Goal: Task Accomplishment & Management: Complete application form

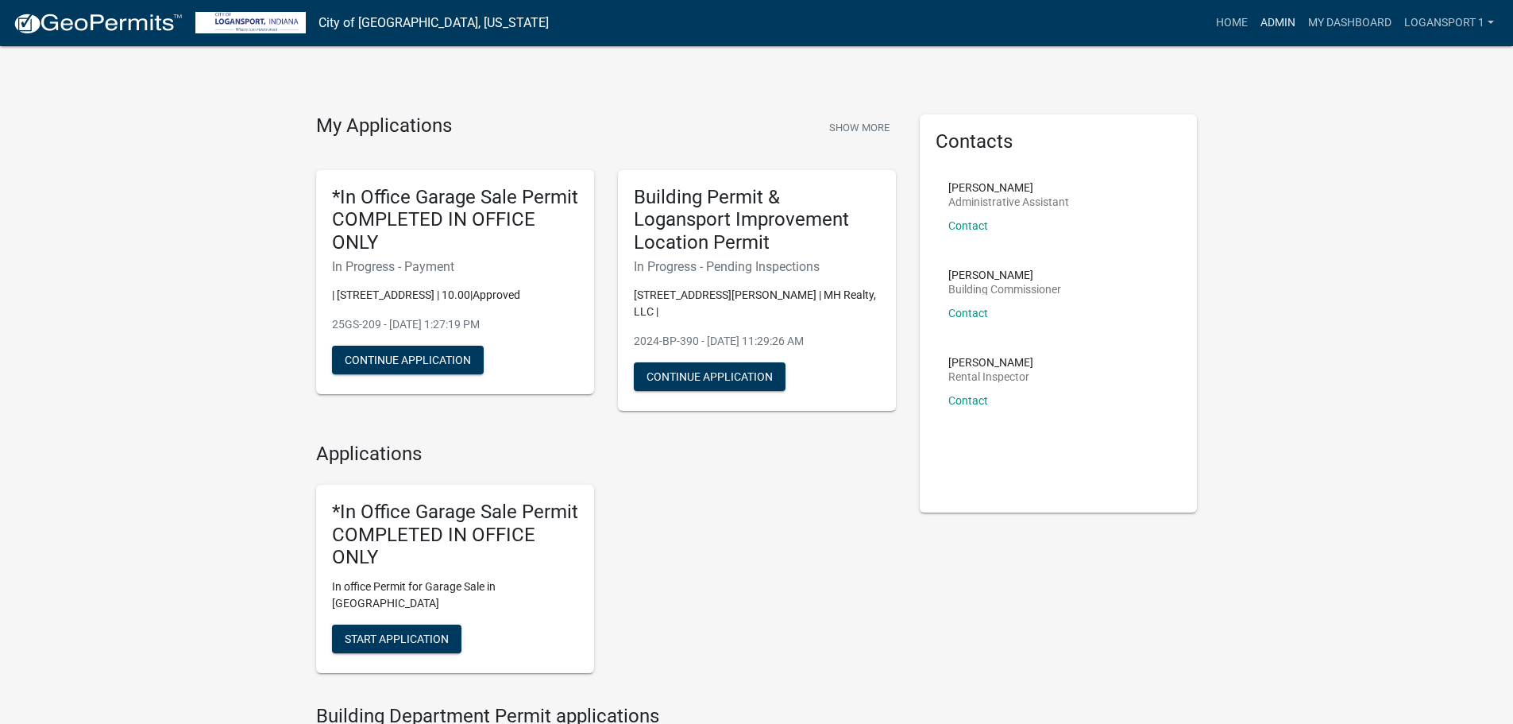
click at [1271, 17] on link "Admin" at bounding box center [1278, 23] width 48 height 30
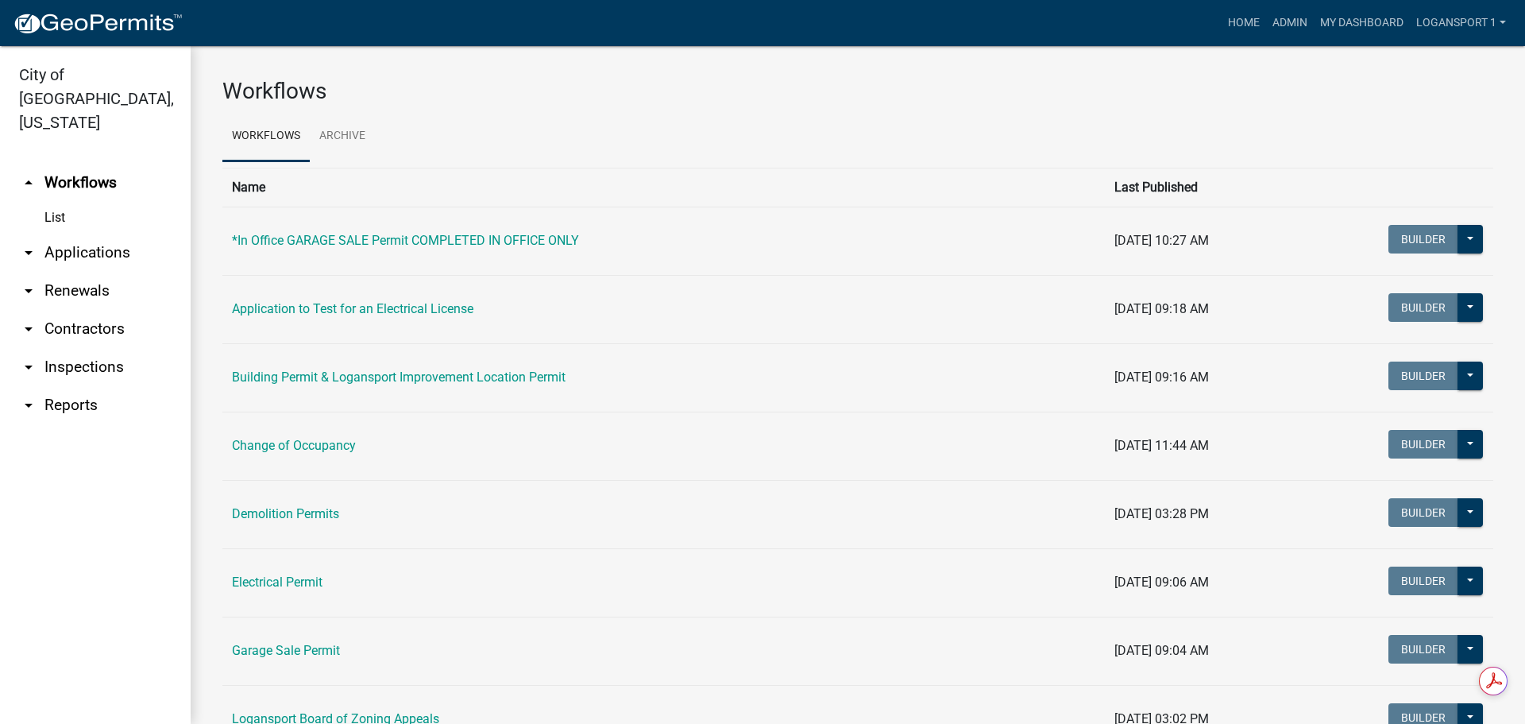
click at [118, 234] on link "arrow_drop_down Applications" at bounding box center [95, 253] width 191 height 38
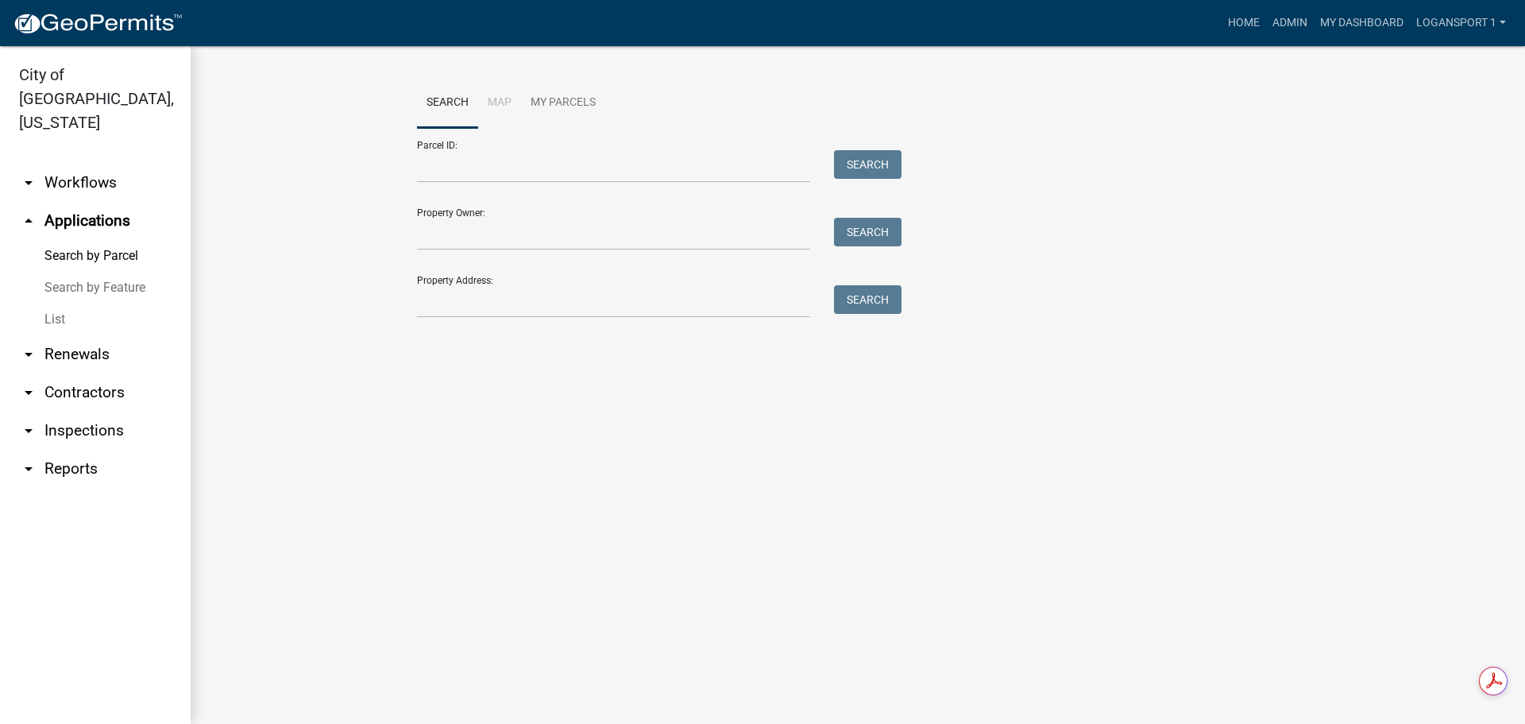
click at [493, 324] on div "Search Map My Parcels Parcel ID: Search Property Owner: Search Property Address…" at bounding box center [858, 205] width 906 height 254
click at [498, 303] on input "Property Address:" at bounding box center [613, 301] width 393 height 33
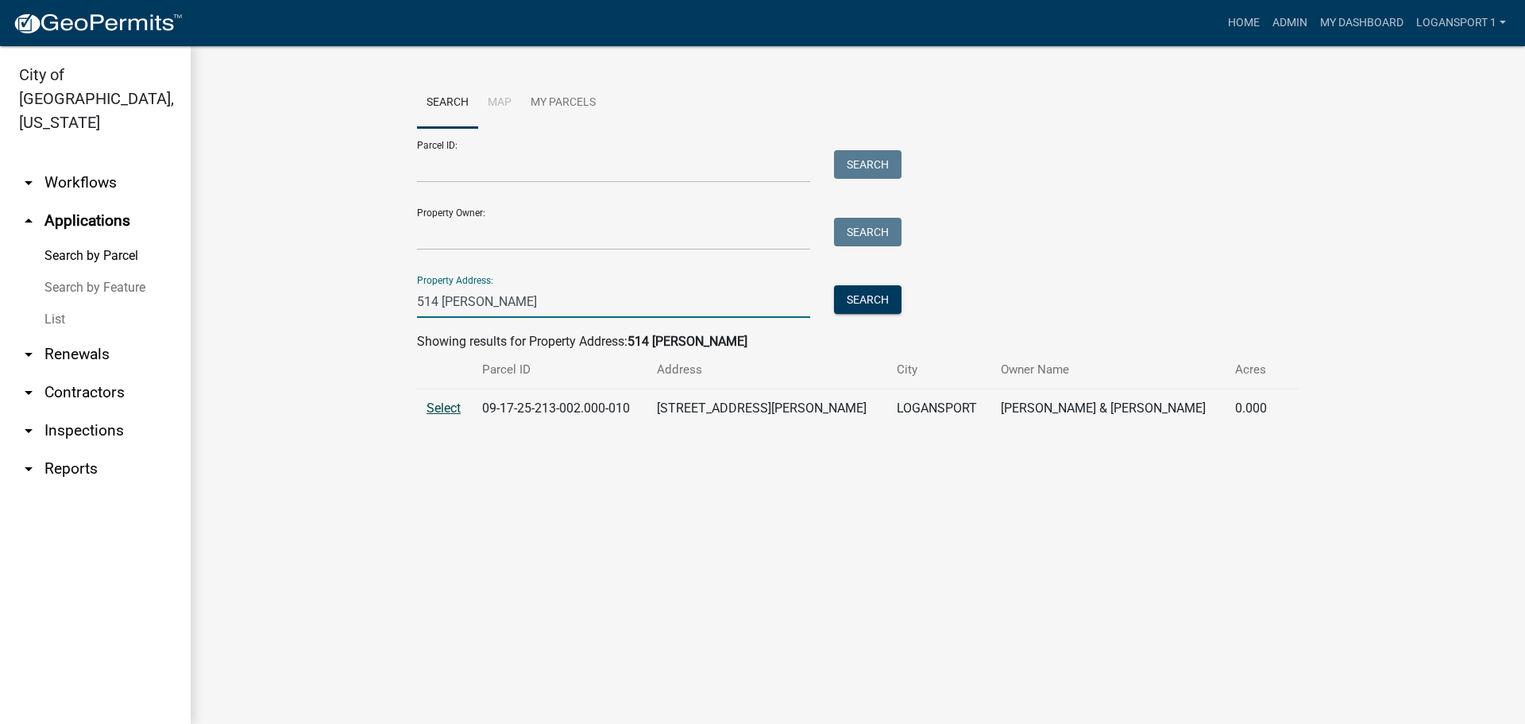
type input "514 [PERSON_NAME]"
click at [450, 404] on span "Select" at bounding box center [444, 407] width 34 height 15
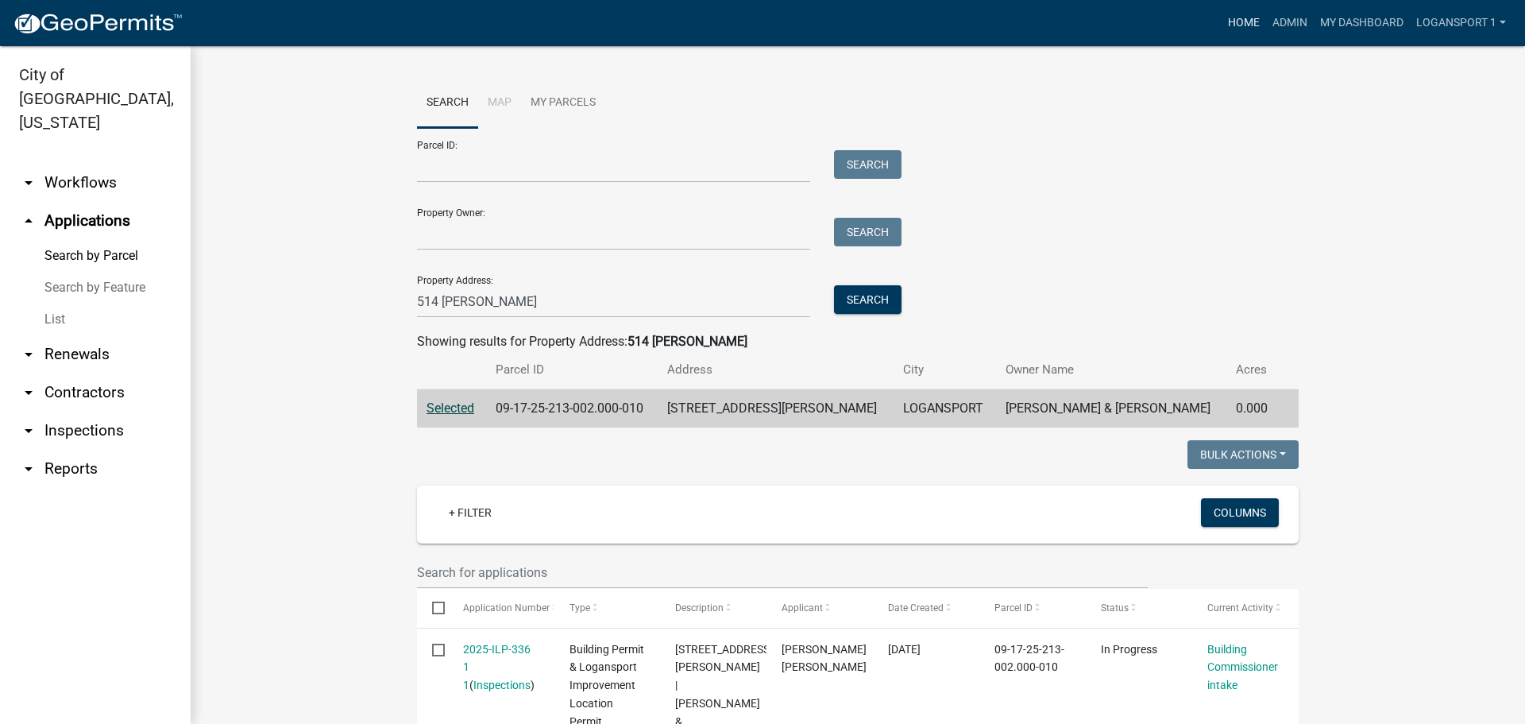
click at [1231, 24] on link "Home" at bounding box center [1244, 23] width 44 height 30
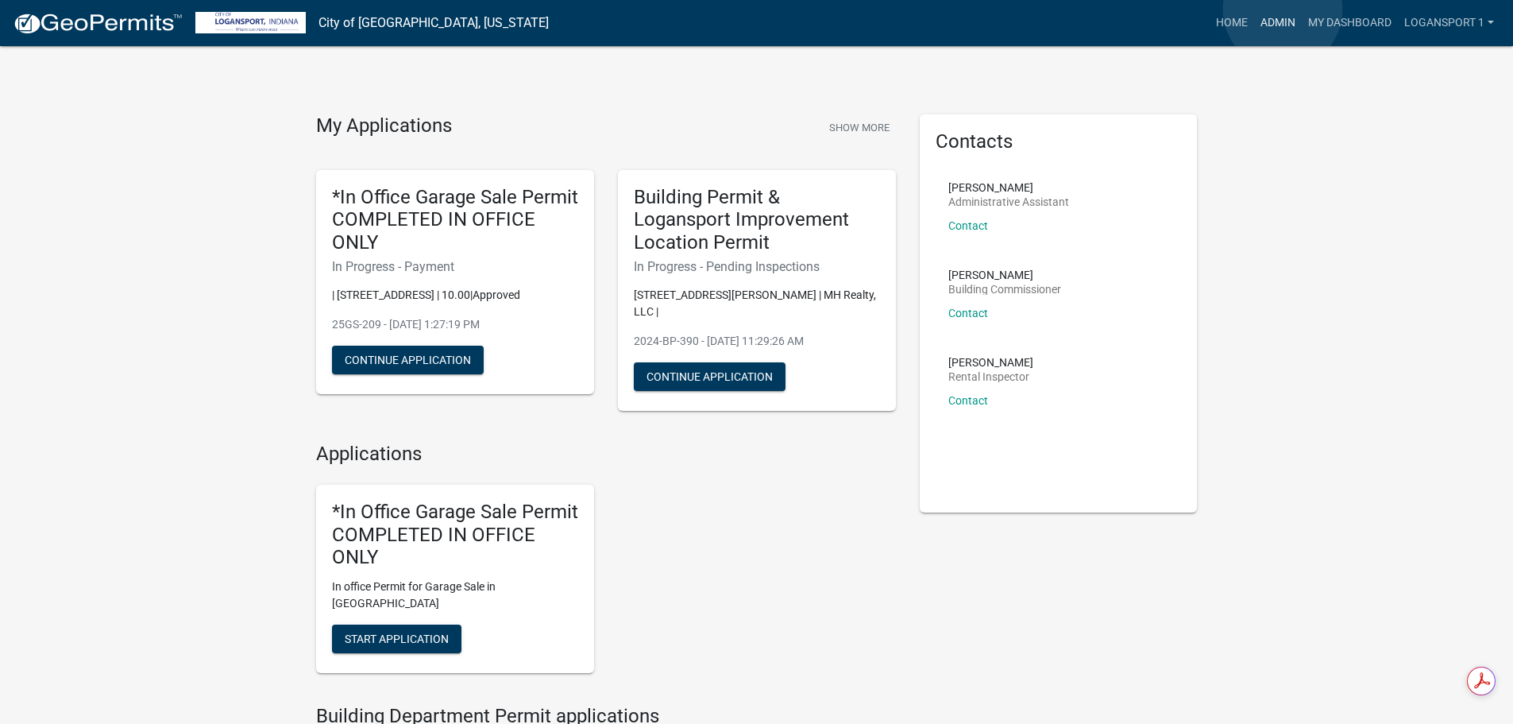
click at [1283, 10] on link "Admin" at bounding box center [1278, 23] width 48 height 30
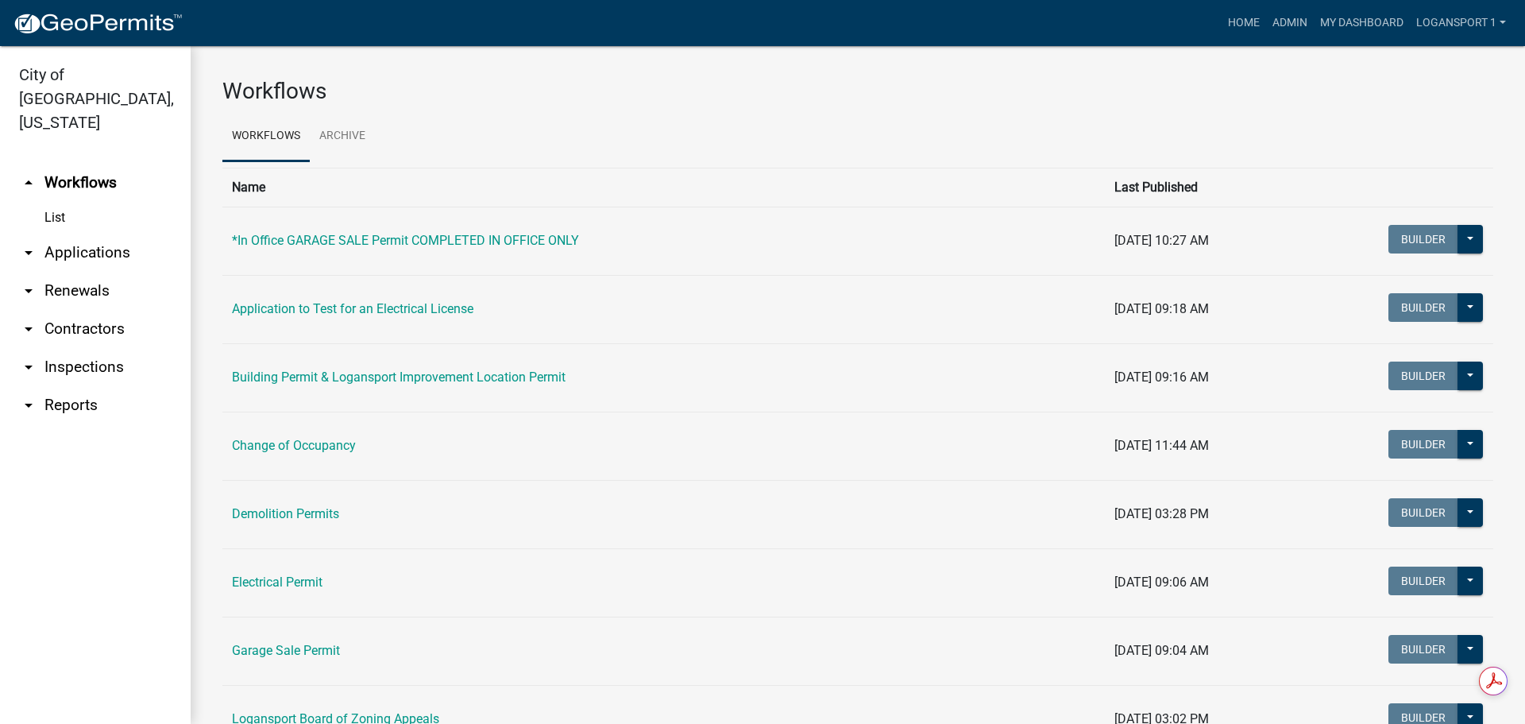
click at [96, 234] on link "arrow_drop_down Applications" at bounding box center [95, 253] width 191 height 38
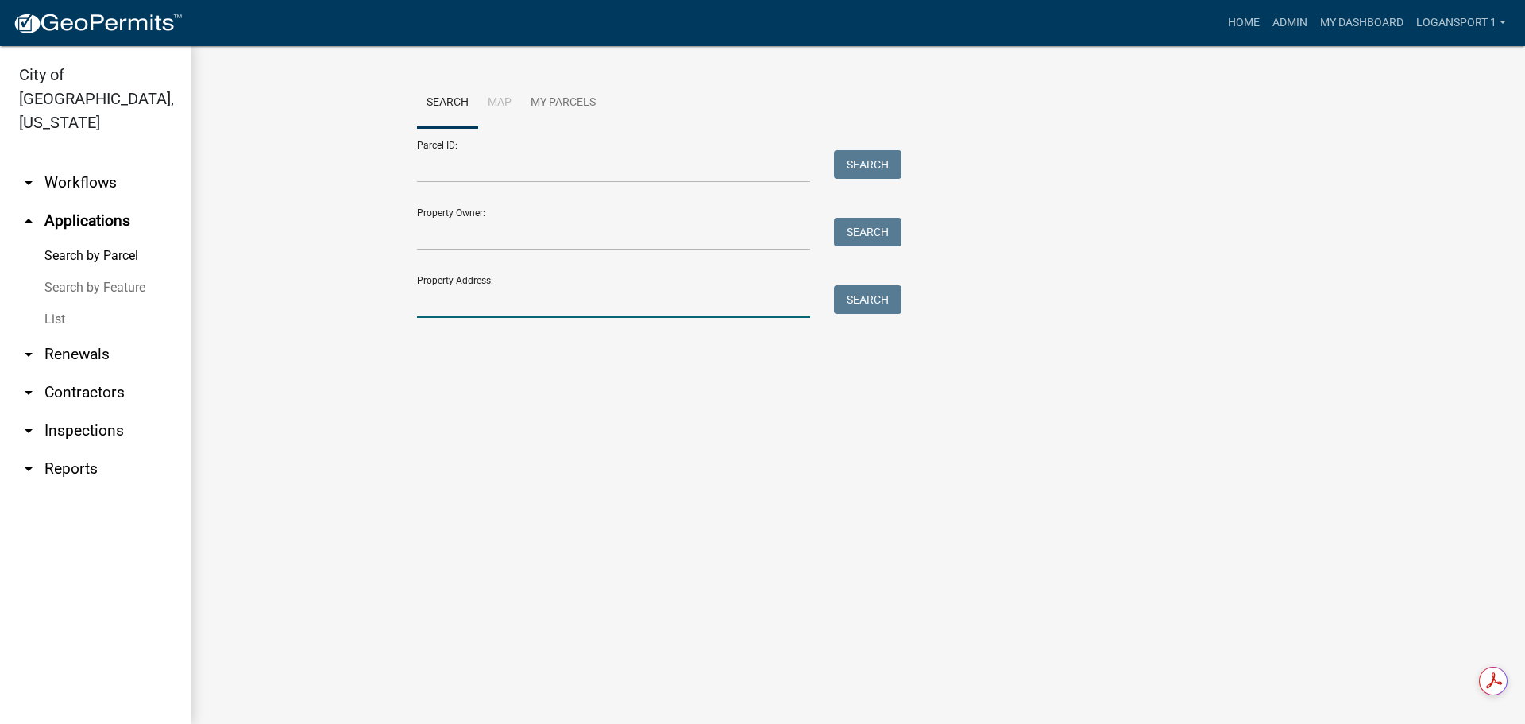
click at [462, 292] on input "Property Address:" at bounding box center [613, 301] width 393 height 33
type input "1325"
click at [1234, 19] on link "Home" at bounding box center [1244, 23] width 44 height 30
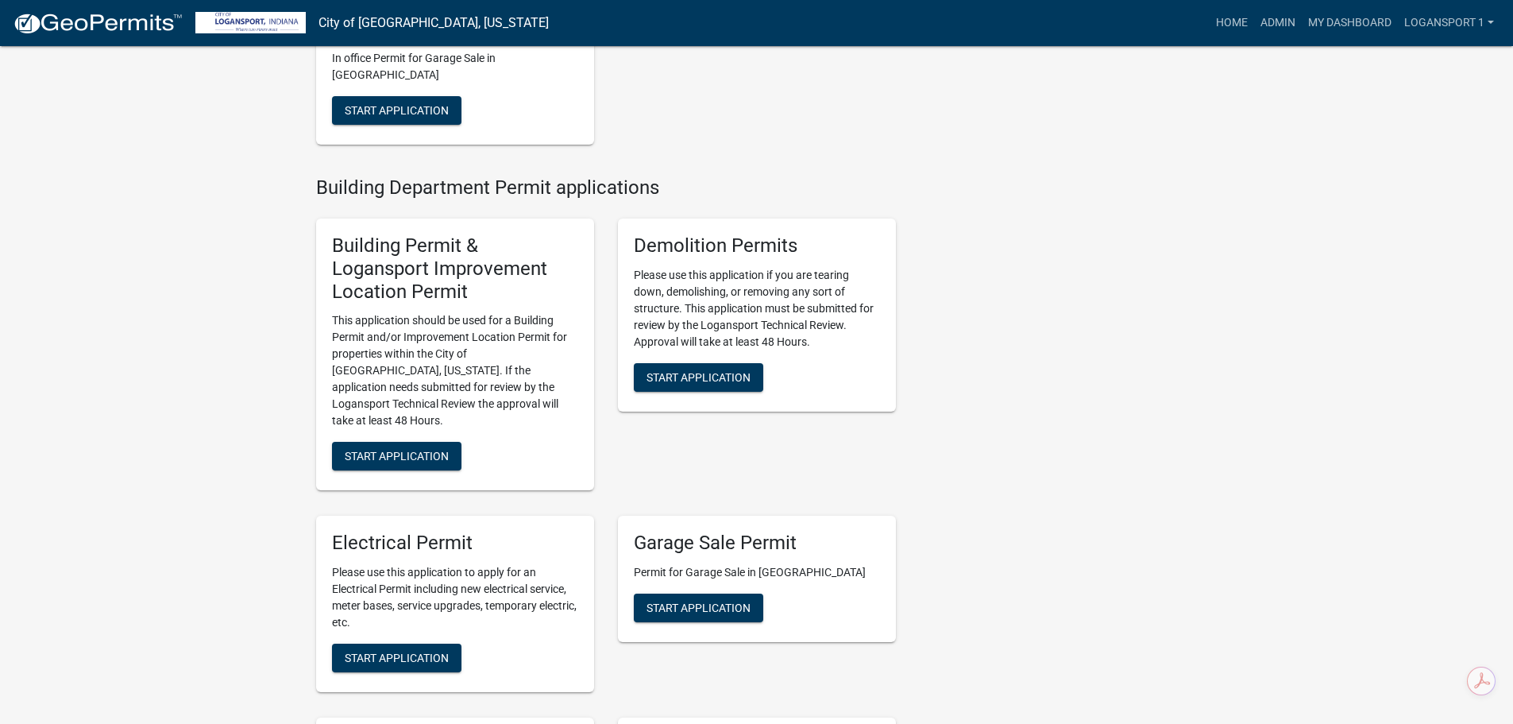
scroll to position [556, 0]
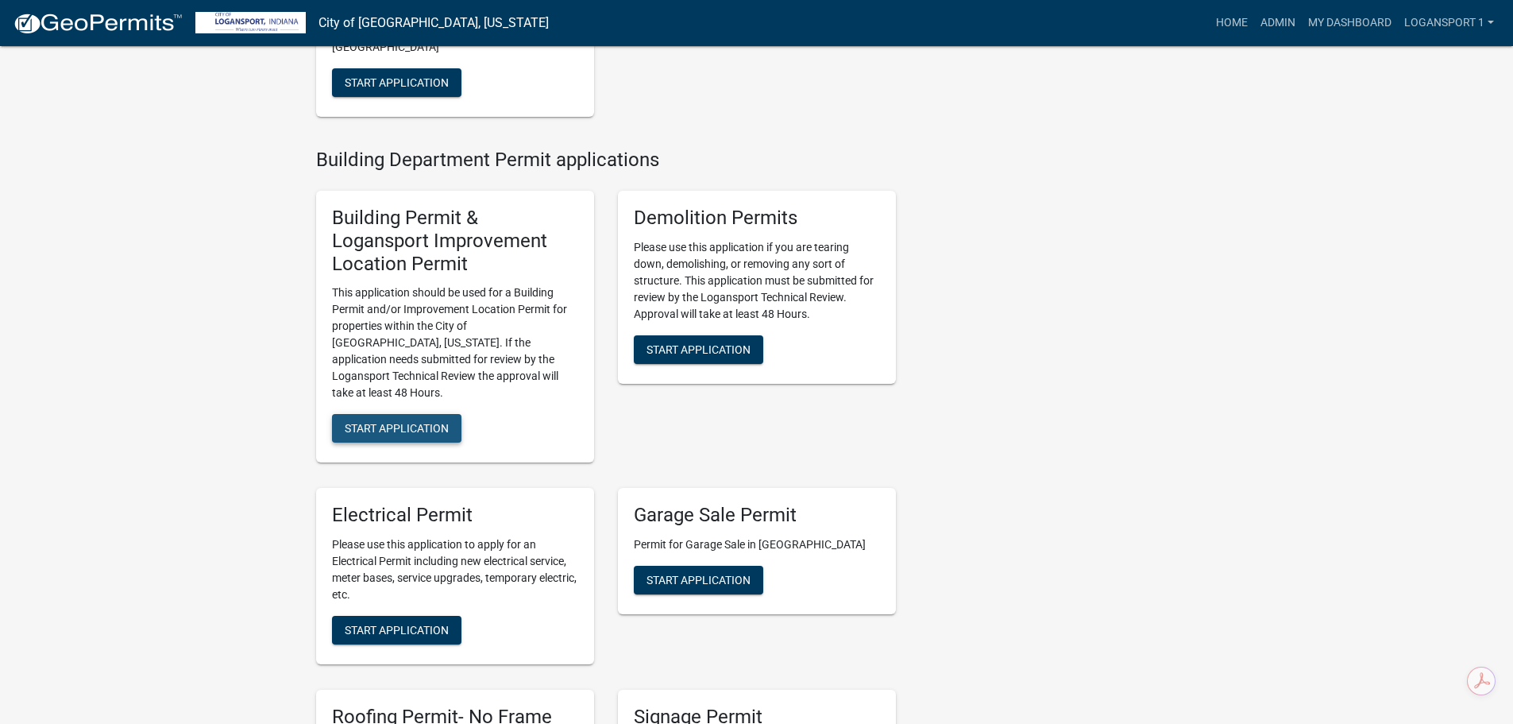
click at [389, 422] on span "Start Application" at bounding box center [397, 428] width 104 height 13
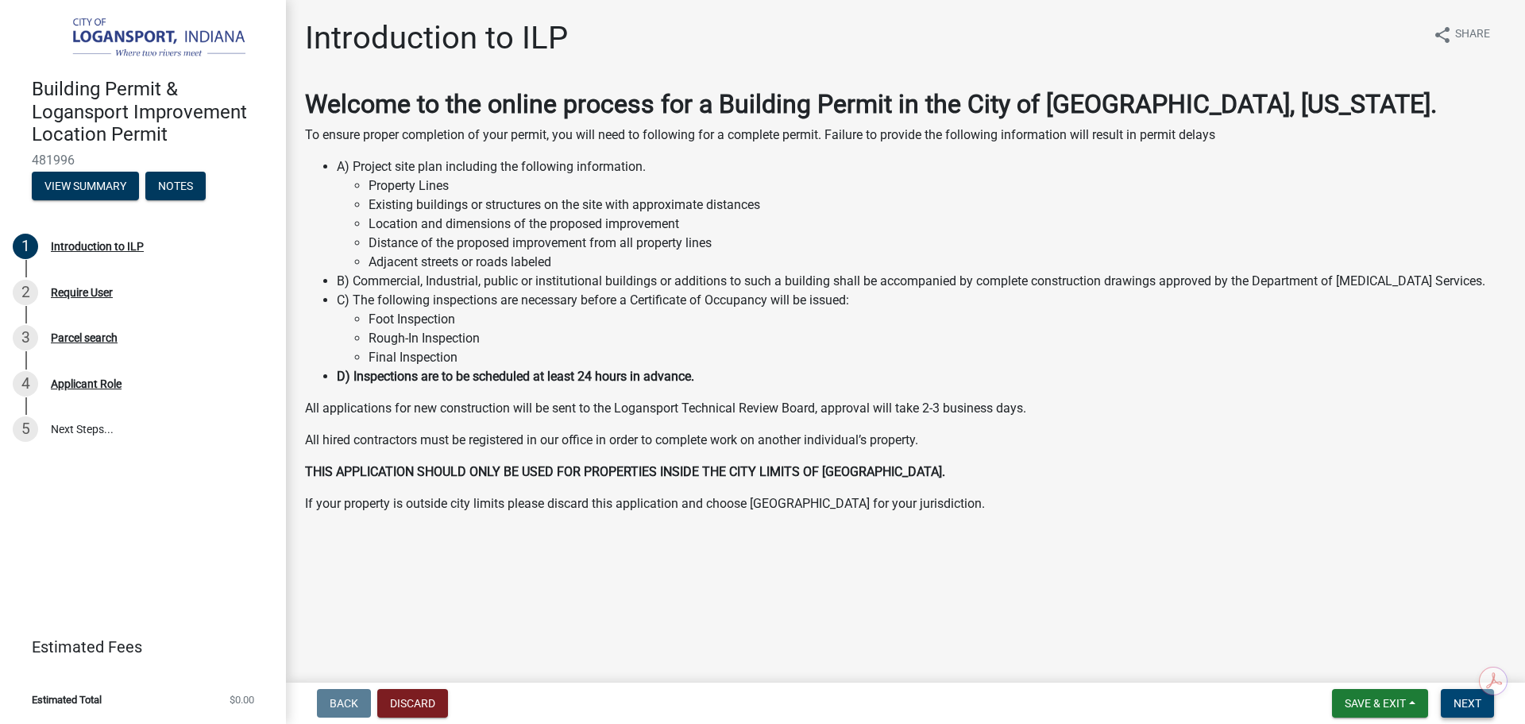
click at [1460, 697] on span "Next" at bounding box center [1468, 703] width 28 height 13
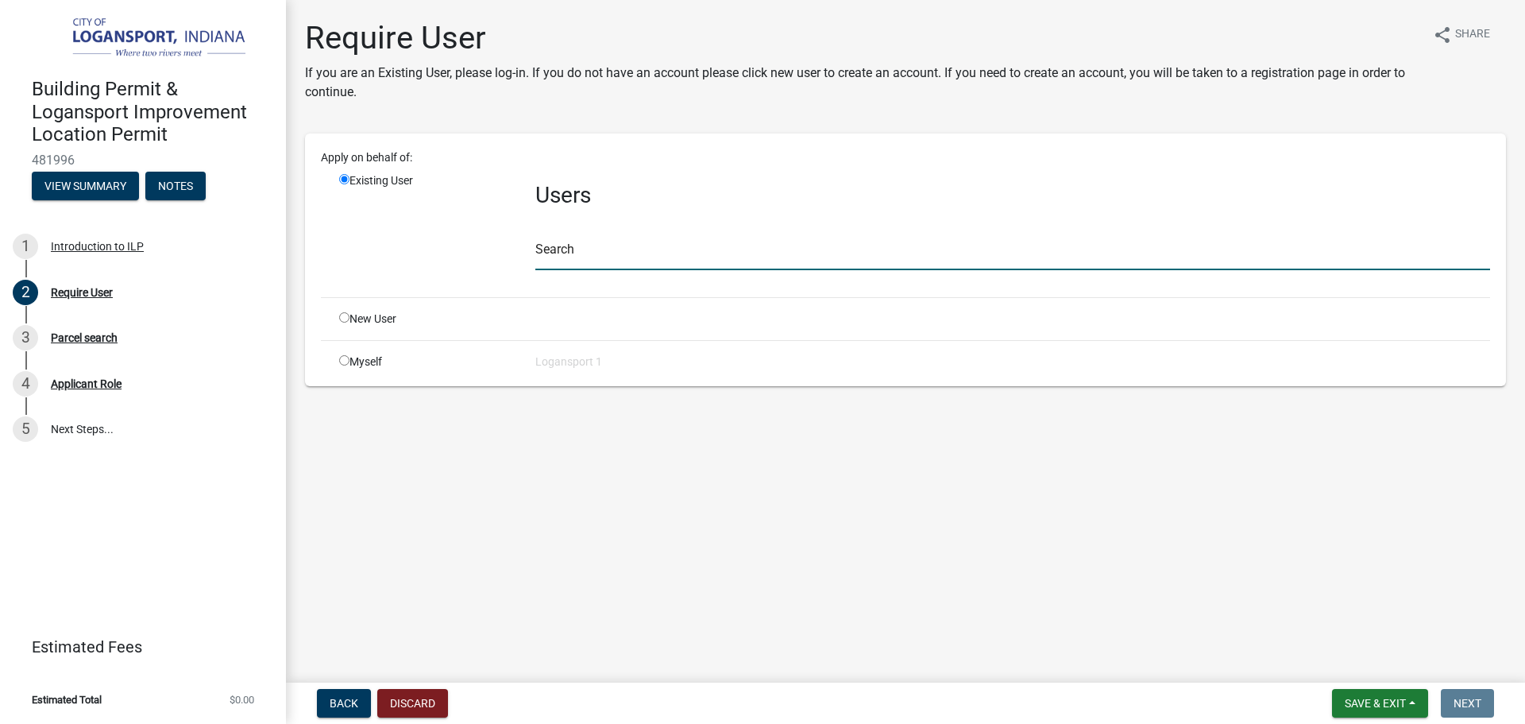
click at [591, 252] on input "text" at bounding box center [1012, 254] width 955 height 33
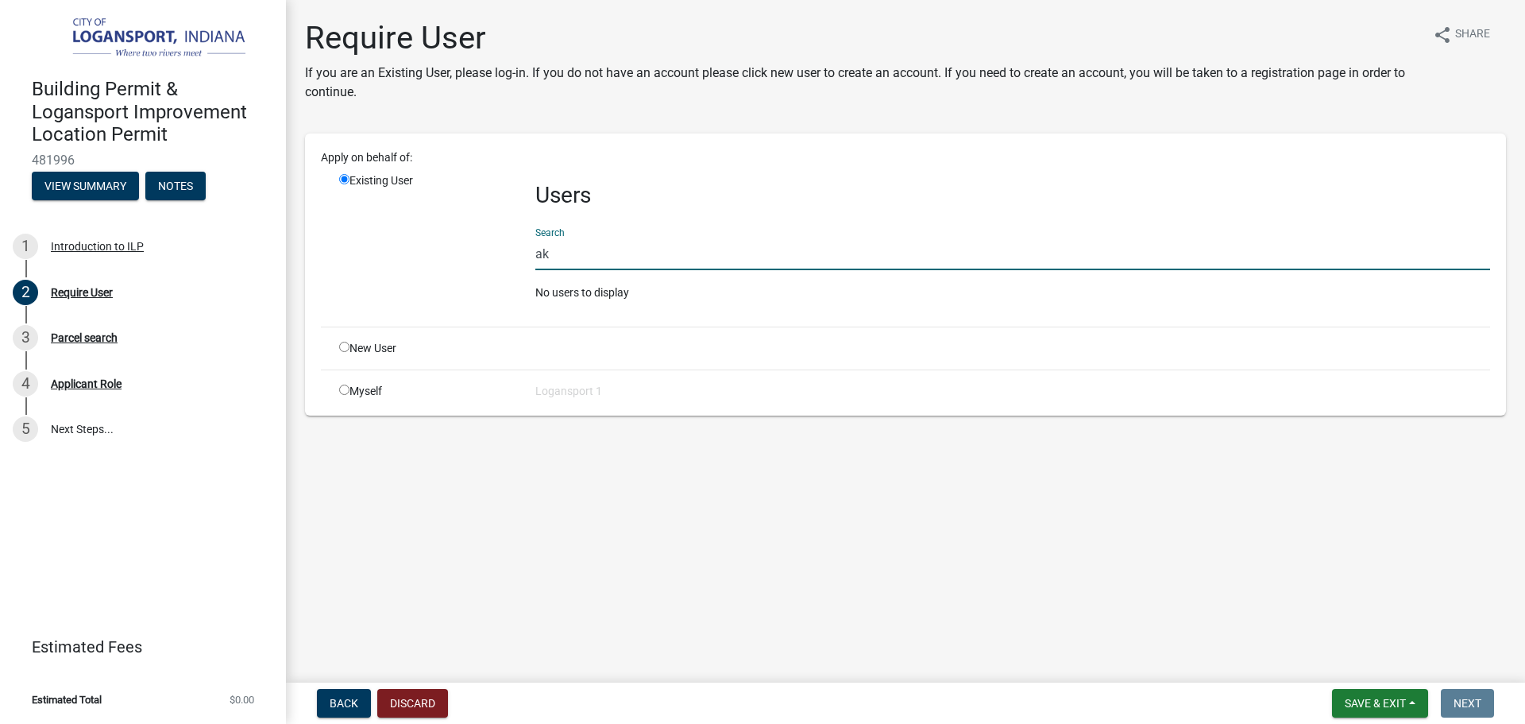
type input "a"
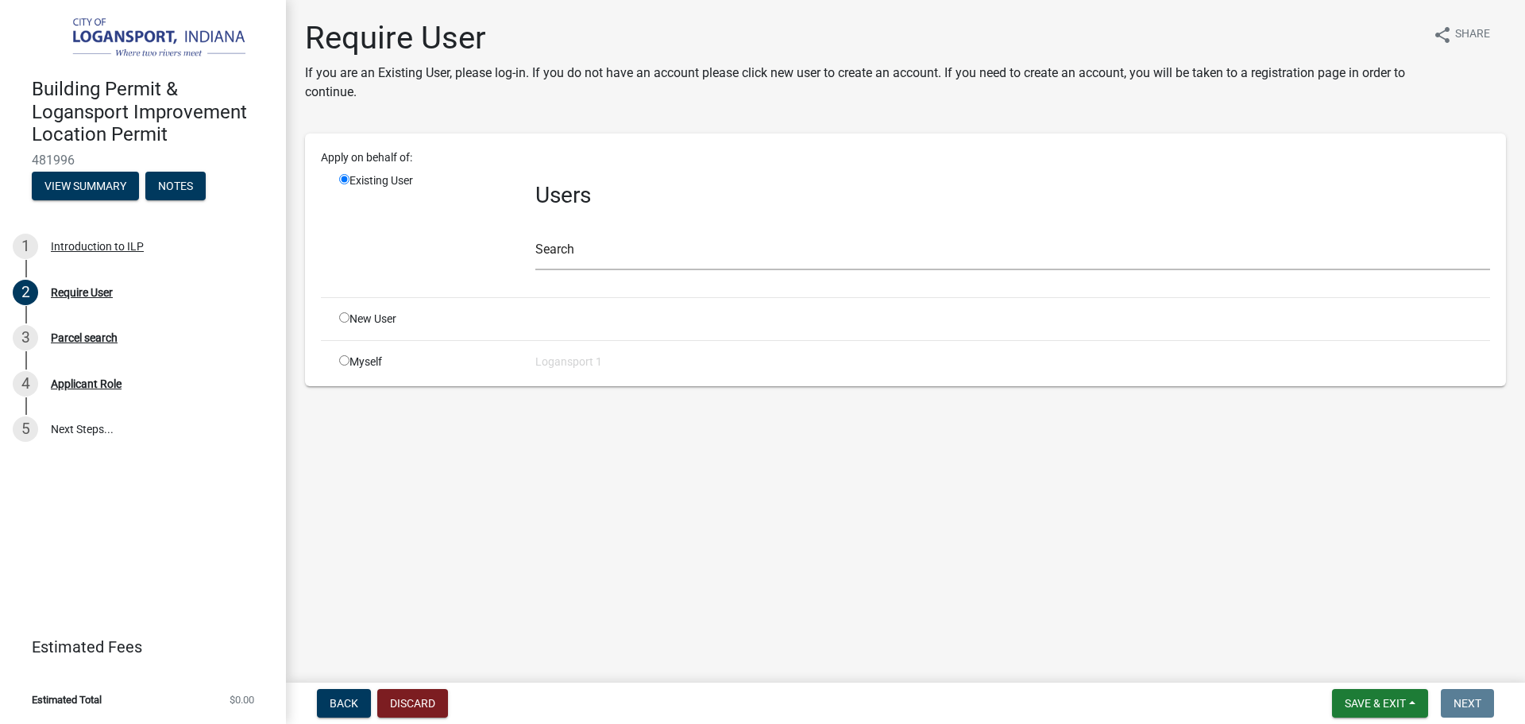
click at [346, 321] on input "radio" at bounding box center [344, 317] width 10 height 10
radio input "true"
radio input "false"
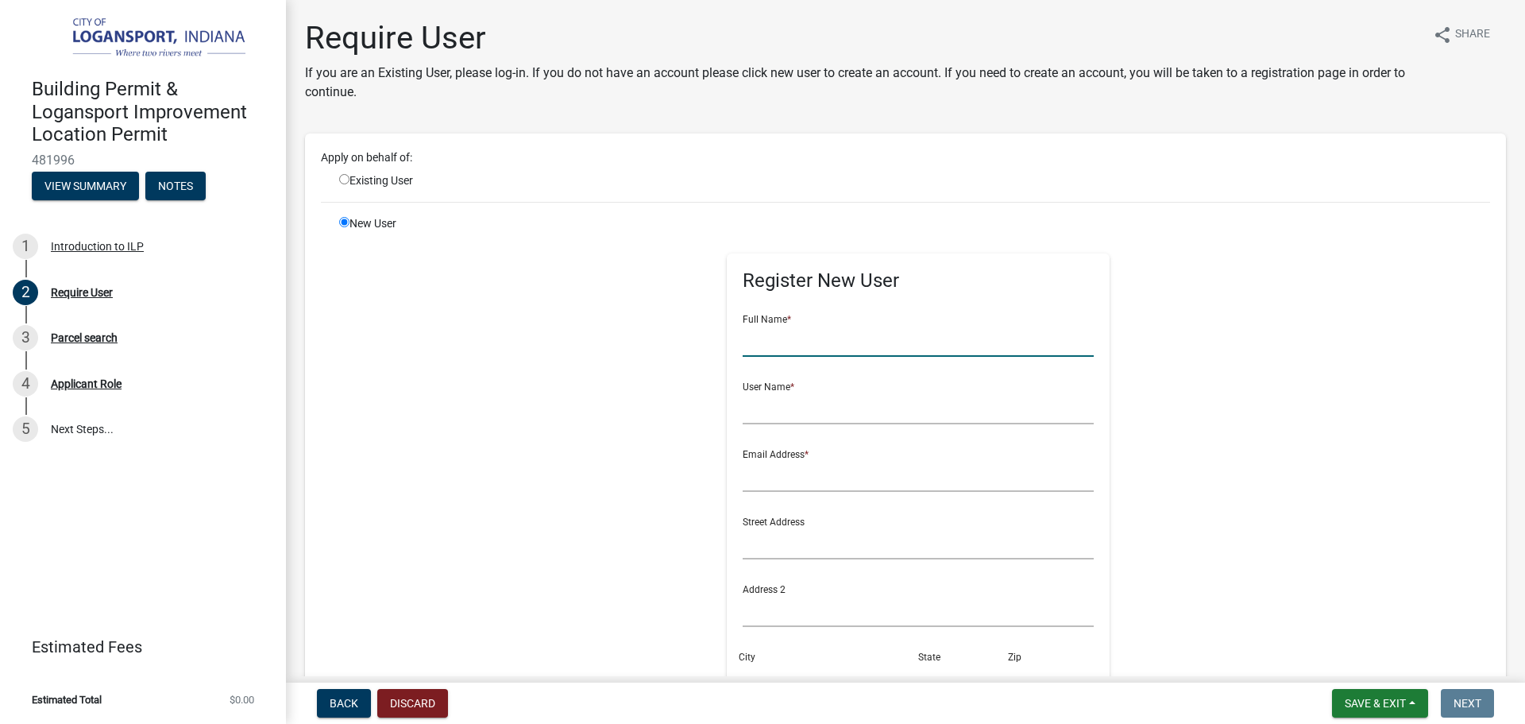
click at [983, 348] on input "text" at bounding box center [919, 340] width 352 height 33
type input "p"
type input "Petrona Juan Mateo"
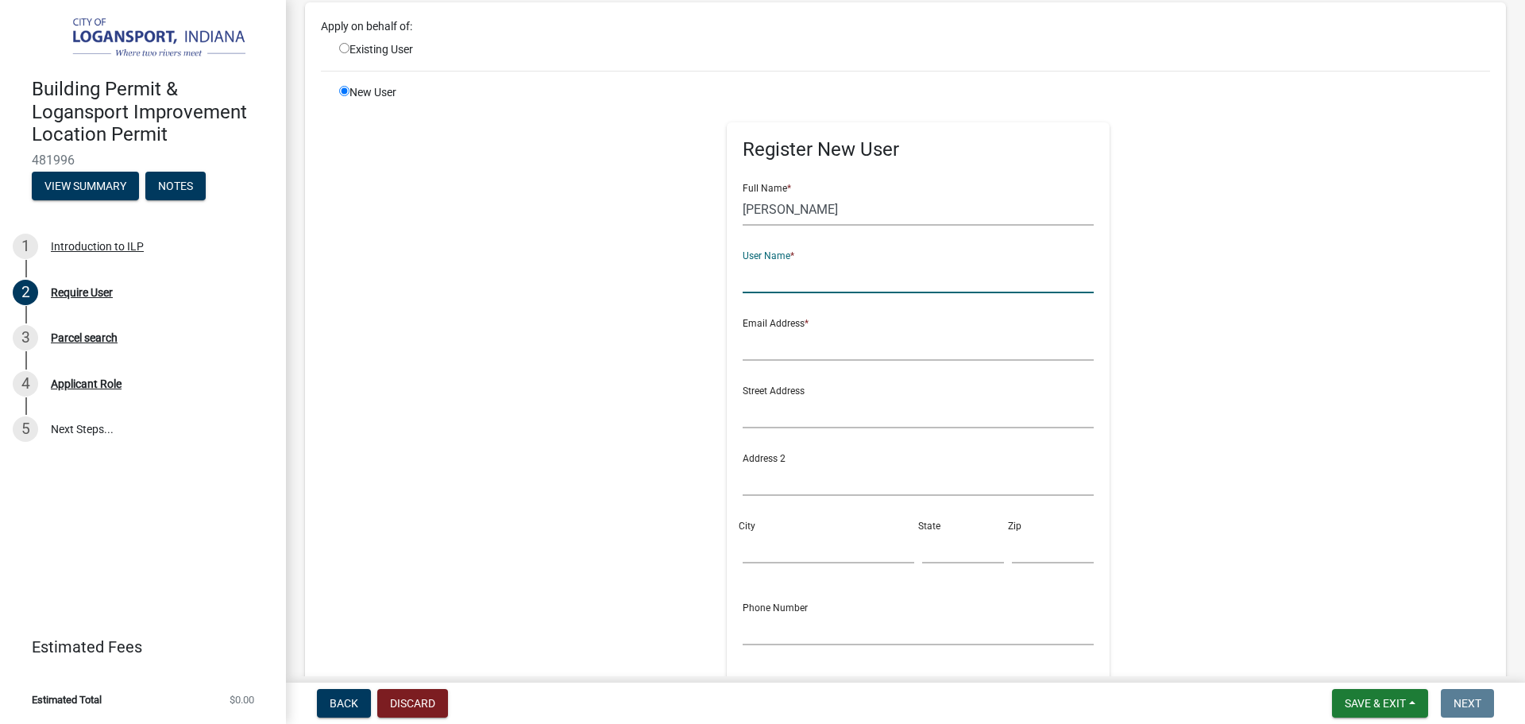
scroll to position [159, 0]
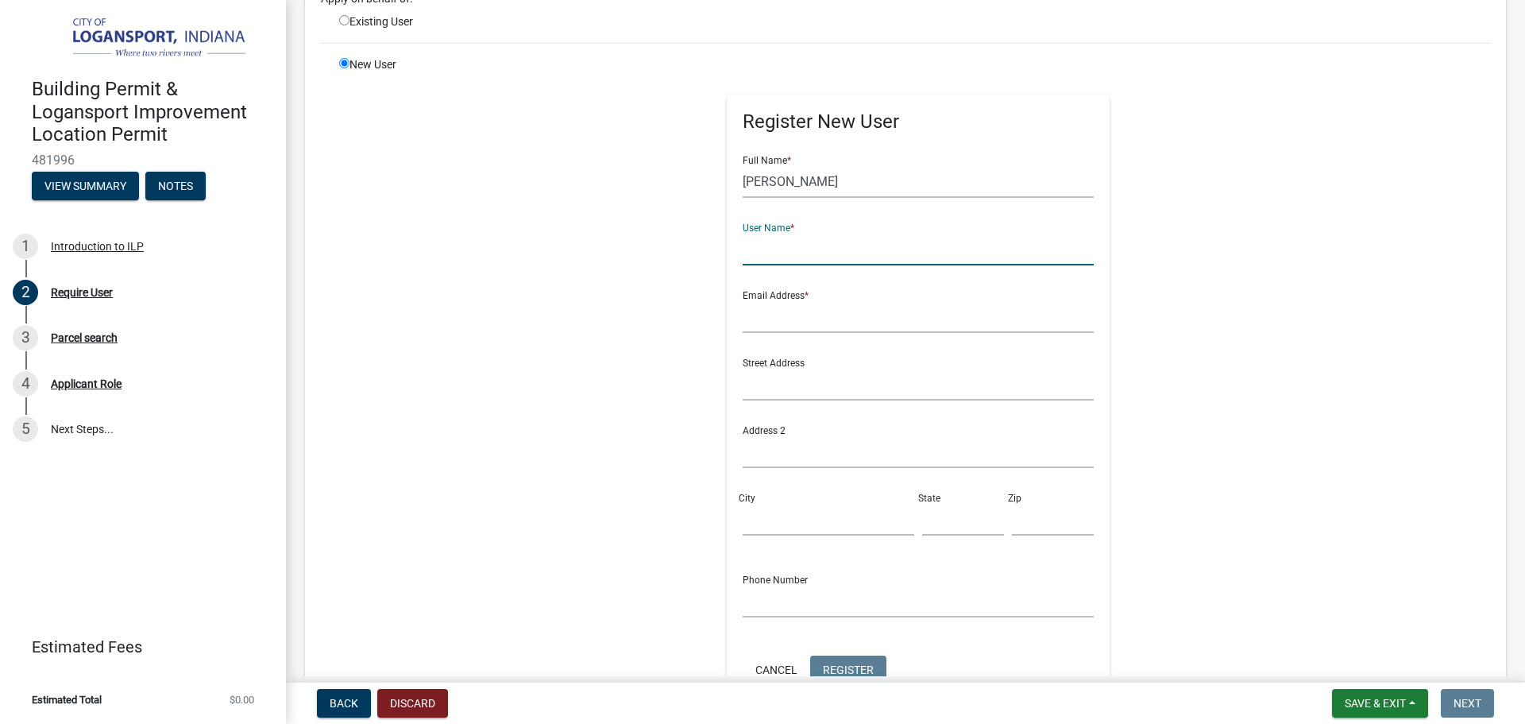
click at [781, 254] on input "text" at bounding box center [919, 249] width 352 height 33
type input "petronajuan78@gmail.com"
paste input "petronajuan78@gmail.com"
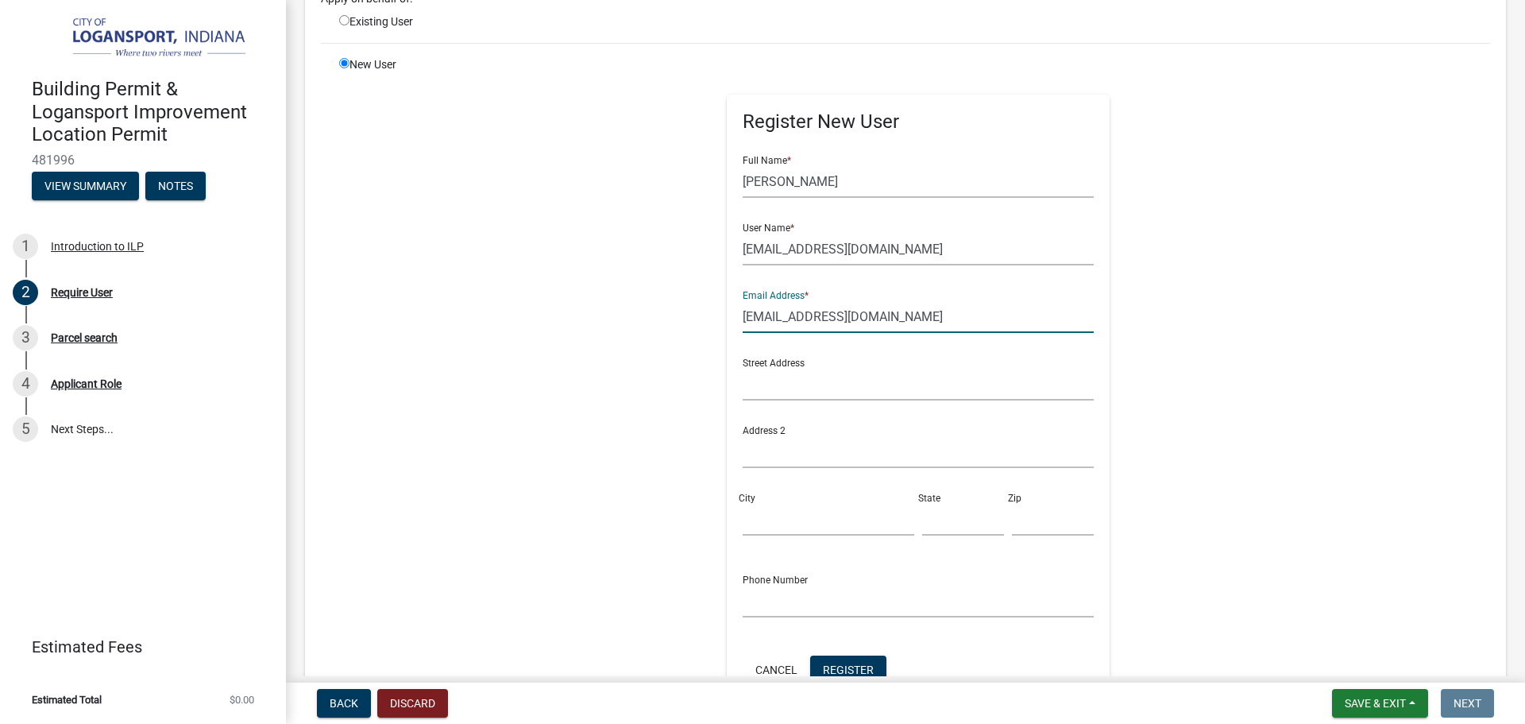
type input "petronajuan78@gmail.com"
click at [786, 394] on input "text" at bounding box center [919, 384] width 352 height 33
type input "1325 North St"
type input "Logansport"
type input "i"
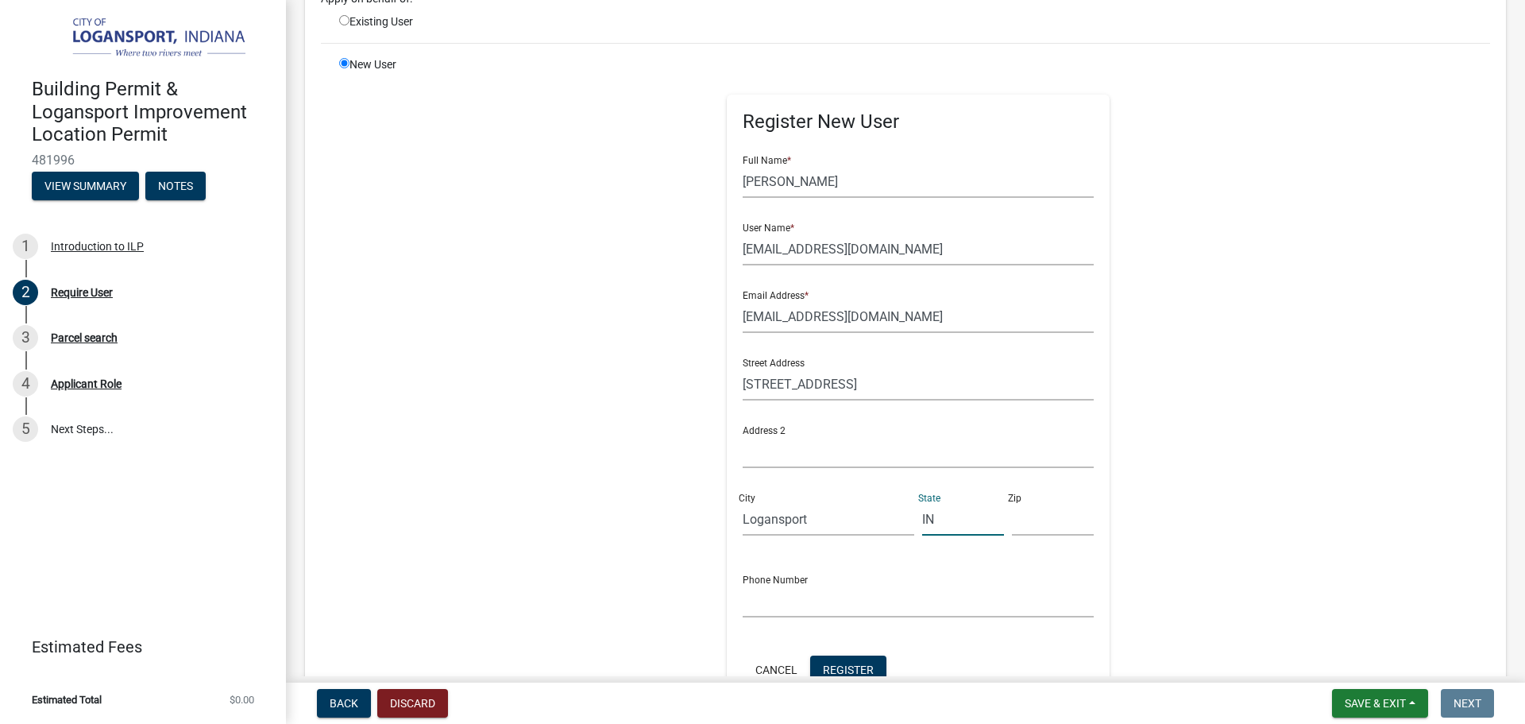
type input "IN"
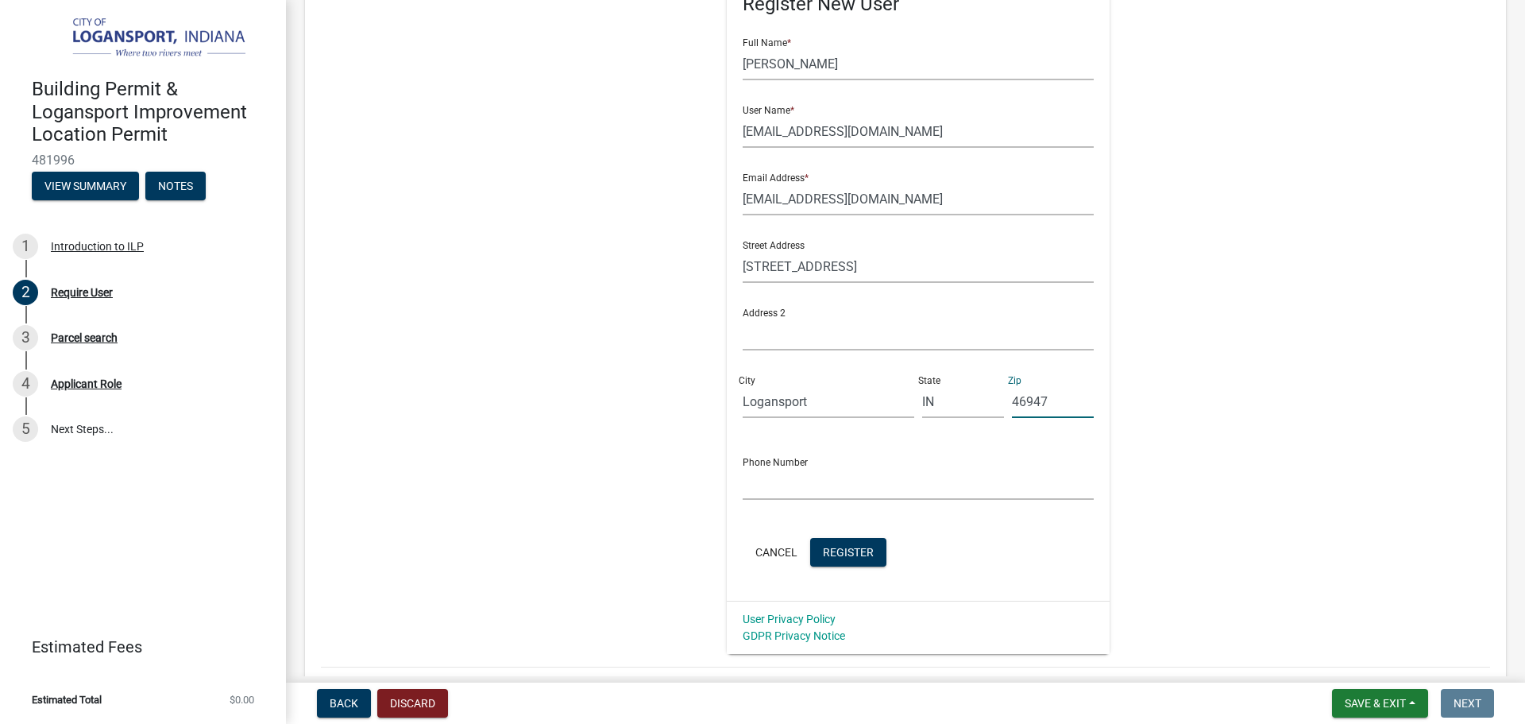
scroll to position [318, 0]
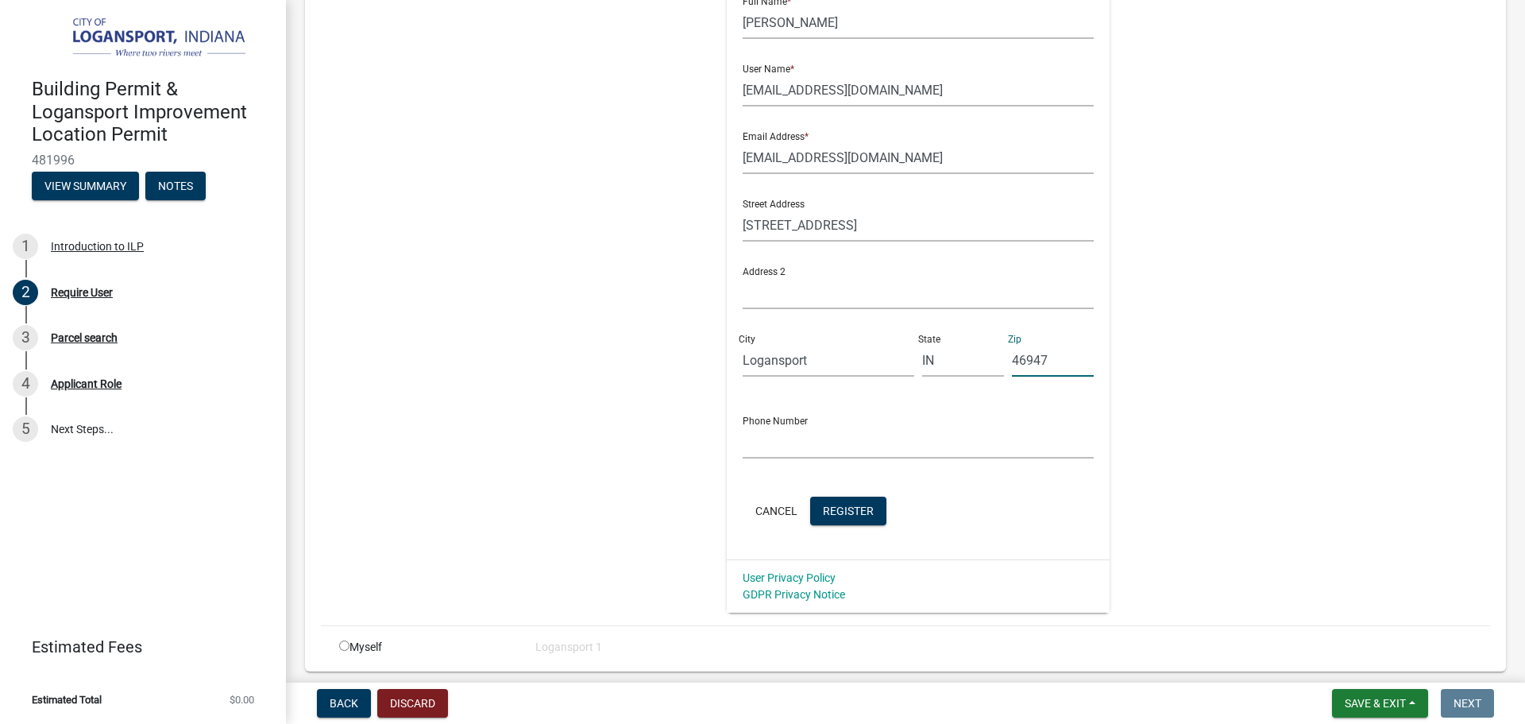
type input "46947"
click at [800, 445] on input "text" at bounding box center [919, 442] width 352 height 33
type input "5747021585"
click at [945, 164] on input "petronajuan78@gmail.com" at bounding box center [919, 157] width 352 height 33
paste input "5747021585"
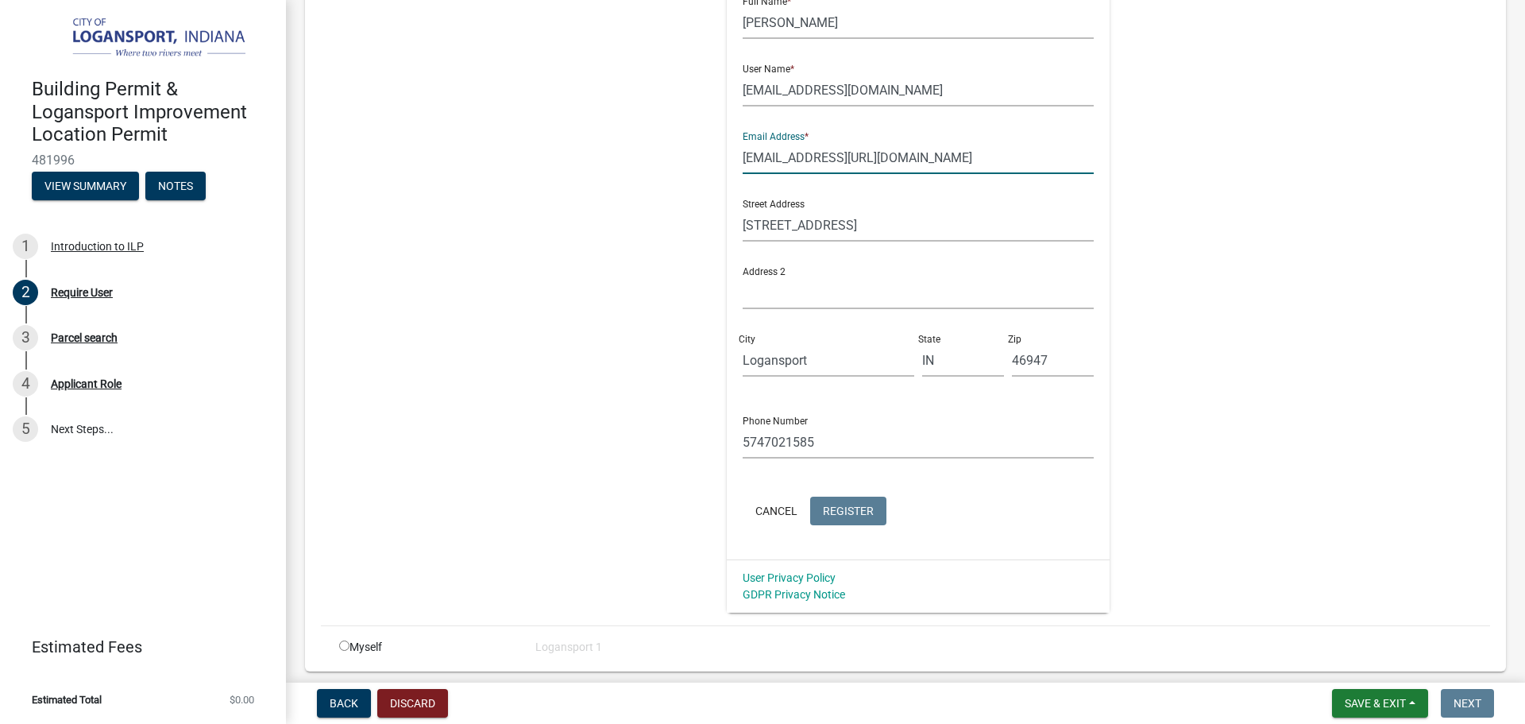
type input "petronajuan78@gmail.com"
click at [852, 511] on span "Register" at bounding box center [848, 510] width 51 height 13
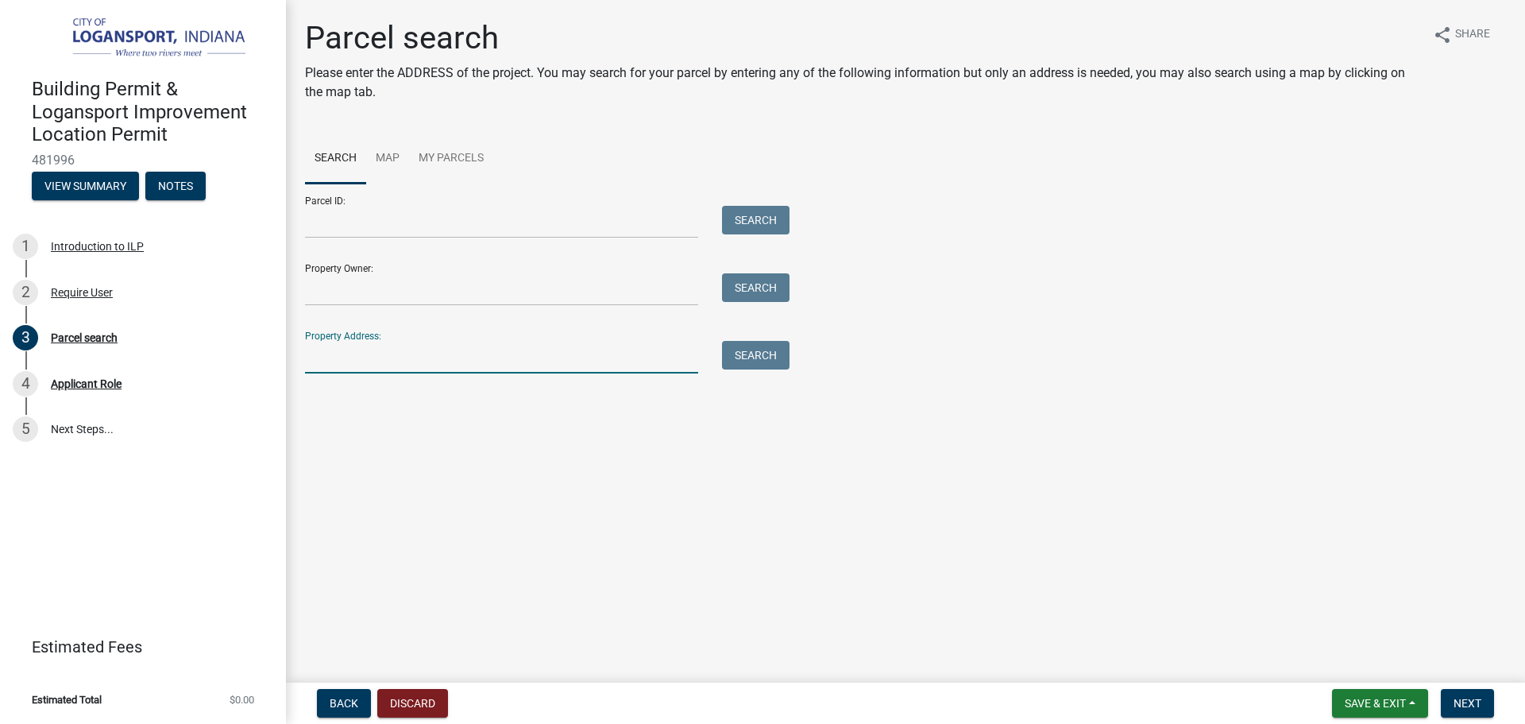
click at [406, 369] on input "Property Address:" at bounding box center [501, 357] width 393 height 33
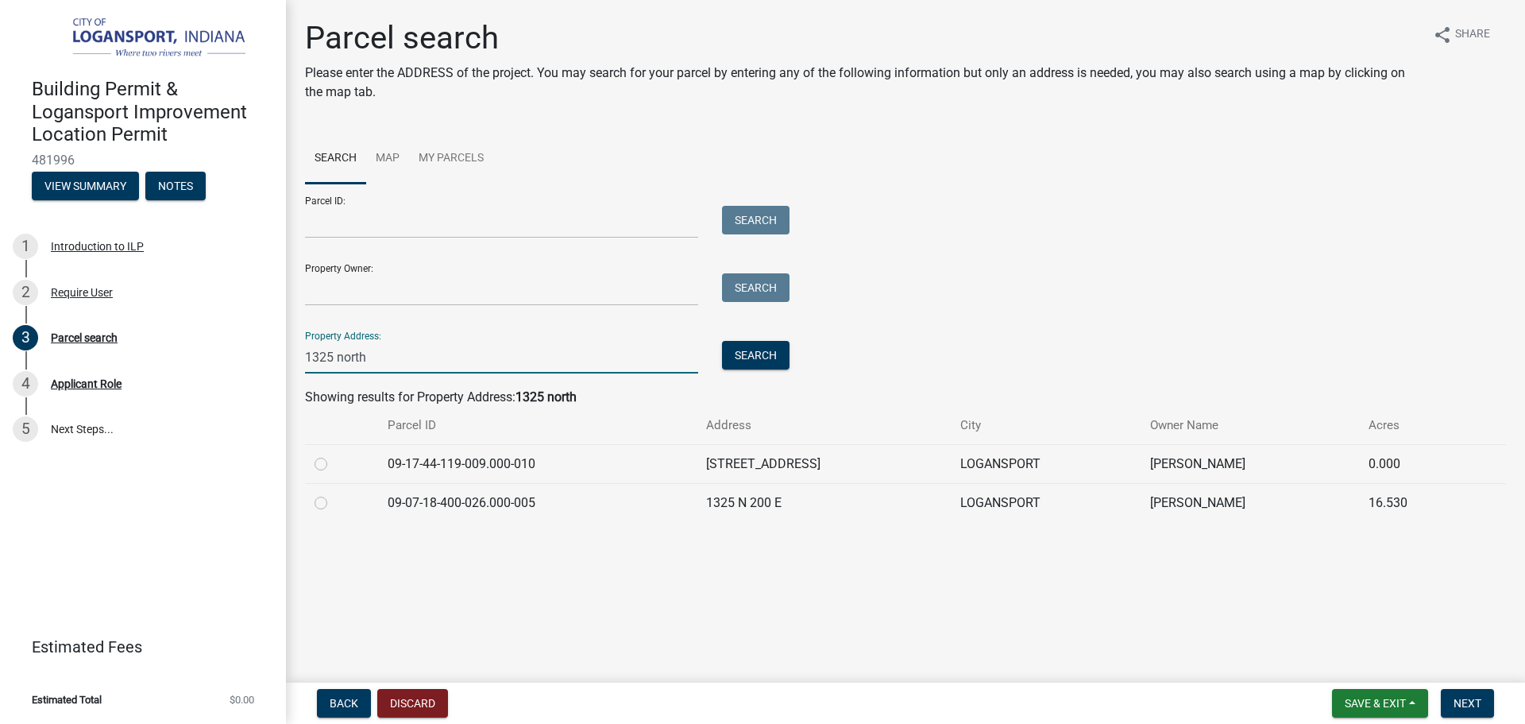
type input "1325 north"
click at [334, 454] on label at bounding box center [334, 454] width 0 height 0
click at [334, 460] on input "radio" at bounding box center [339, 459] width 10 height 10
radio input "true"
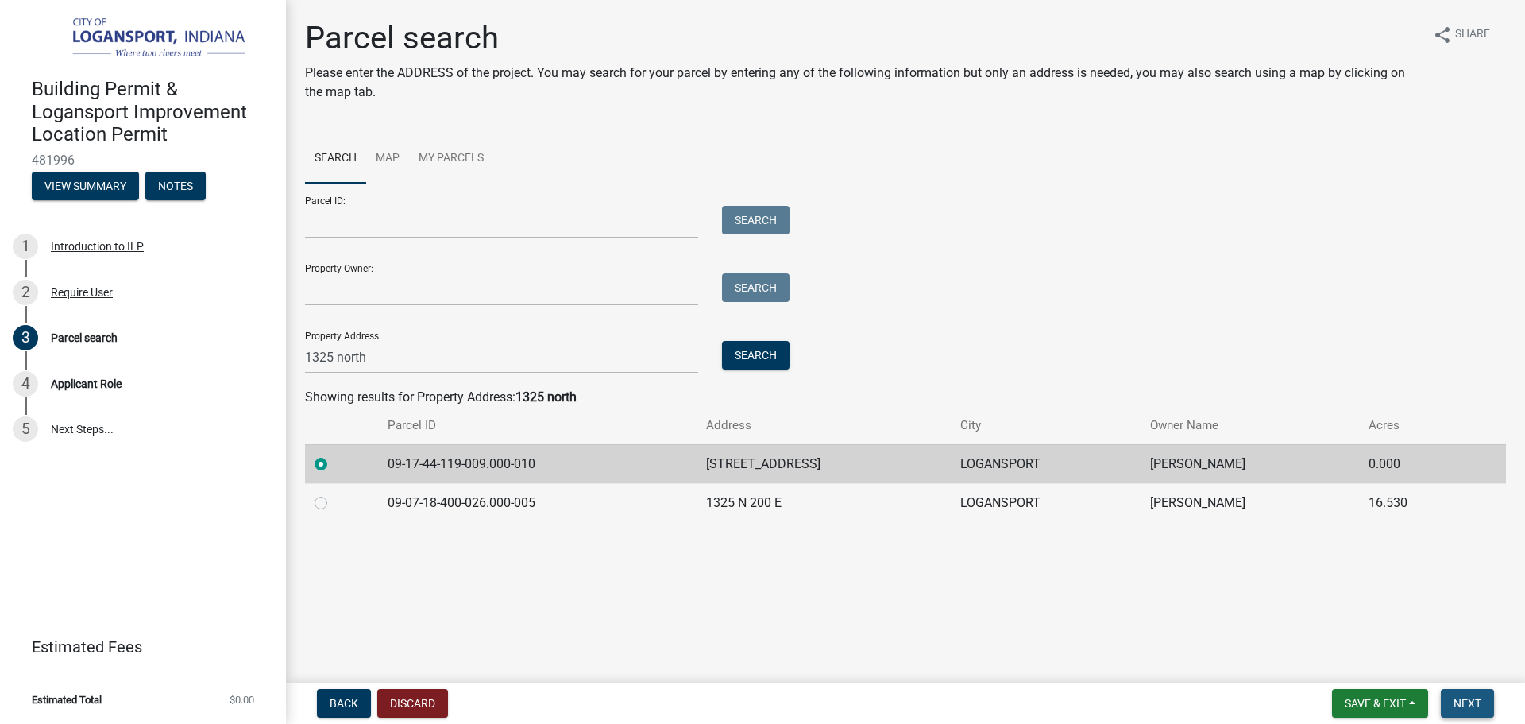
click at [1466, 697] on span "Next" at bounding box center [1468, 703] width 28 height 13
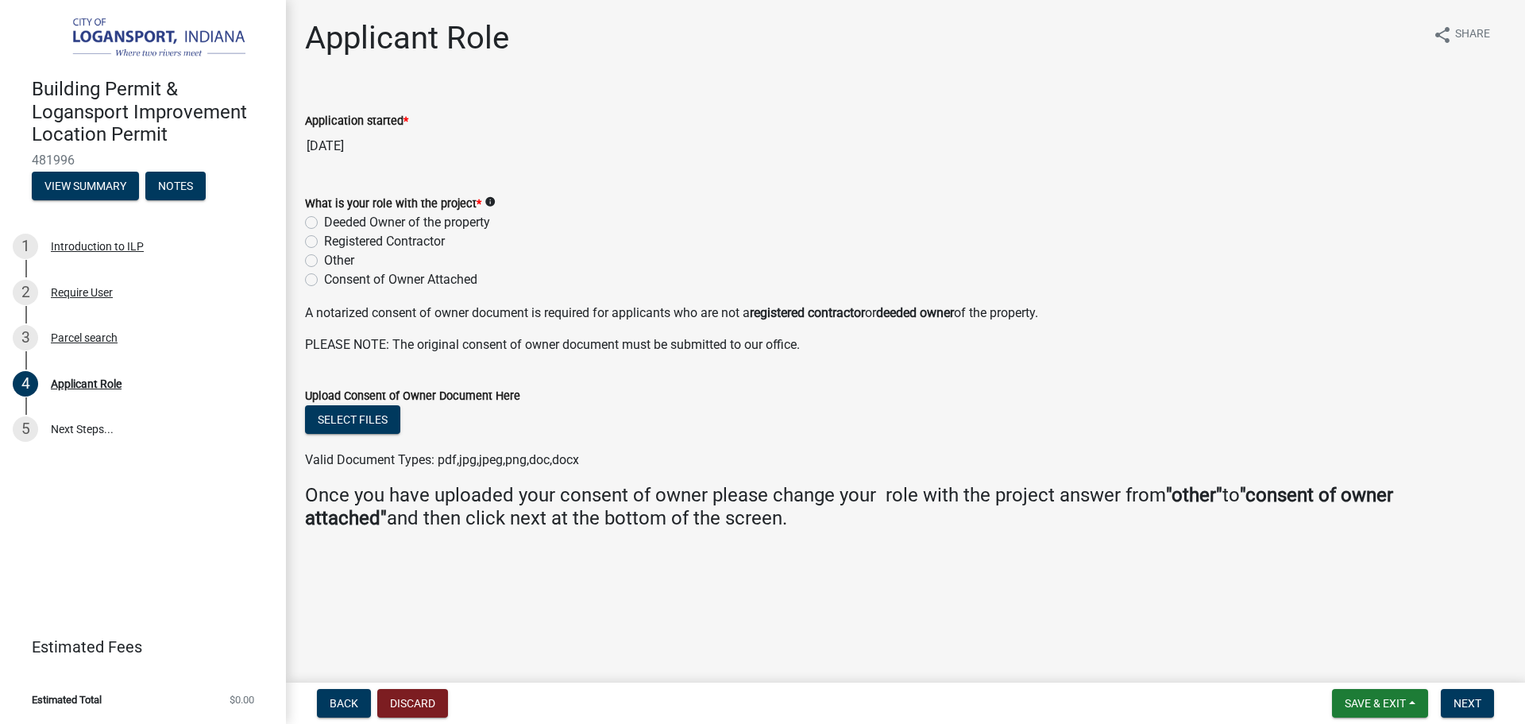
click at [324, 218] on label "Deeded Owner of the property" at bounding box center [407, 222] width 166 height 19
click at [324, 218] on input "Deeded Owner of the property" at bounding box center [329, 218] width 10 height 10
radio input "true"
click at [1478, 697] on span "Next" at bounding box center [1468, 703] width 28 height 13
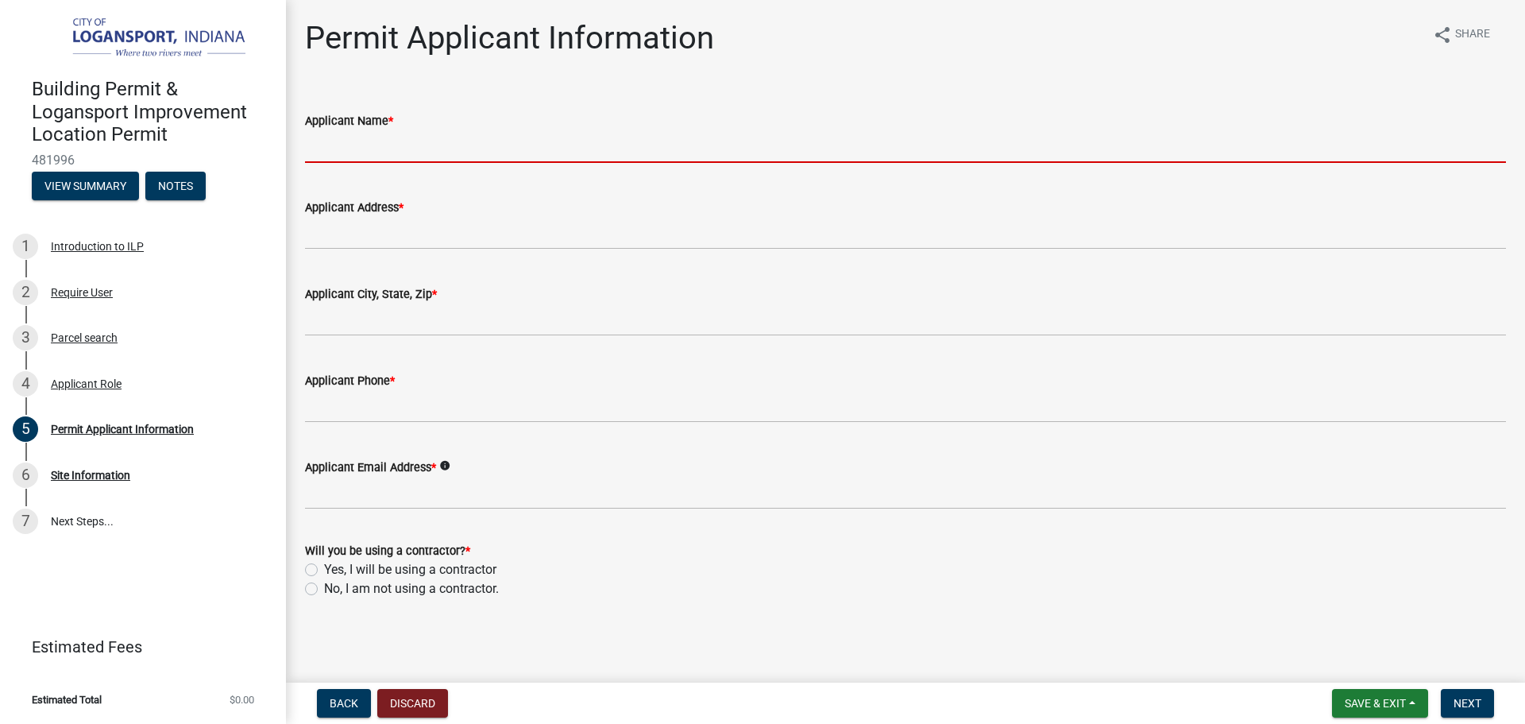
click at [394, 150] on input "Applicant Name *" at bounding box center [905, 146] width 1201 height 33
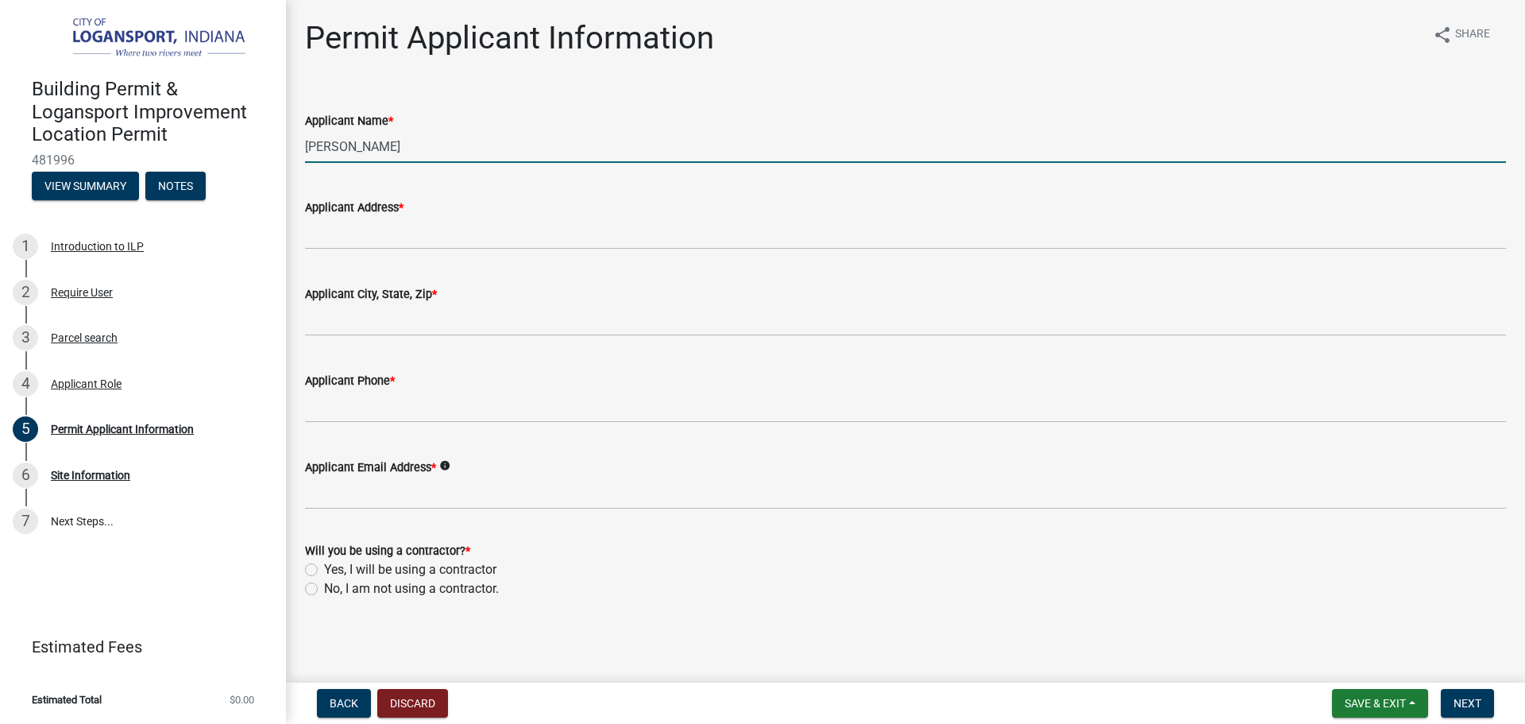
type input "Petrona Juan Mateo"
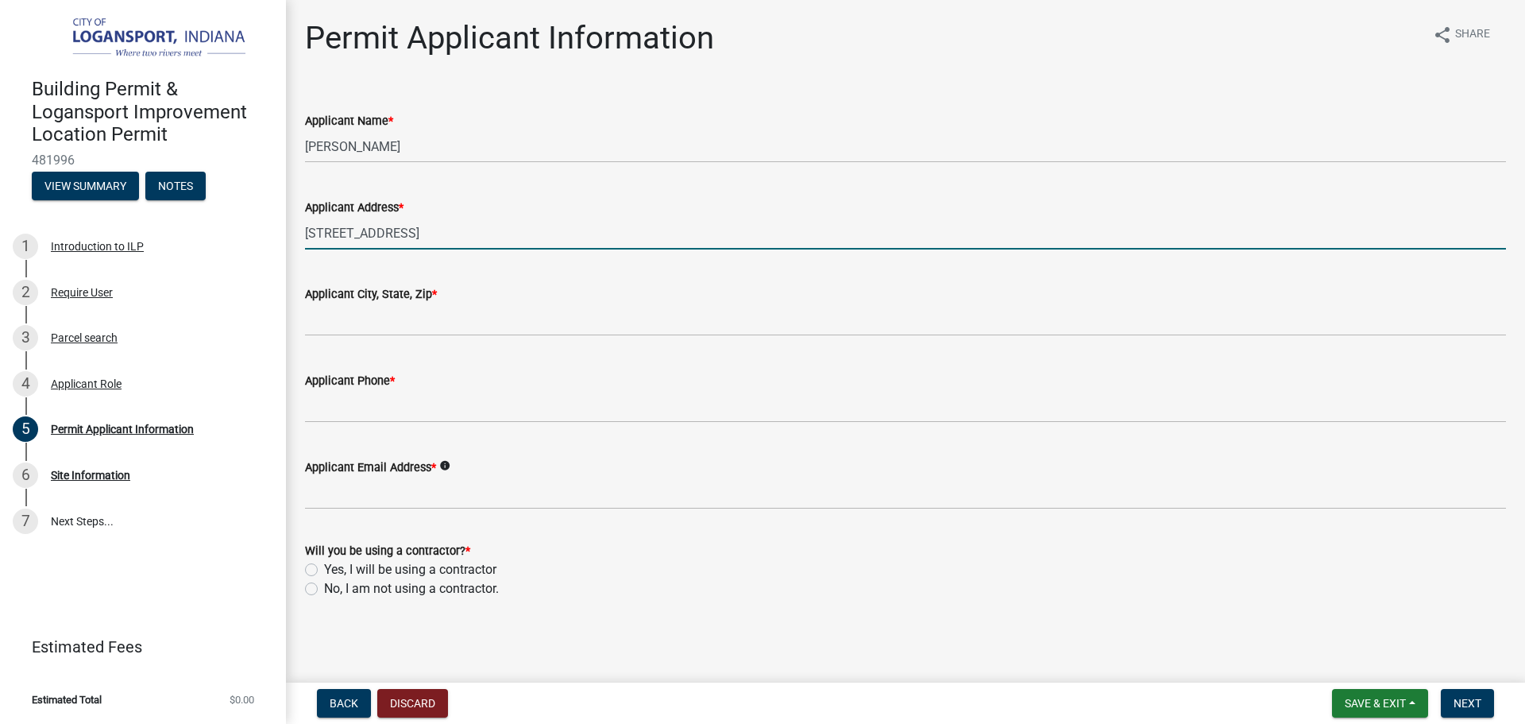
type input "1325 North St"
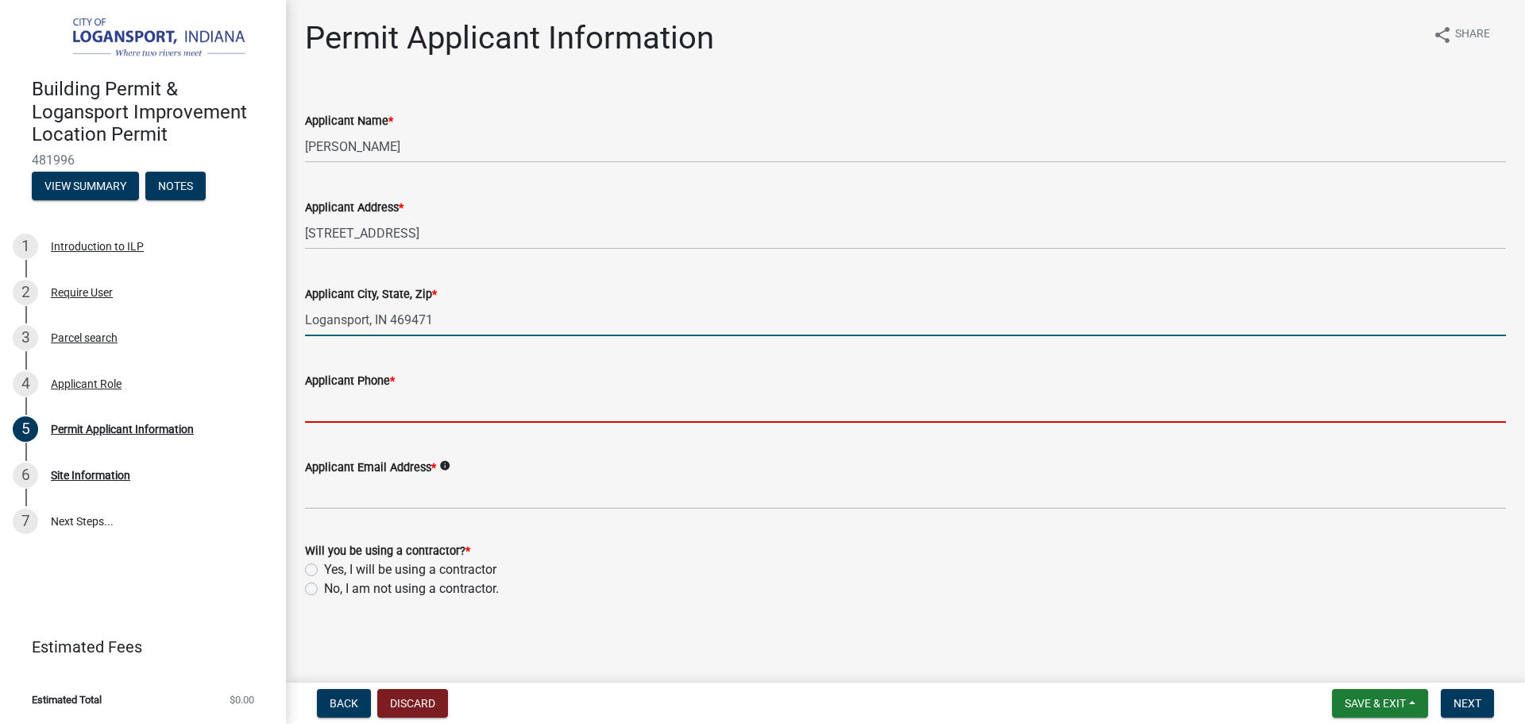
click at [495, 330] on input "Logansport, IN 469471" at bounding box center [905, 319] width 1201 height 33
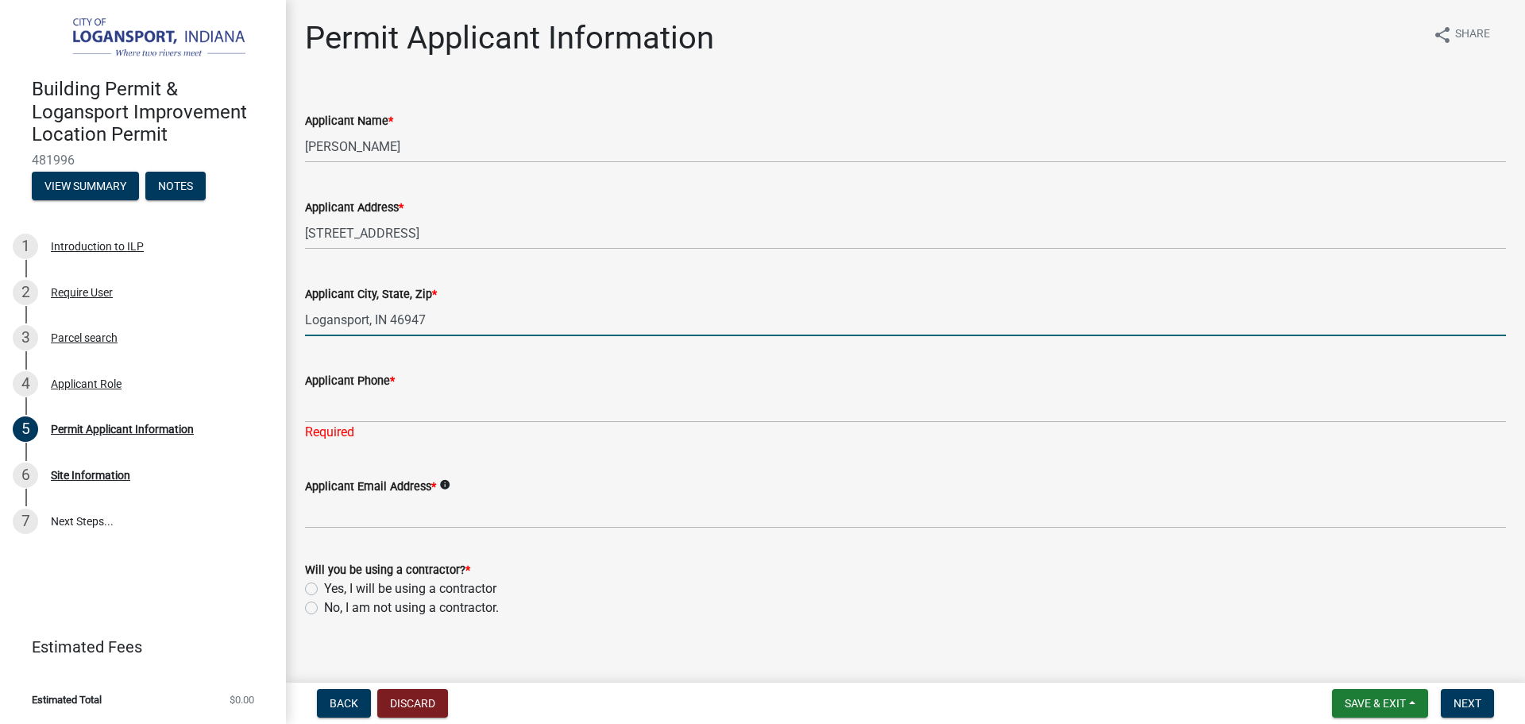
type input "Logansport, IN 46947"
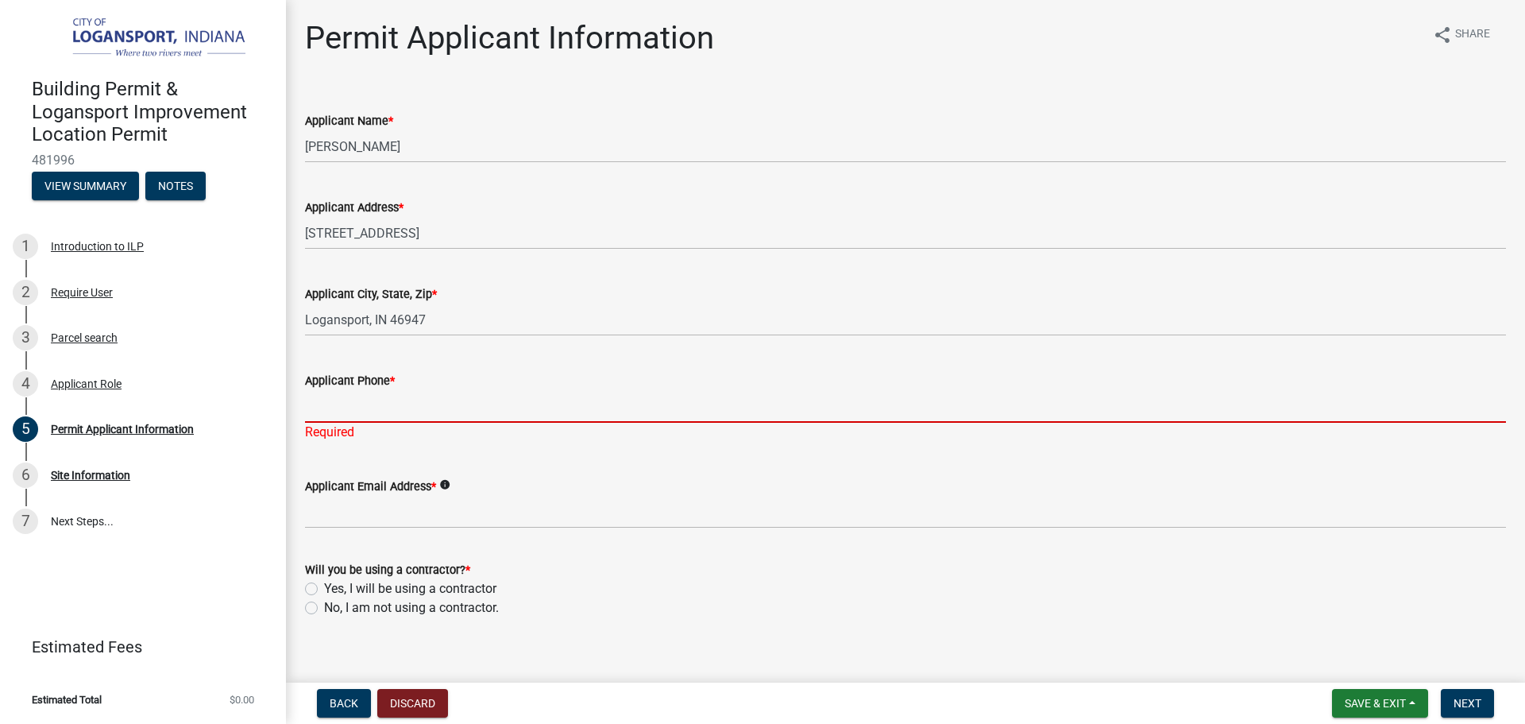
paste input "petronajuan78@gmail.com/5747021585"
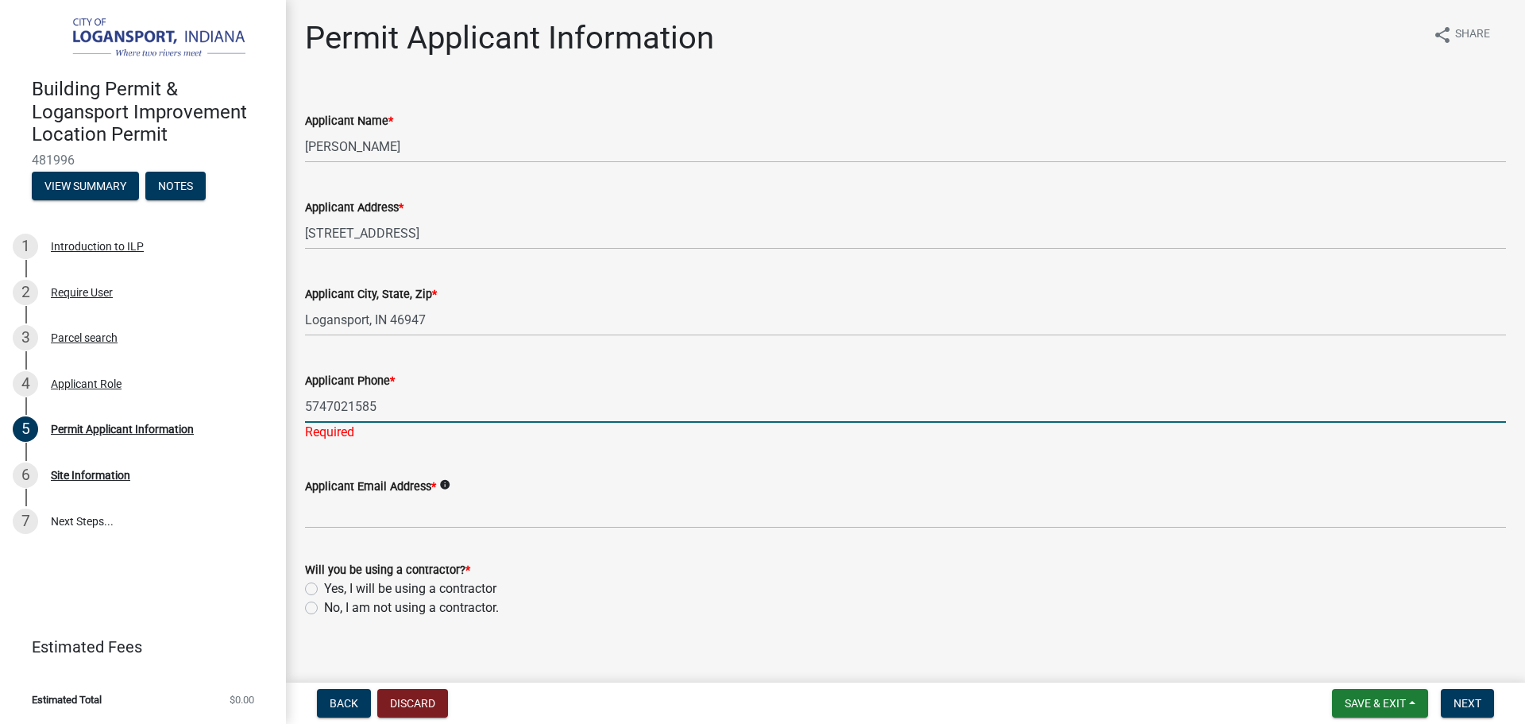
type input "5747021585"
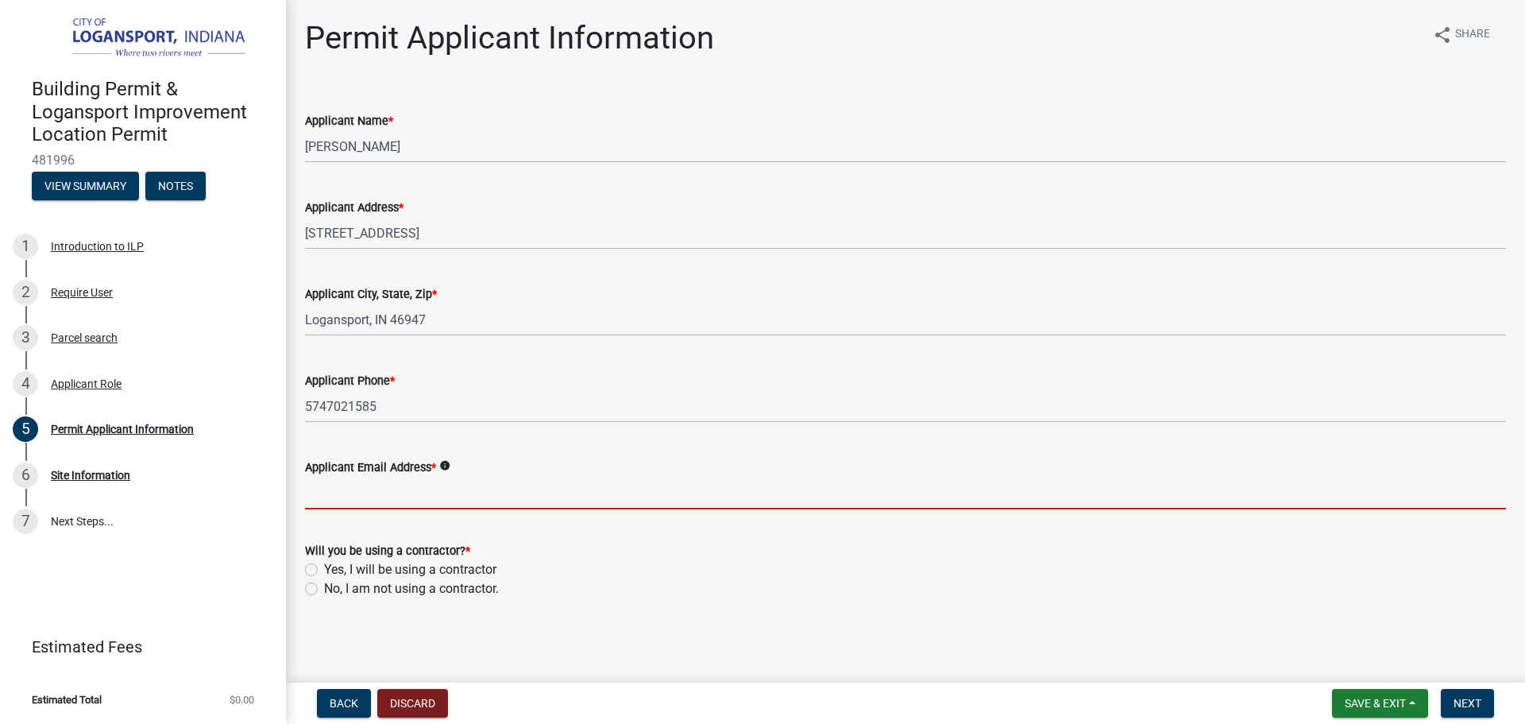
paste input "petronajuan78@gmail.com/"
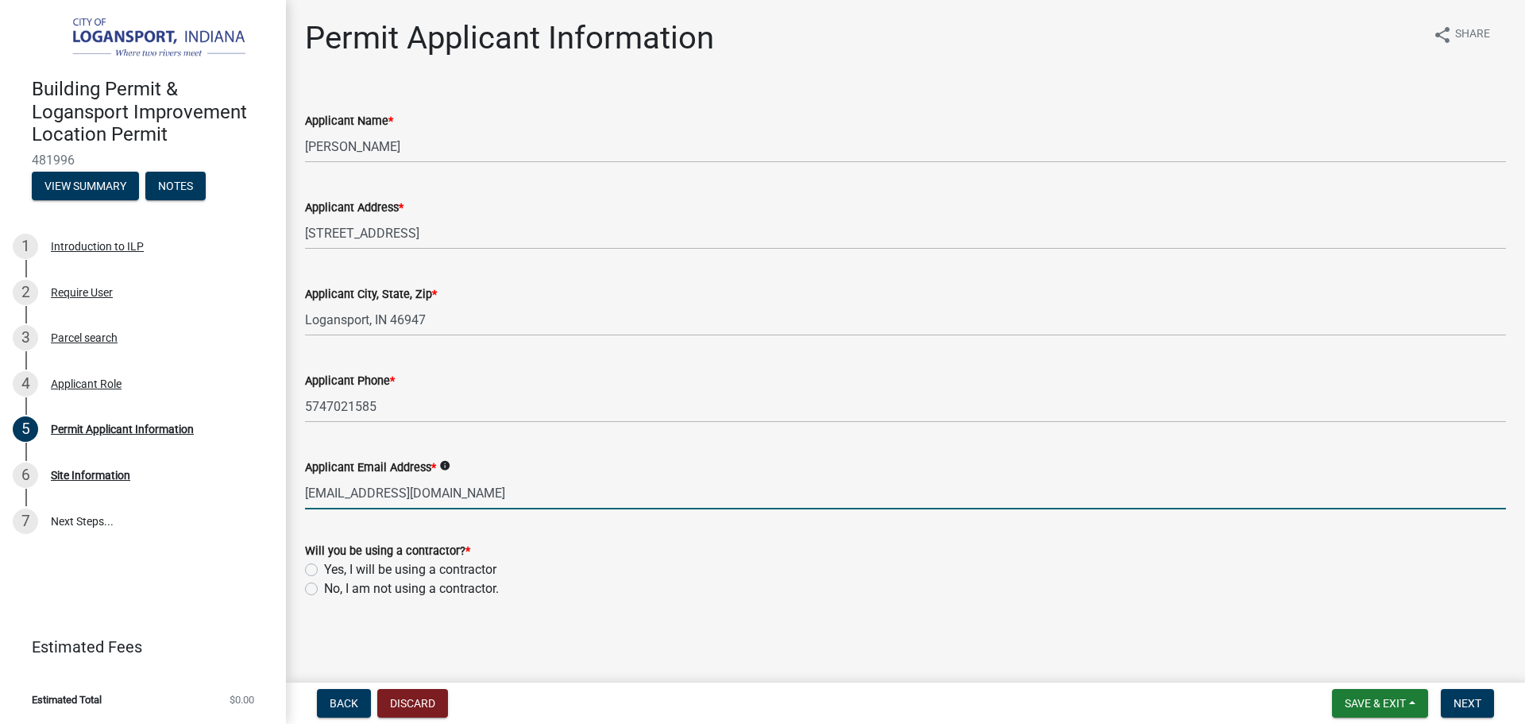
type input "petronajuan78@gmail.com"
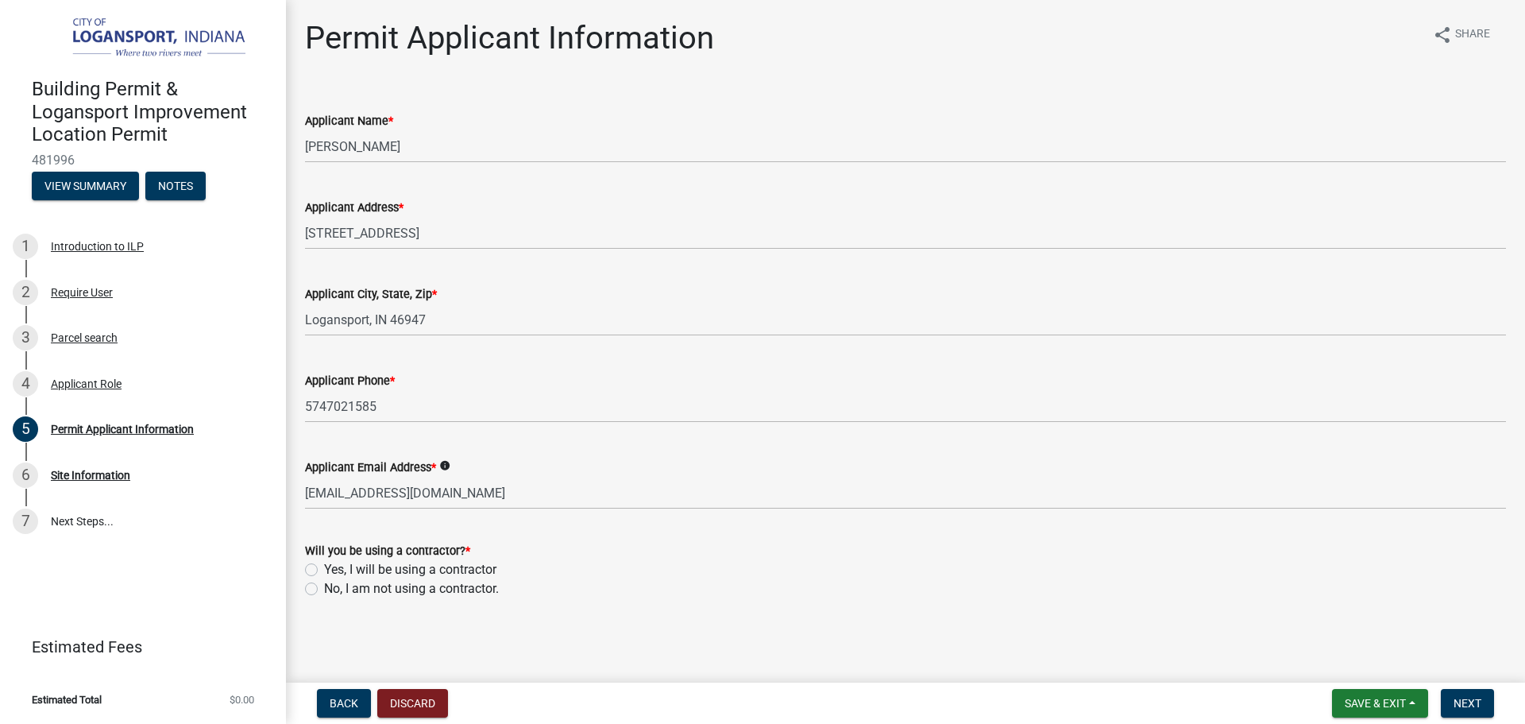
drag, startPoint x: 329, startPoint y: 571, endPoint x: 319, endPoint y: 585, distance: 17.6
click at [319, 585] on div "No, I am not using a contractor." at bounding box center [905, 588] width 1201 height 19
click at [324, 588] on label "No, I am not using a contractor." at bounding box center [411, 588] width 175 height 19
click at [324, 588] on input "No, I am not using a contractor." at bounding box center [329, 584] width 10 height 10
radio input "true"
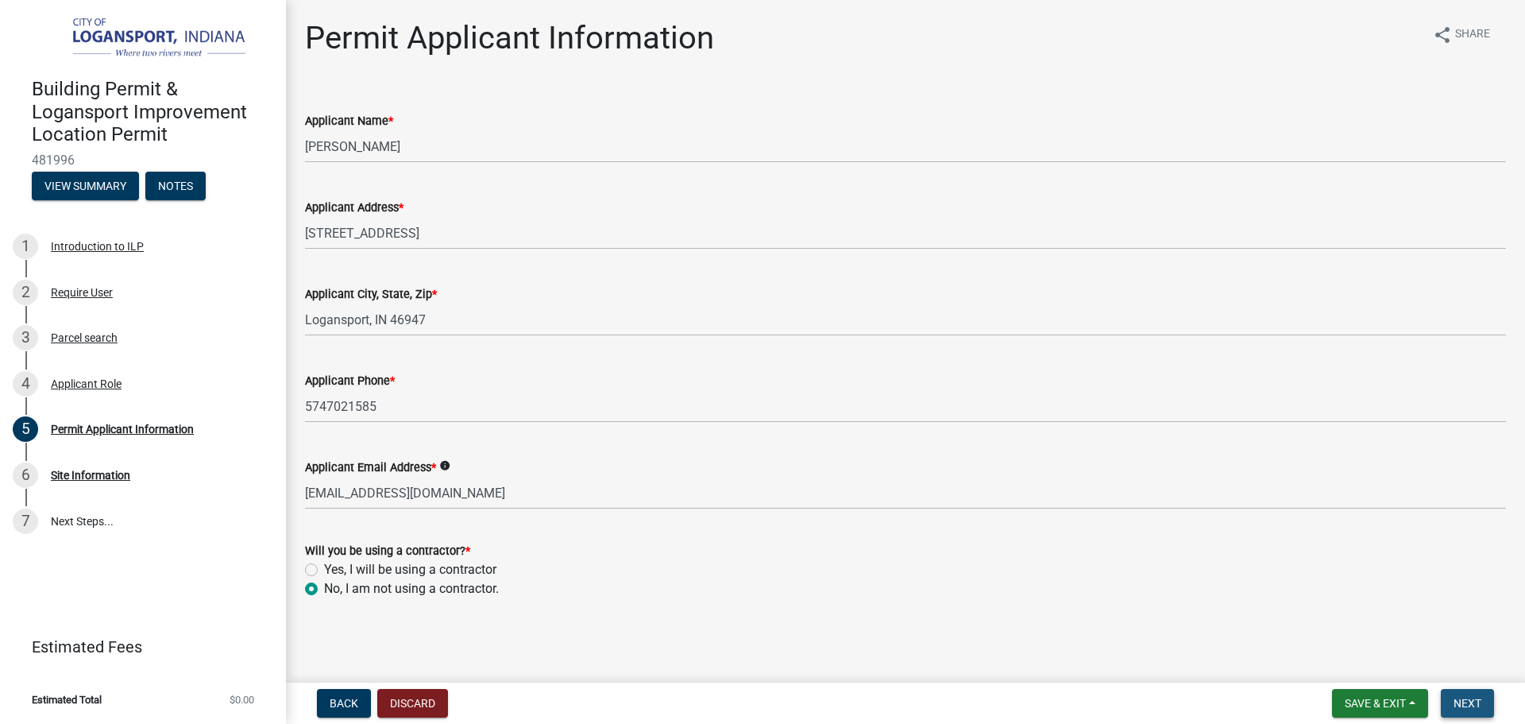
click at [1459, 707] on span "Next" at bounding box center [1468, 703] width 28 height 13
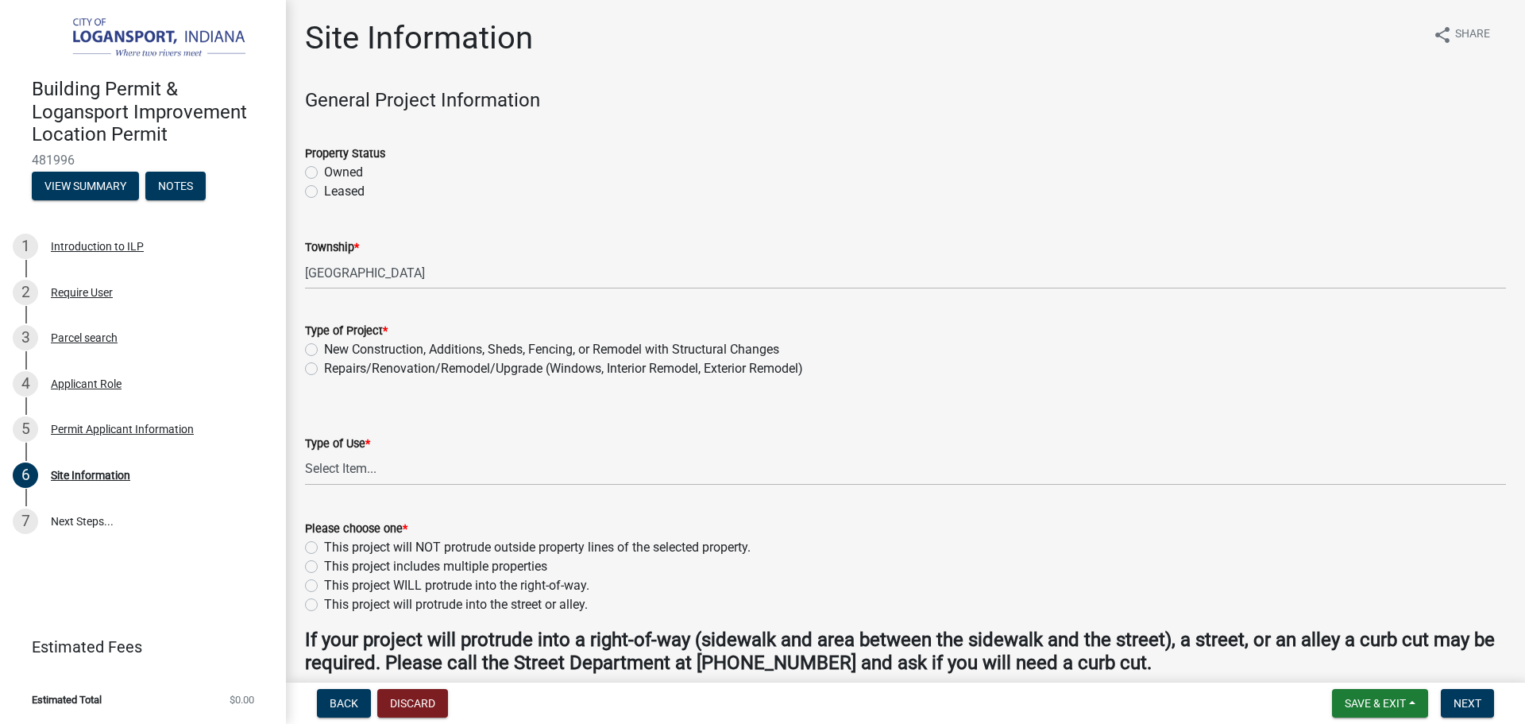
click at [324, 168] on label "Owned" at bounding box center [343, 172] width 39 height 19
click at [324, 168] on input "Owned" at bounding box center [329, 168] width 10 height 10
radio input "true"
click at [324, 346] on label "New Construction, Additions, Sheds, Fencing, or Remodel with Structural Changes" at bounding box center [551, 349] width 455 height 19
click at [324, 346] on input "New Construction, Additions, Sheds, Fencing, or Remodel with Structural Changes" at bounding box center [329, 345] width 10 height 10
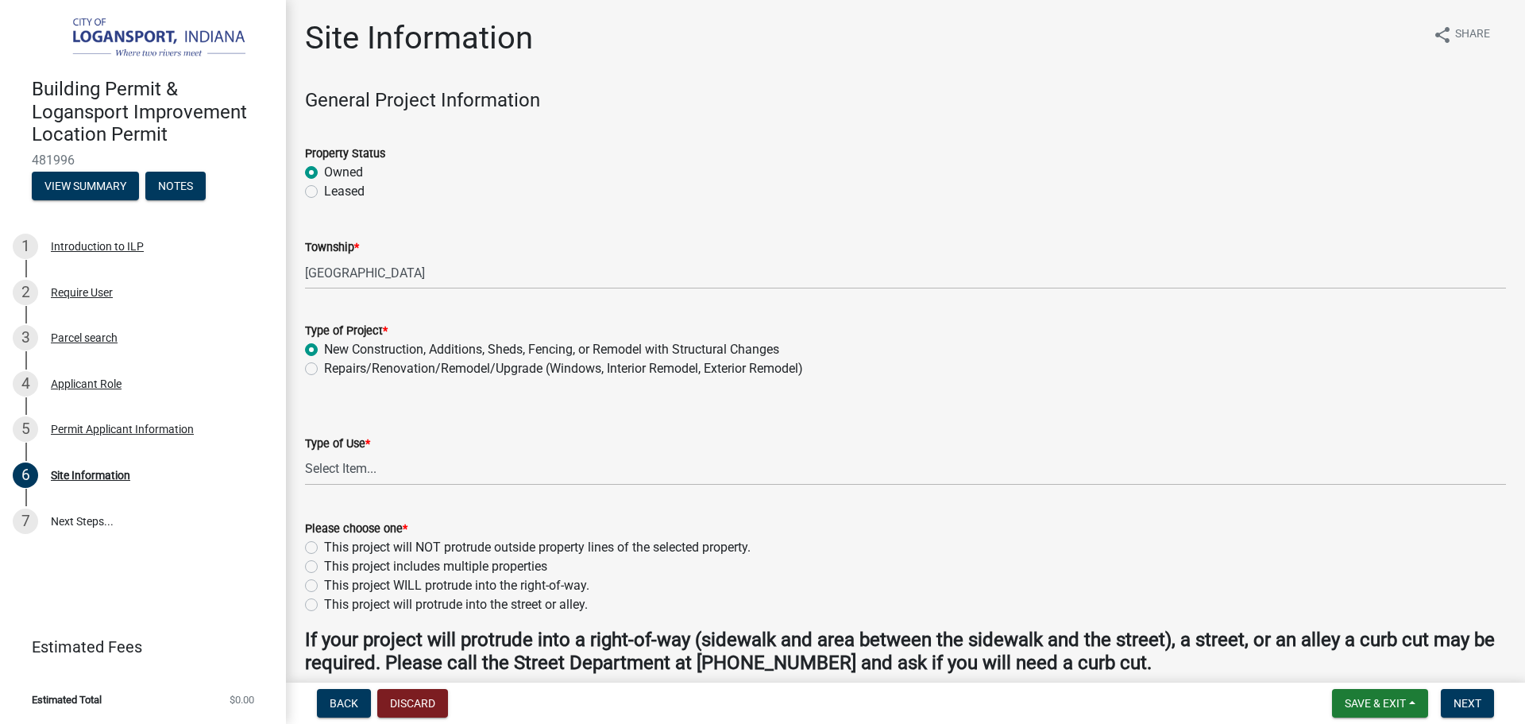
radio input "true"
drag, startPoint x: 376, startPoint y: 452, endPoint x: 370, endPoint y: 463, distance: 12.4
click at [376, 453] on select "Select Item... Residential Commercial/Industrial Agricultural Public/Semi Public" at bounding box center [905, 469] width 1201 height 33
click at [305, 453] on select "Select Item... Residential Commercial/Industrial Agricultural Public/Semi Public" at bounding box center [905, 469] width 1201 height 33
select select "62802869-e470-474a-8a4c-8dbe1ccdd5ac"
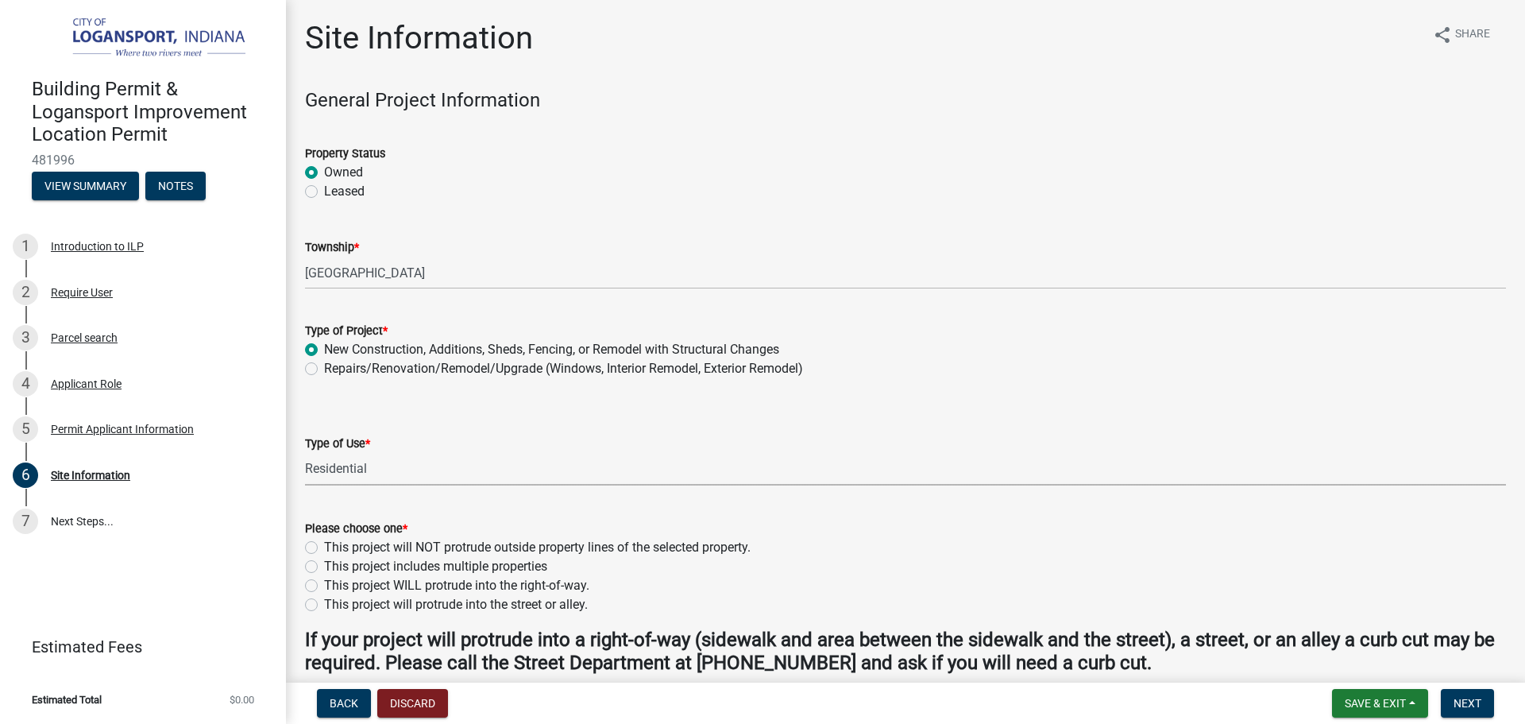
scroll to position [79, 0]
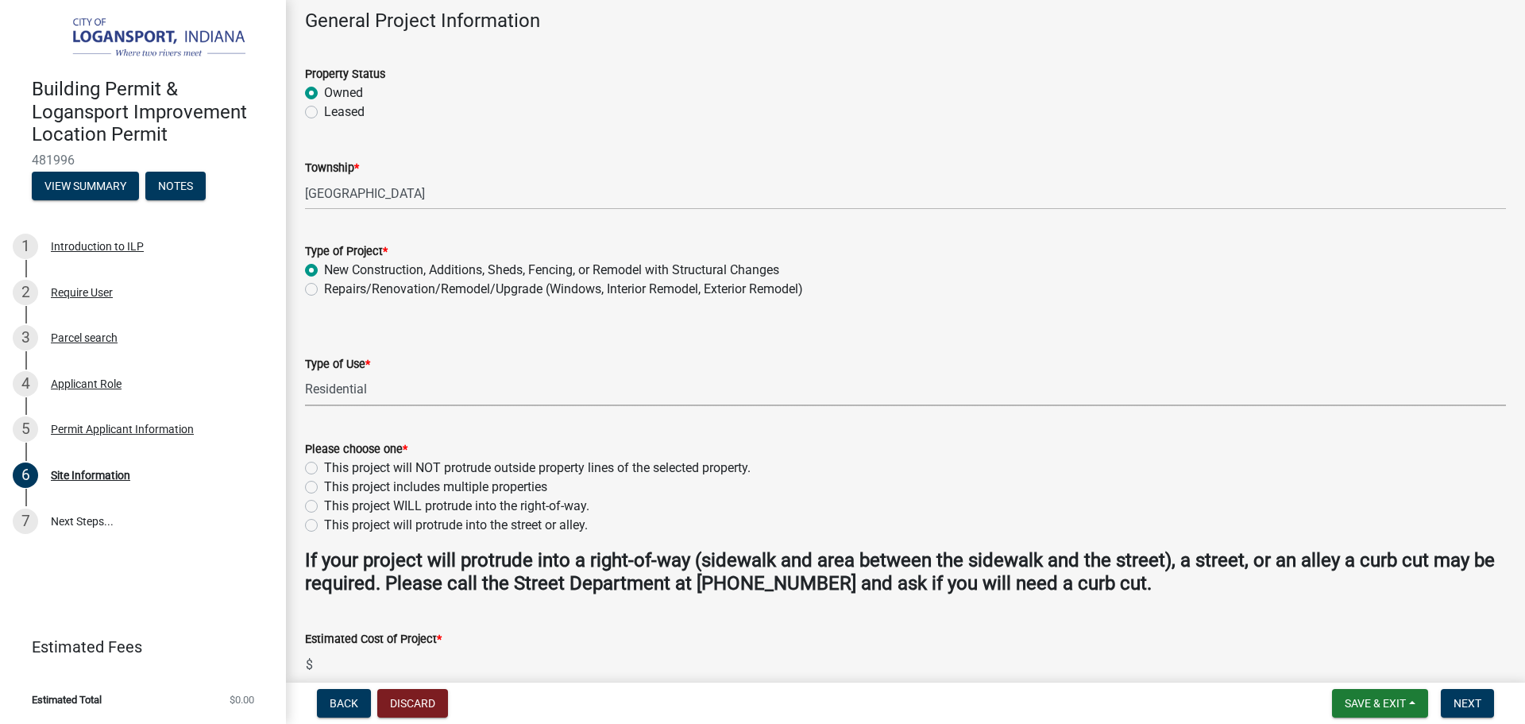
click at [324, 464] on label "This project will NOT protrude outside property lines of the selected property." at bounding box center [537, 467] width 427 height 19
click at [324, 464] on input "This project will NOT protrude outside property lines of the selected property." at bounding box center [329, 463] width 10 height 10
radio input "true"
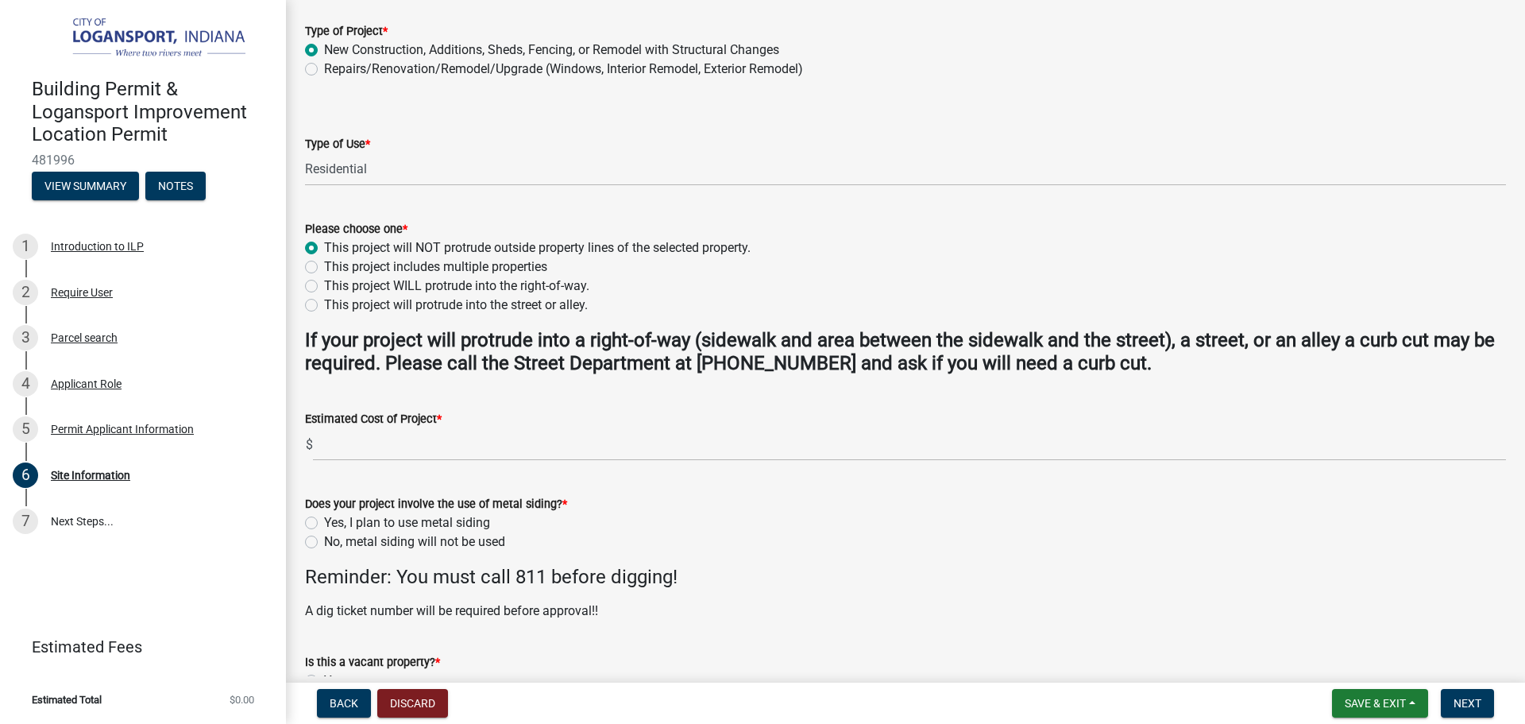
scroll to position [318, 0]
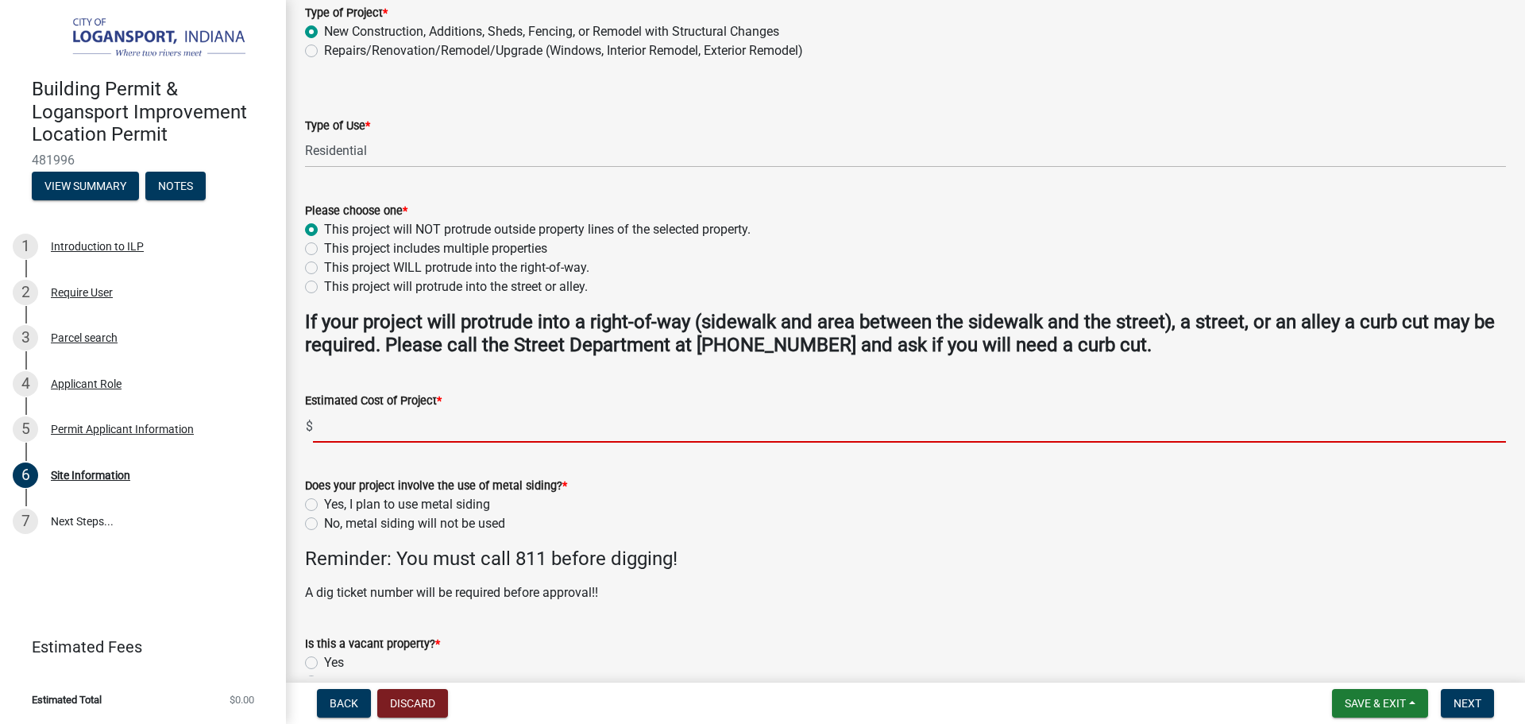
click at [392, 438] on input "text" at bounding box center [909, 426] width 1193 height 33
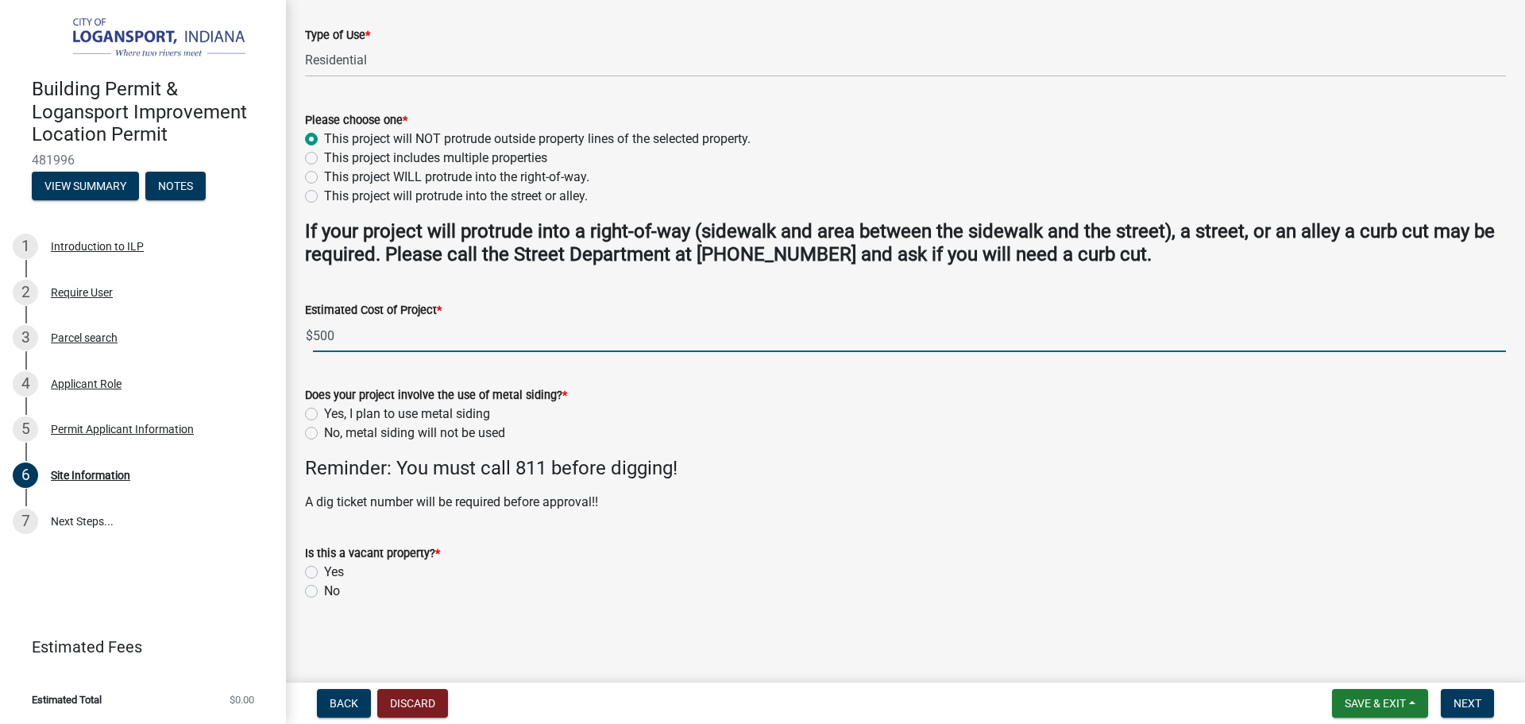
scroll to position [409, 0]
type input "500"
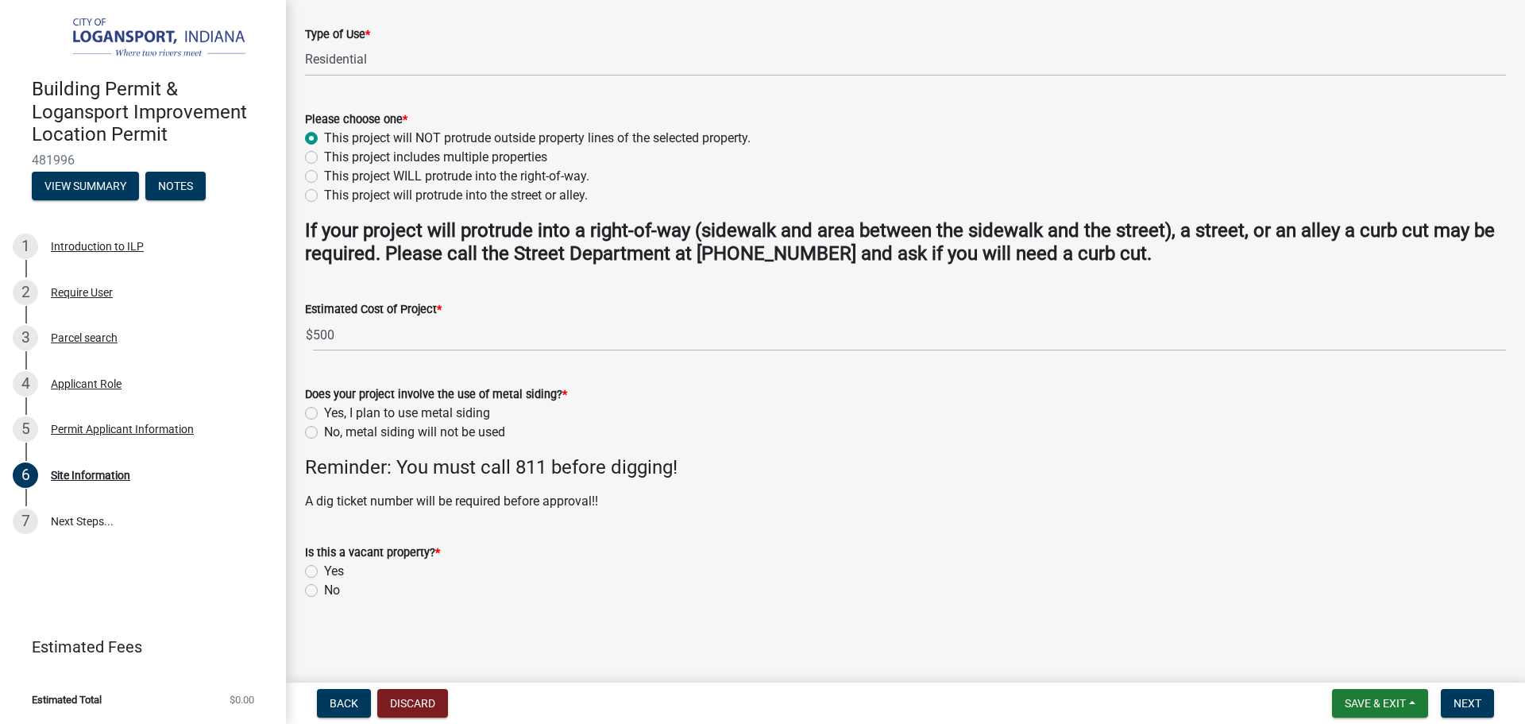
click at [324, 431] on label "No, metal siding will not be used" at bounding box center [414, 432] width 181 height 19
click at [324, 431] on input "No, metal siding will not be used" at bounding box center [329, 428] width 10 height 10
radio input "true"
click at [324, 588] on label "No" at bounding box center [332, 590] width 16 height 19
click at [324, 588] on input "No" at bounding box center [329, 586] width 10 height 10
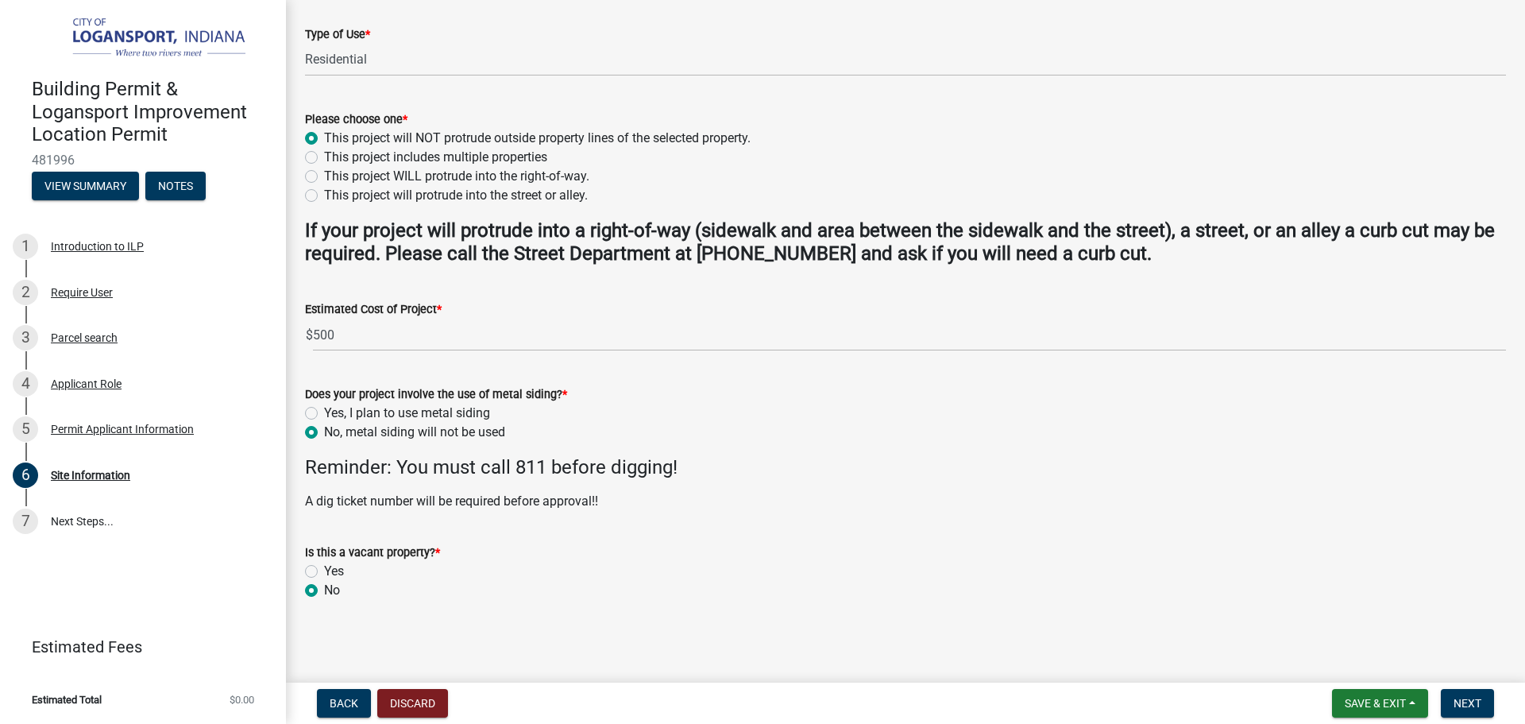
radio input "true"
click at [1479, 700] on span "Next" at bounding box center [1468, 703] width 28 height 13
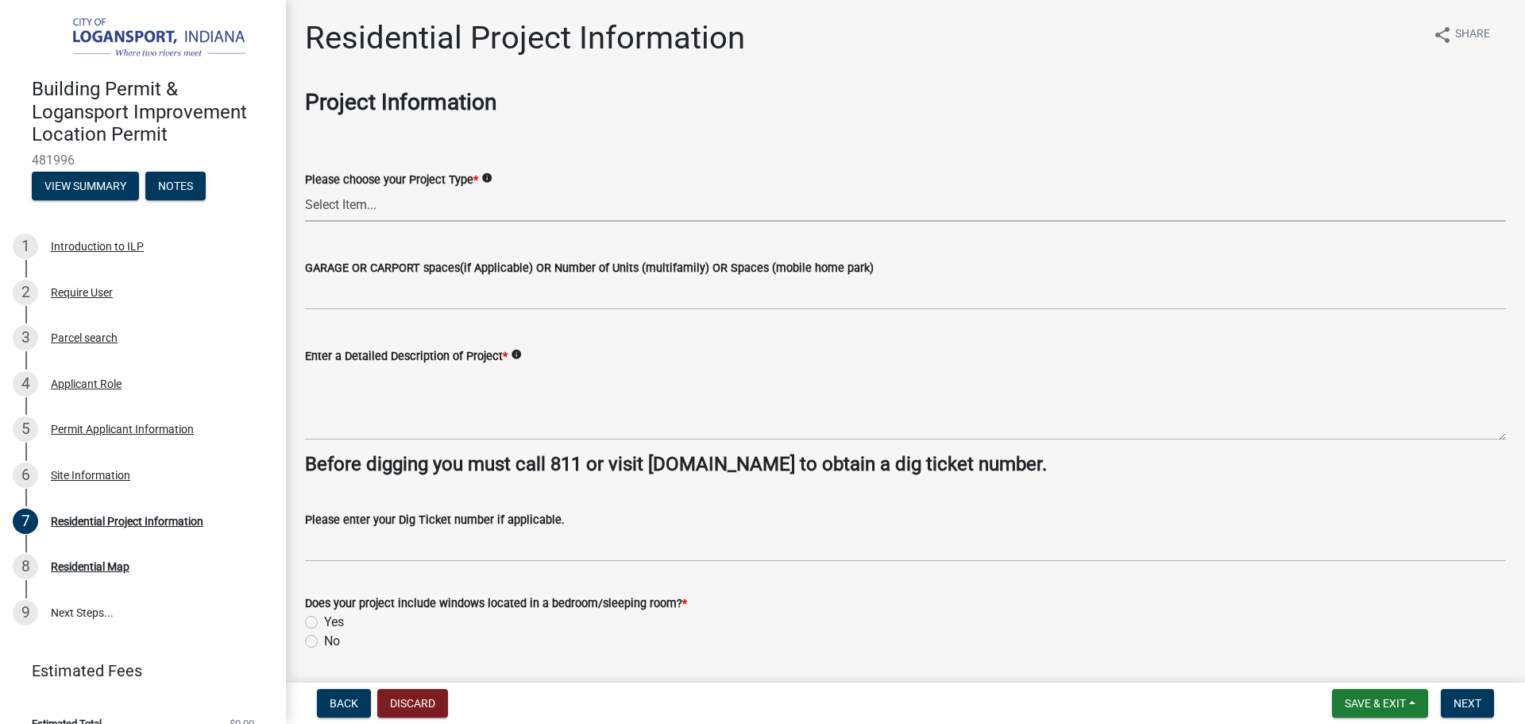
click at [406, 220] on select "Select Item... Single Family Pole Barn Home Multi Family Addition to Dwelling(a…" at bounding box center [905, 205] width 1201 height 33
click at [305, 189] on select "Select Item... Single Family Pole Barn Home Multi Family Addition to Dwelling(a…" at bounding box center [905, 205] width 1201 height 33
select select "b8a7655a-e911-4aac-a321-69e5bfba2fef"
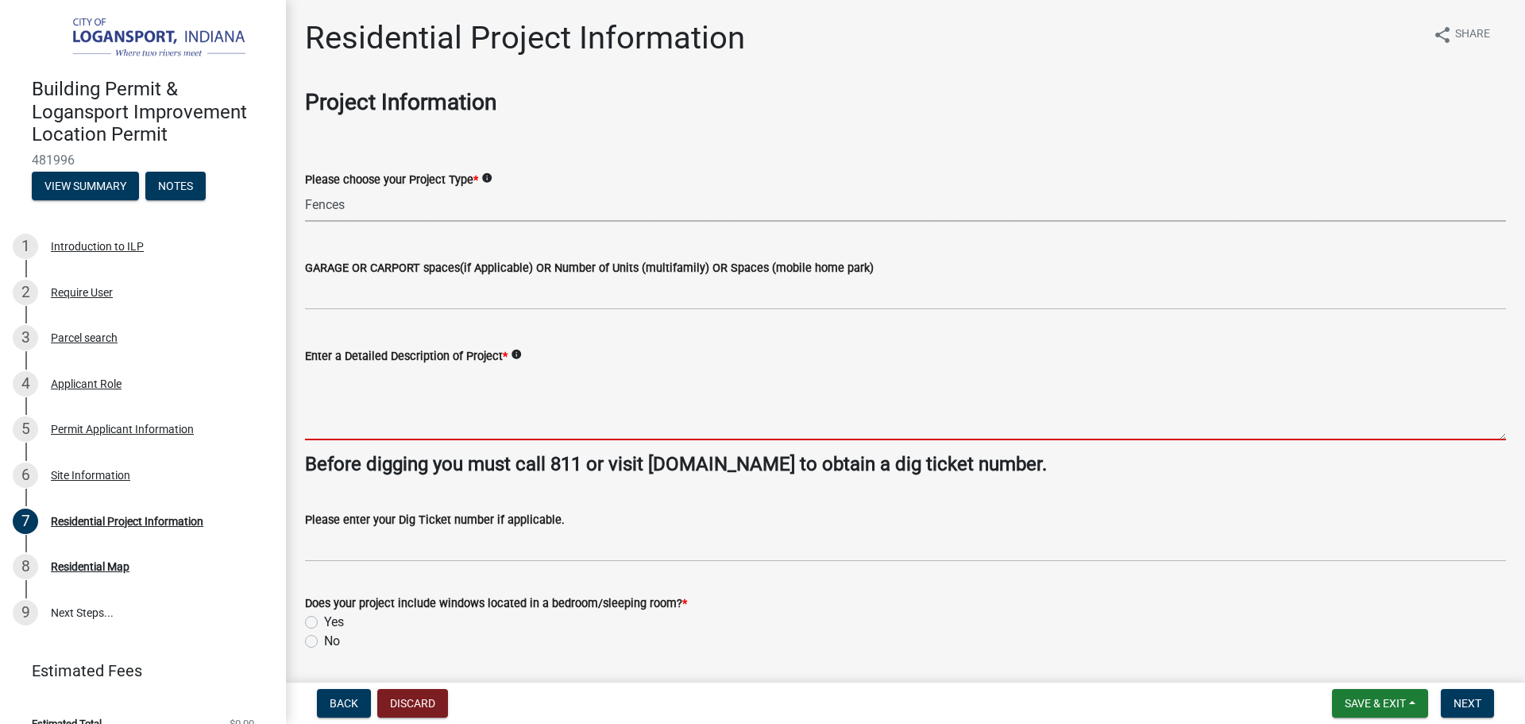
click at [388, 411] on textarea "Enter a Detailed Description of Project *" at bounding box center [905, 402] width 1201 height 75
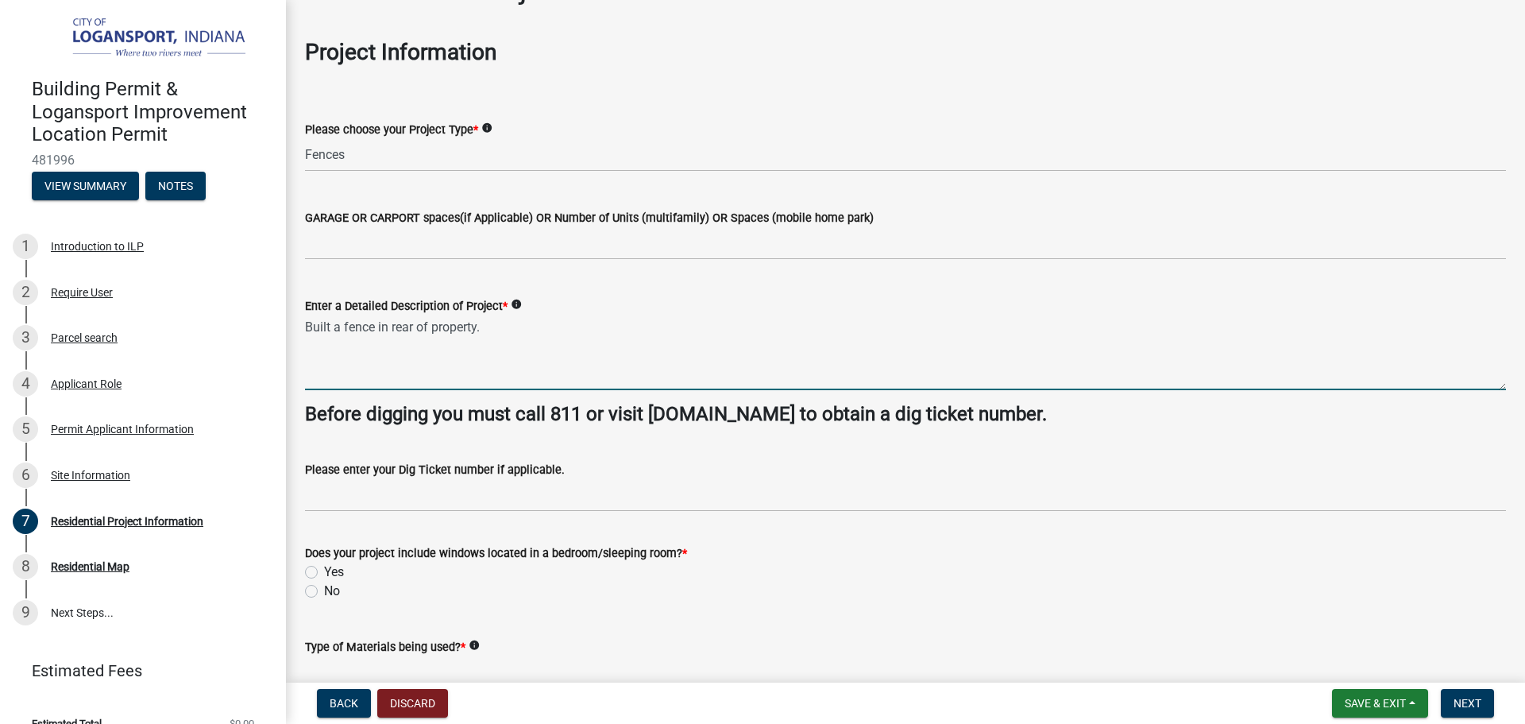
scroll to position [238, 0]
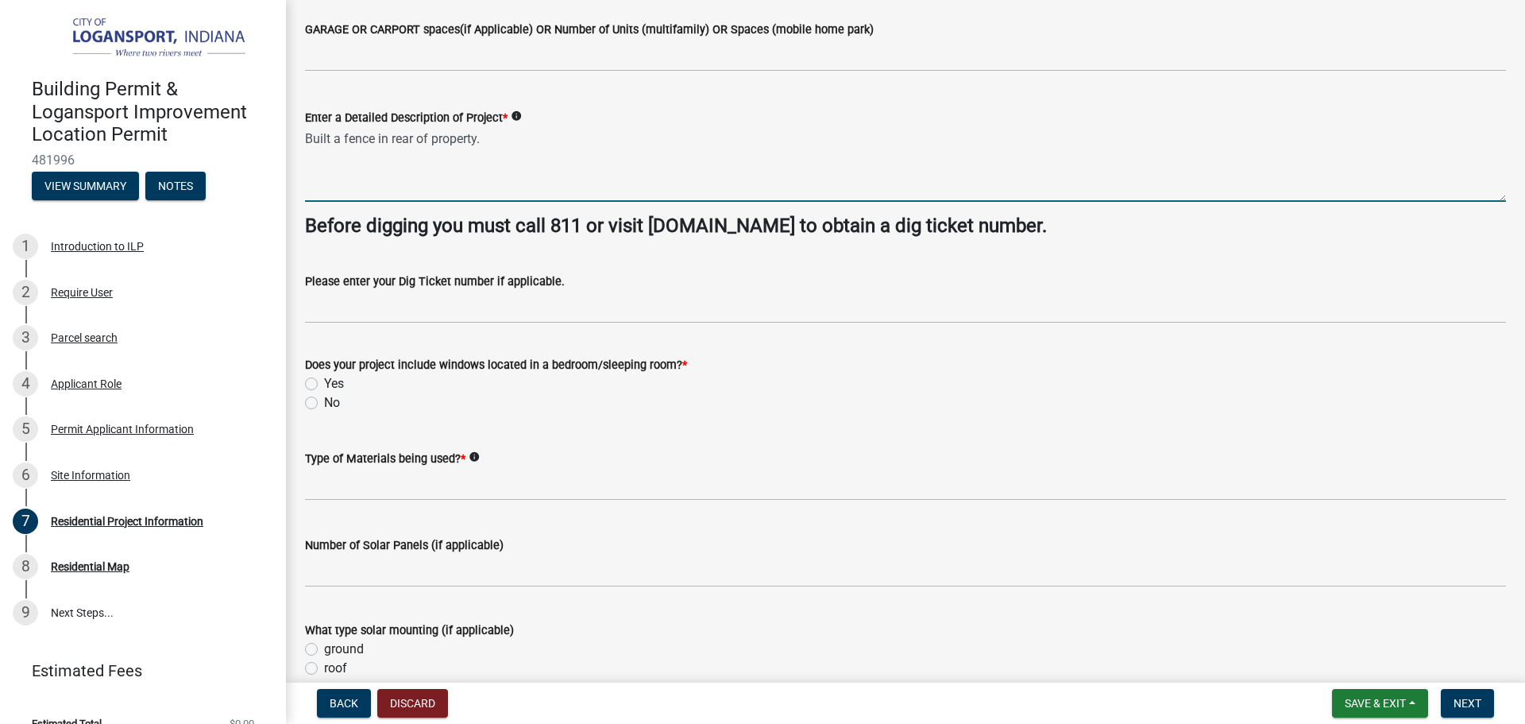
type textarea "Built a fence in rear of property."
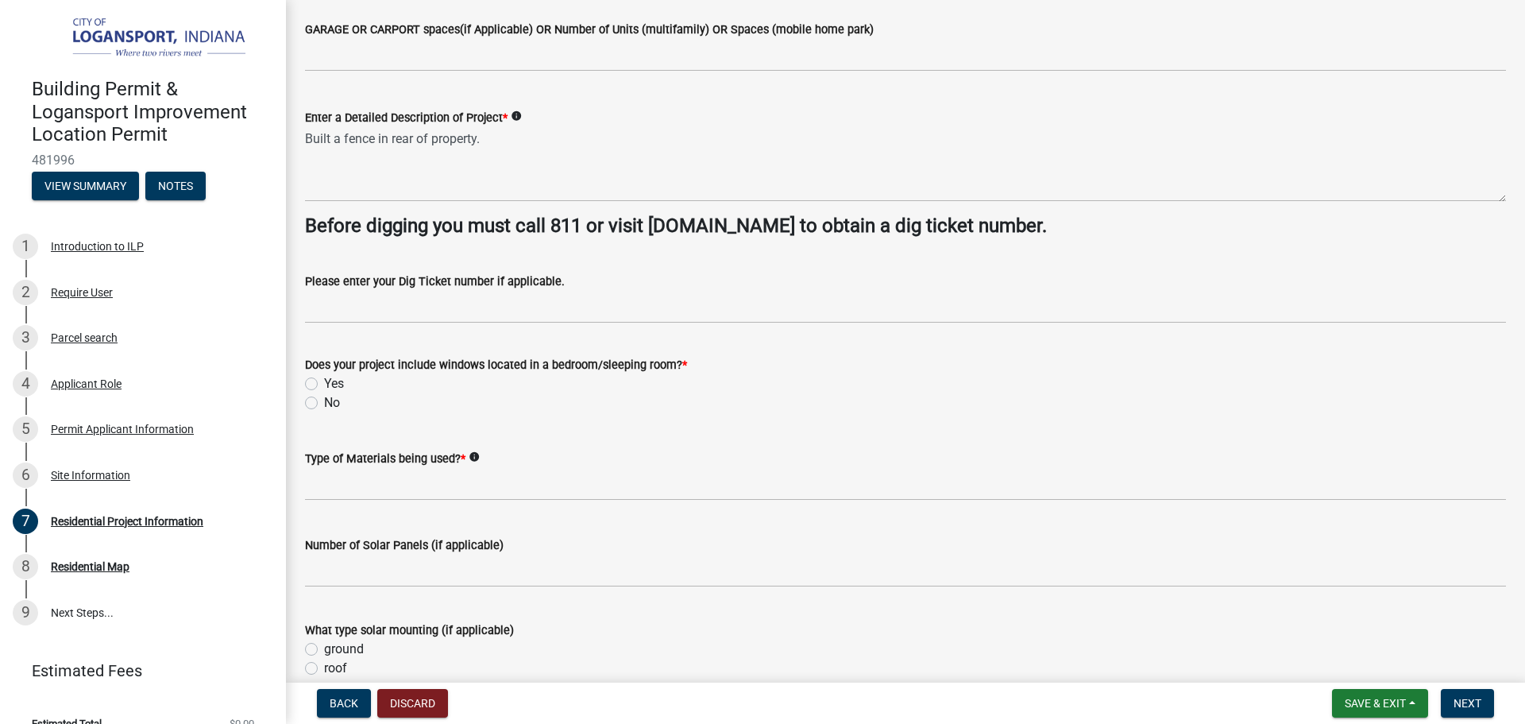
click at [324, 403] on label "No" at bounding box center [332, 402] width 16 height 19
click at [324, 403] on input "No" at bounding box center [329, 398] width 10 height 10
radio input "true"
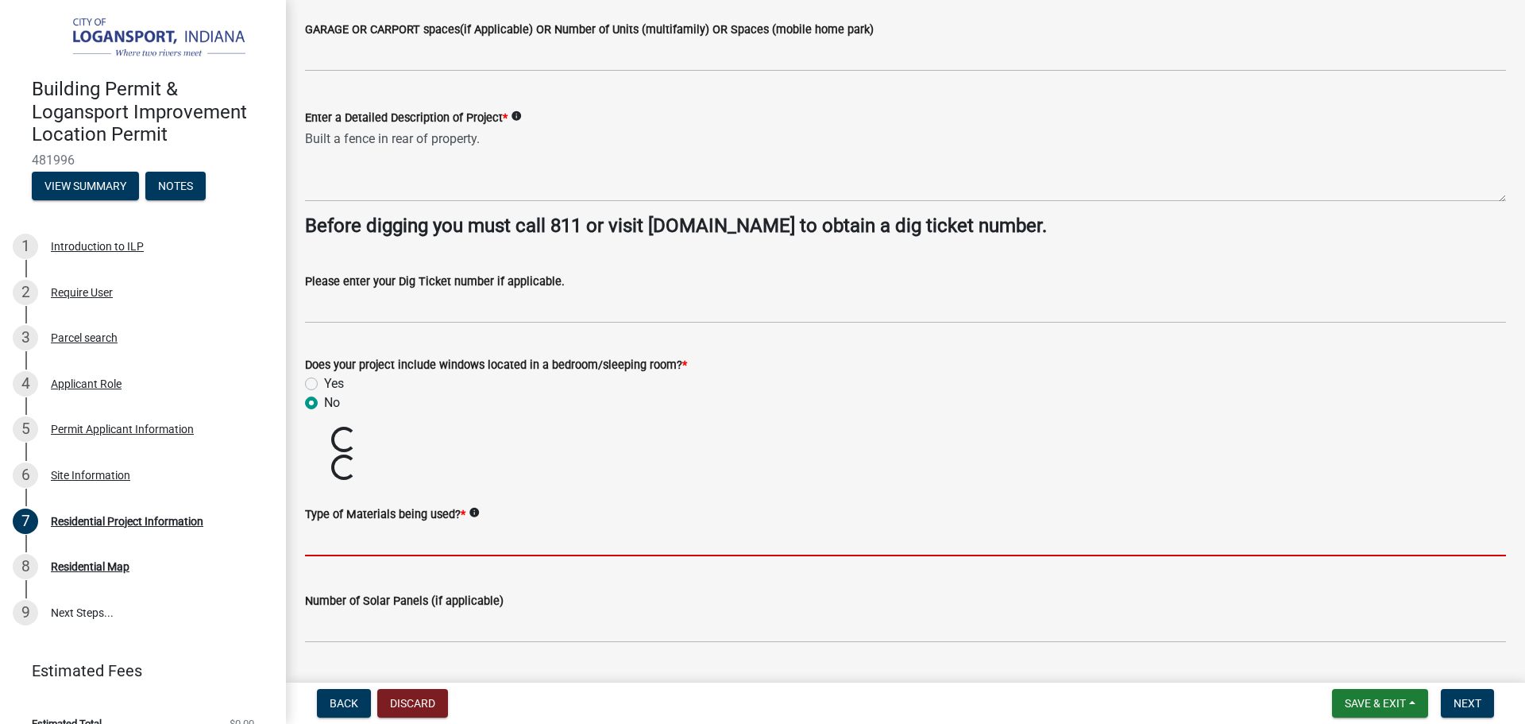
click at [376, 540] on input "Type of Materials being used? *" at bounding box center [905, 539] width 1201 height 33
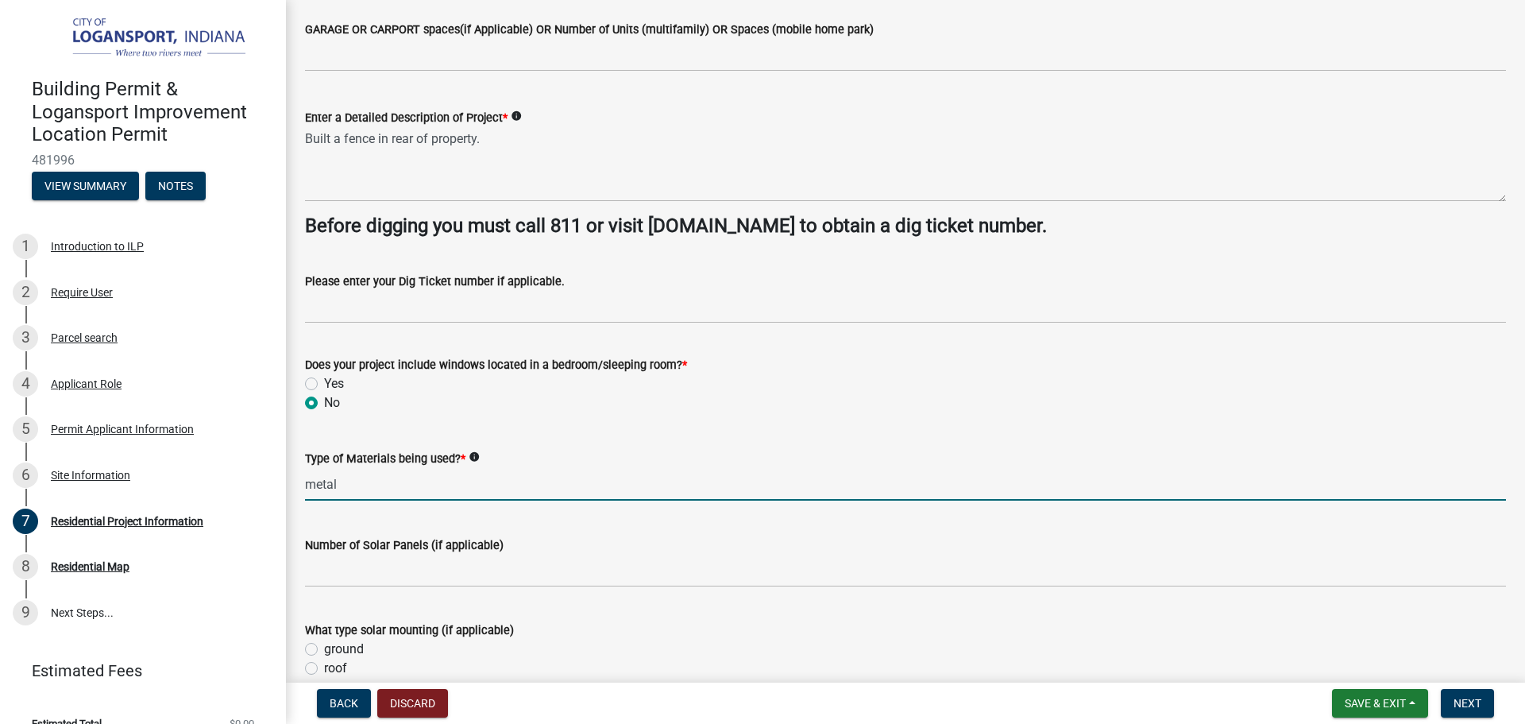
type input "metal"
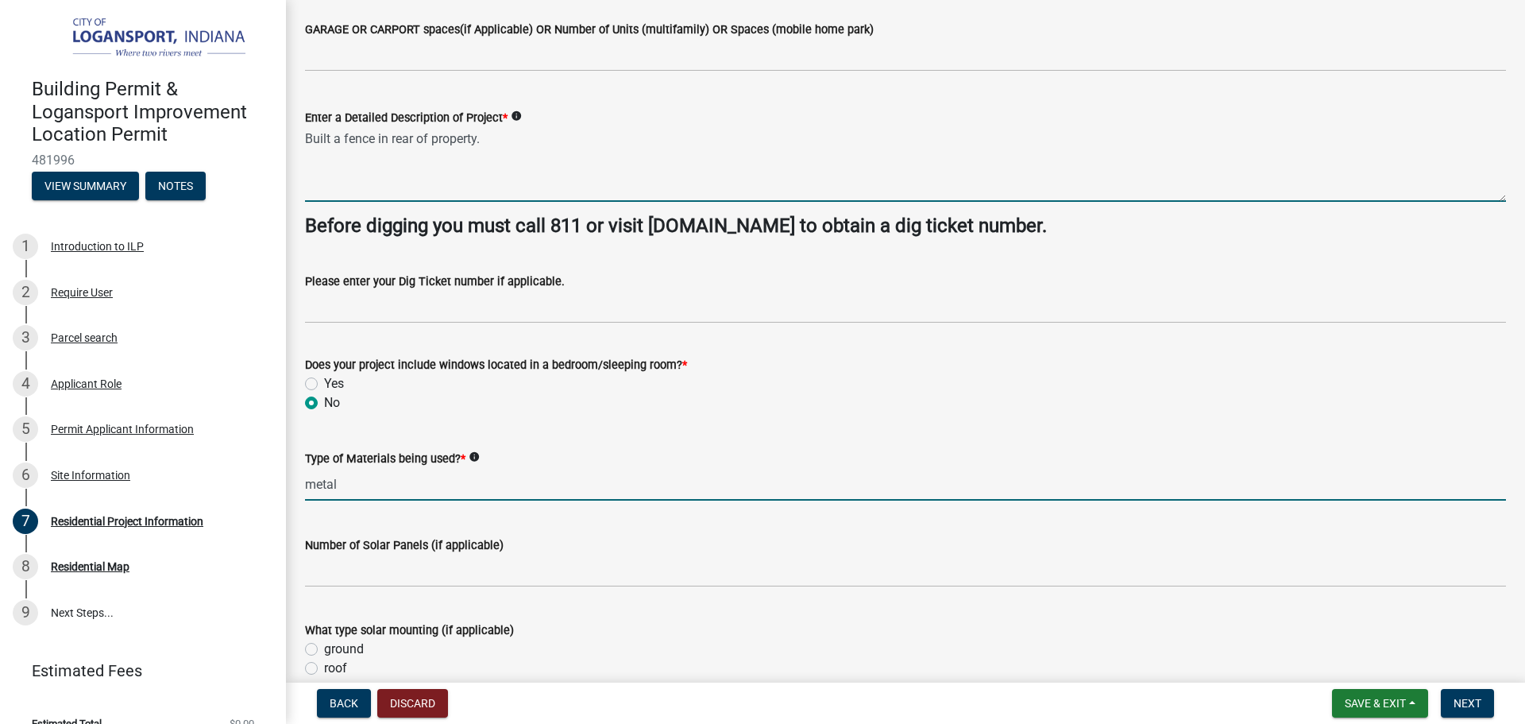
drag, startPoint x: 345, startPoint y: 137, endPoint x: 398, endPoint y: 168, distance: 61.2
click at [345, 137] on textarea "Built a fence in rear of property." at bounding box center [905, 164] width 1201 height 75
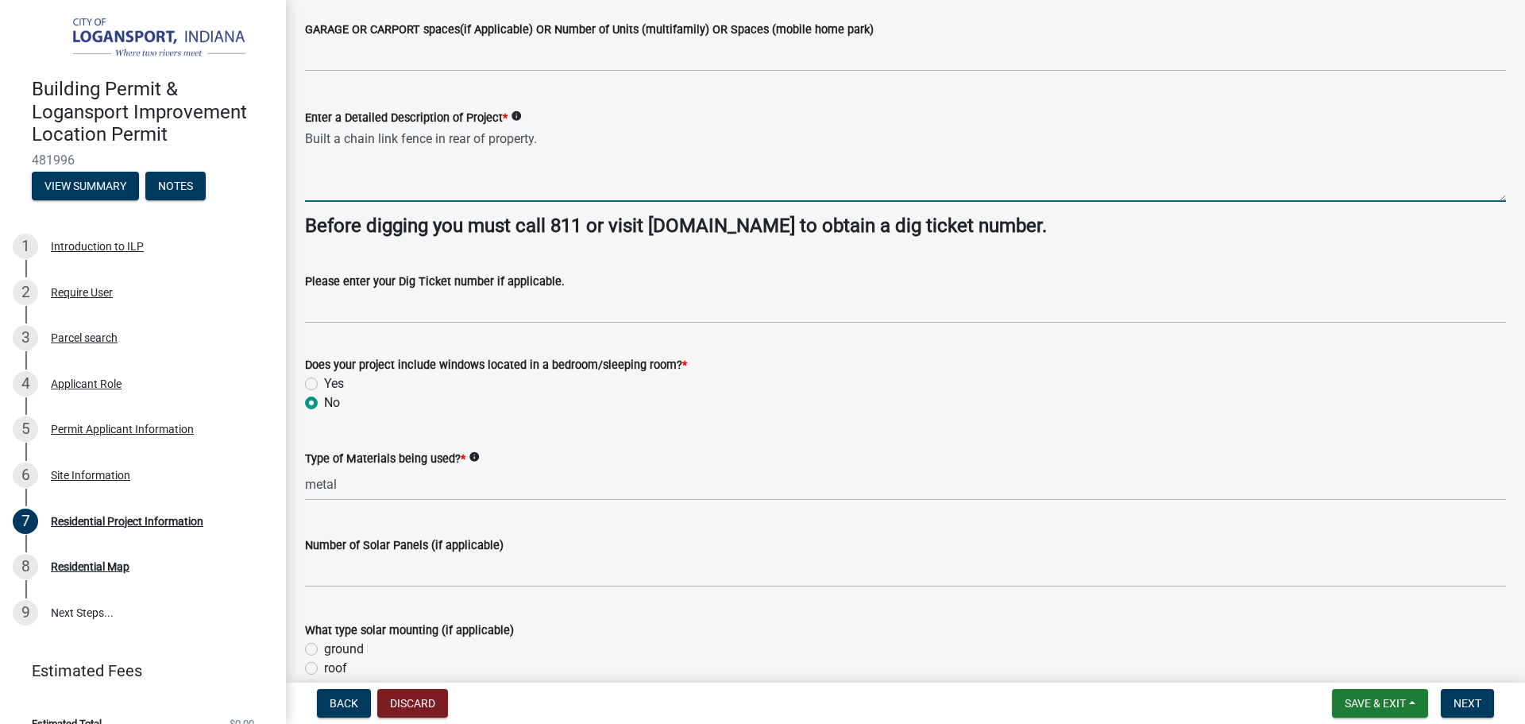
type textarea "Built a chain link fence in rear of property."
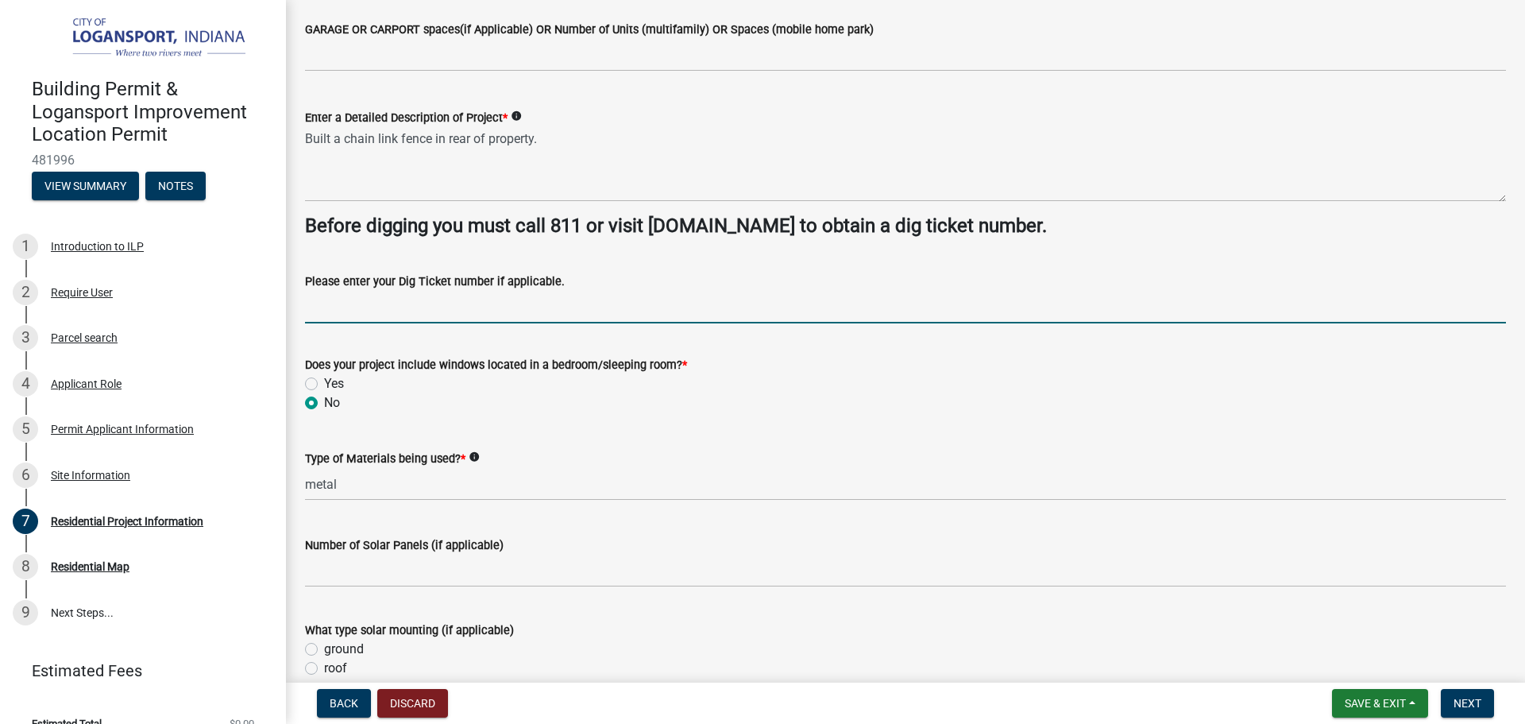
click at [404, 306] on input "Please enter your Dig Ticket number if applicable." at bounding box center [905, 307] width 1201 height 33
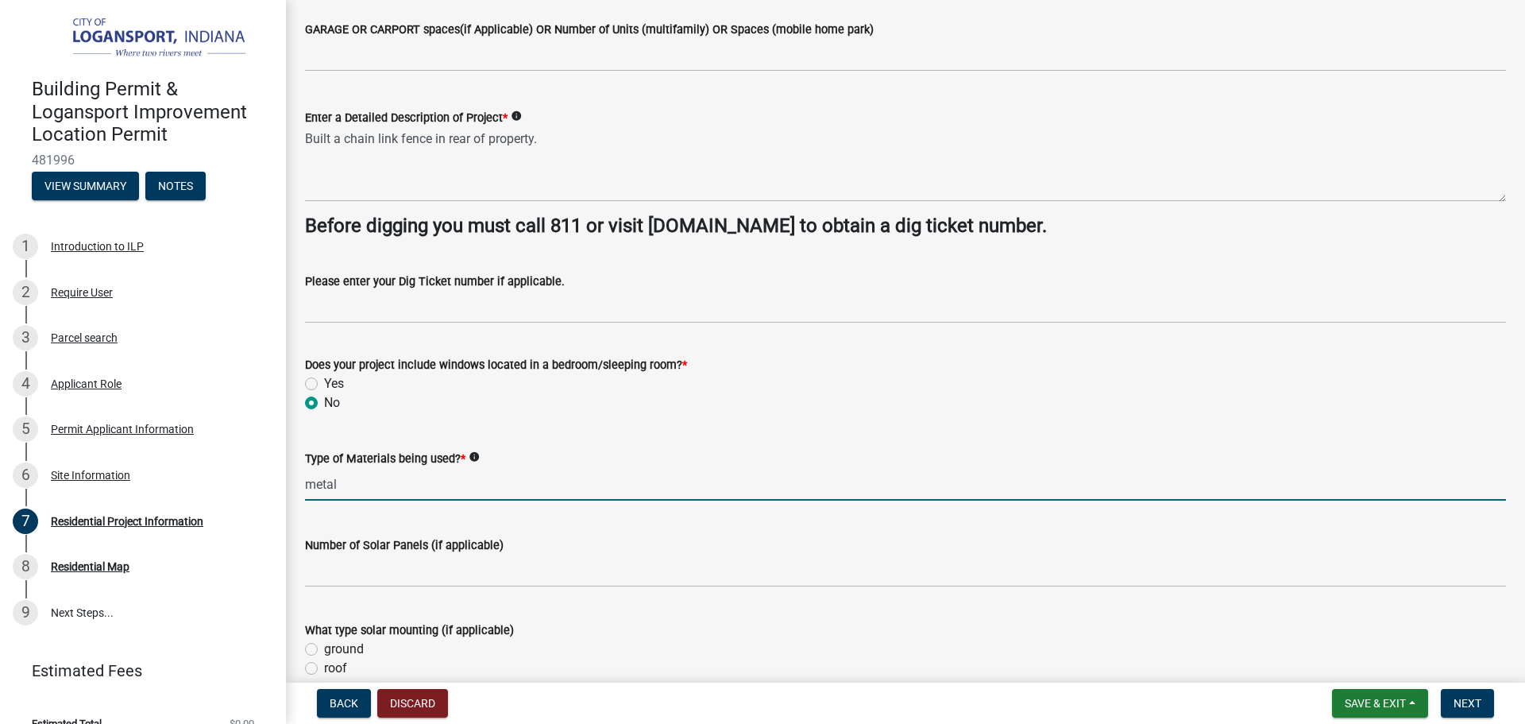
click at [385, 482] on input "metal" at bounding box center [905, 484] width 1201 height 33
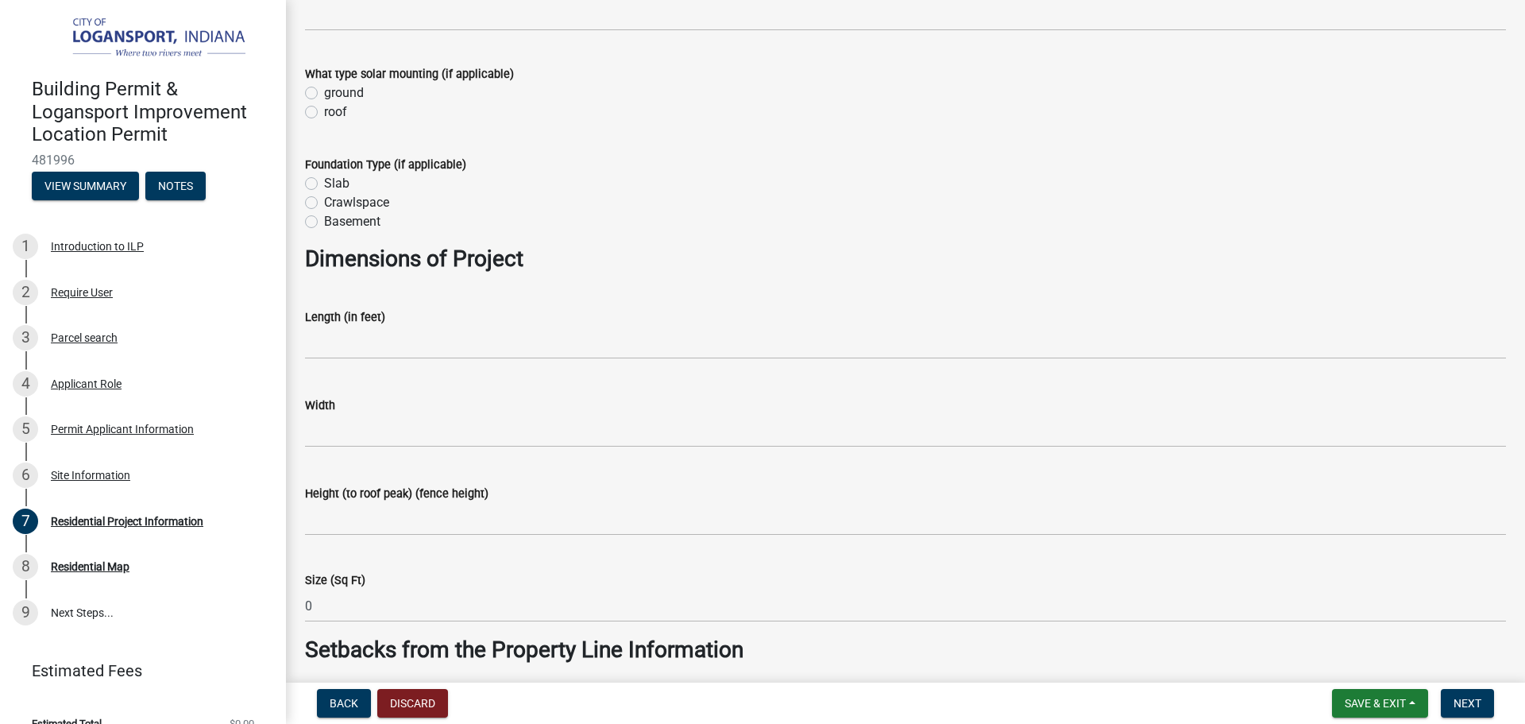
type input "chain link"
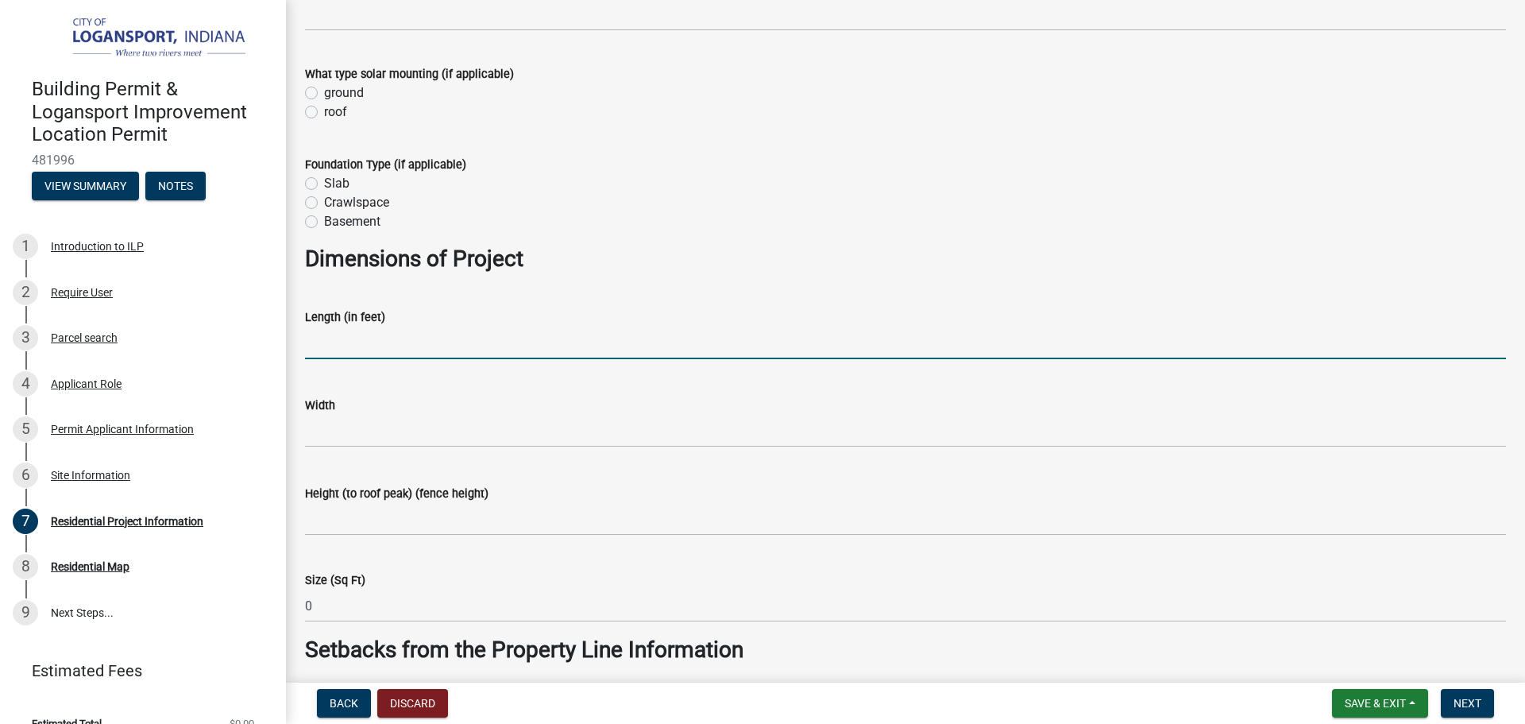
click at [423, 343] on input "text" at bounding box center [905, 342] width 1201 height 33
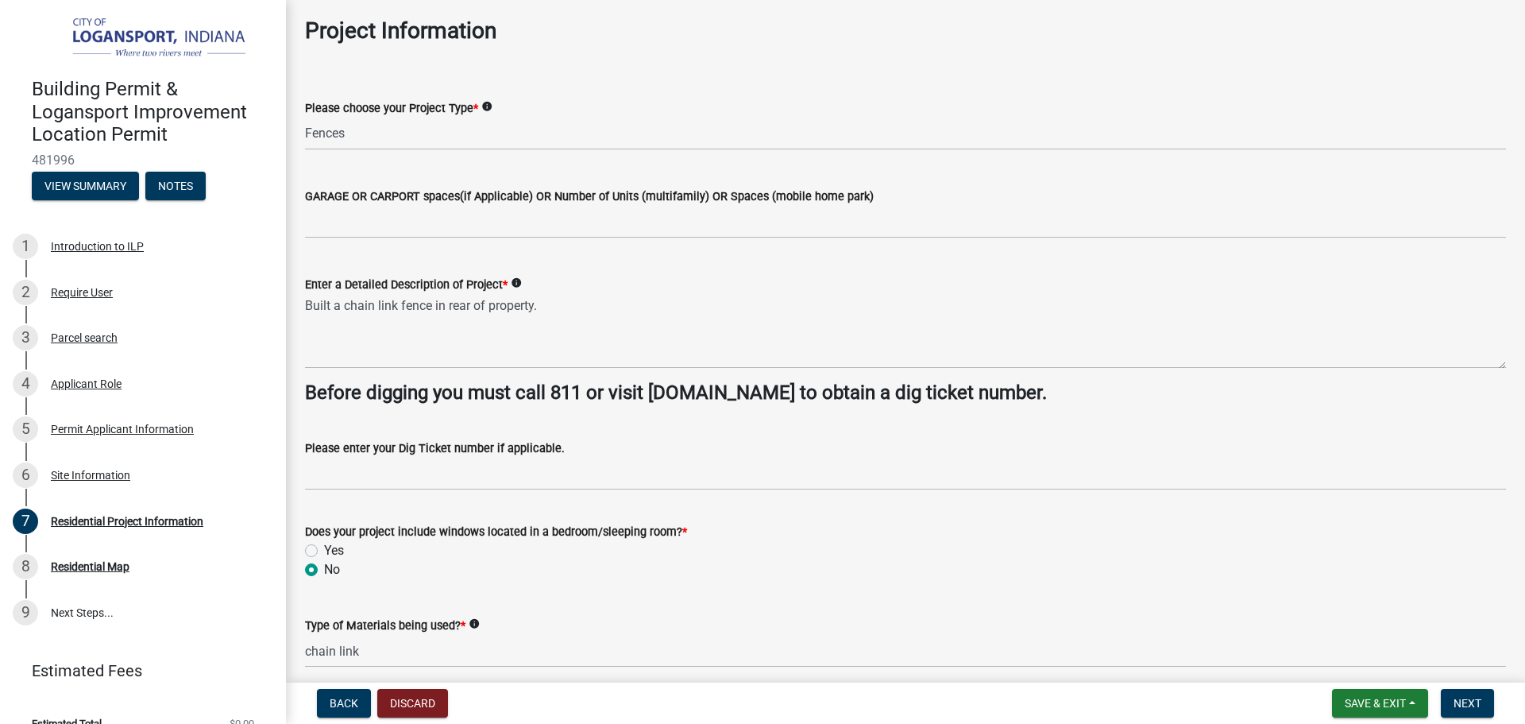
scroll to position [0, 0]
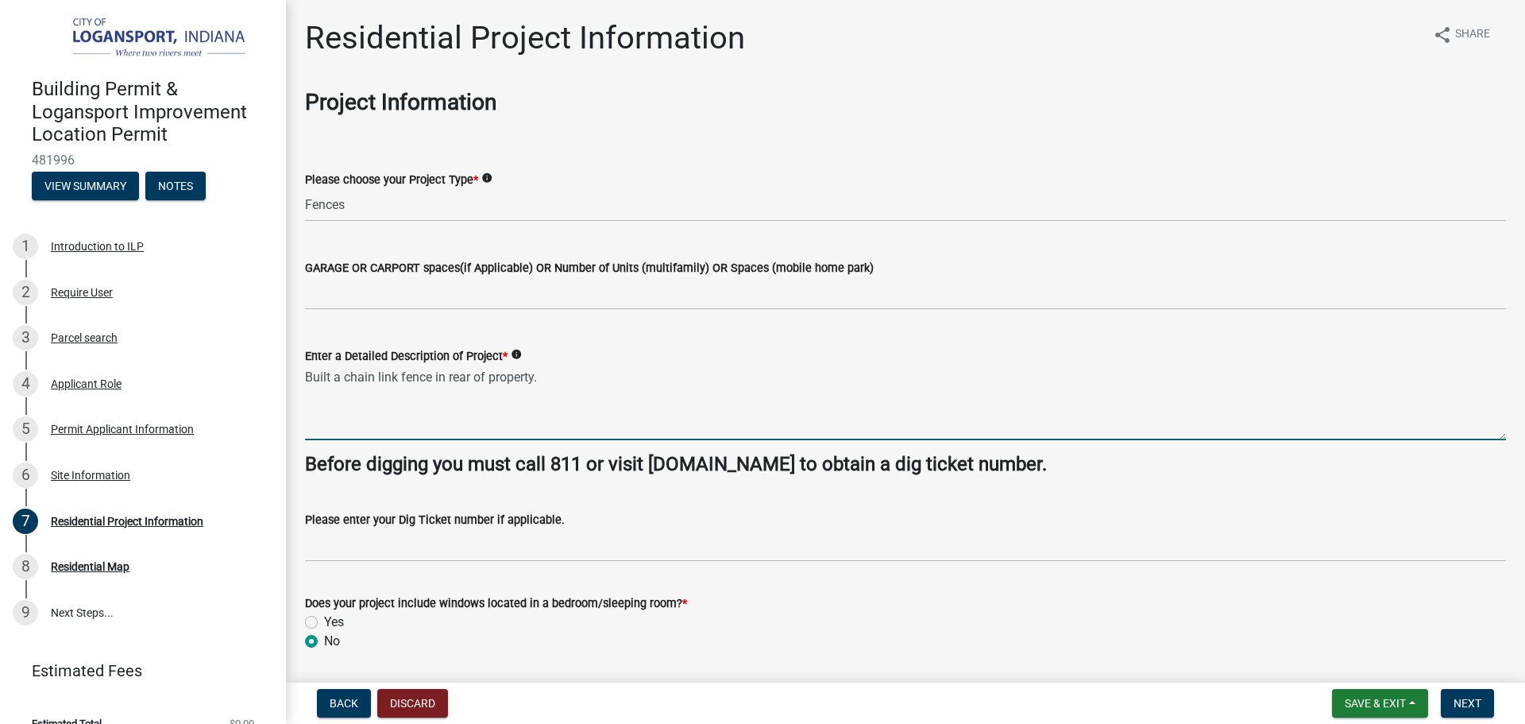
click at [346, 375] on textarea "Built a chain link fence in rear of property." at bounding box center [905, 402] width 1201 height 75
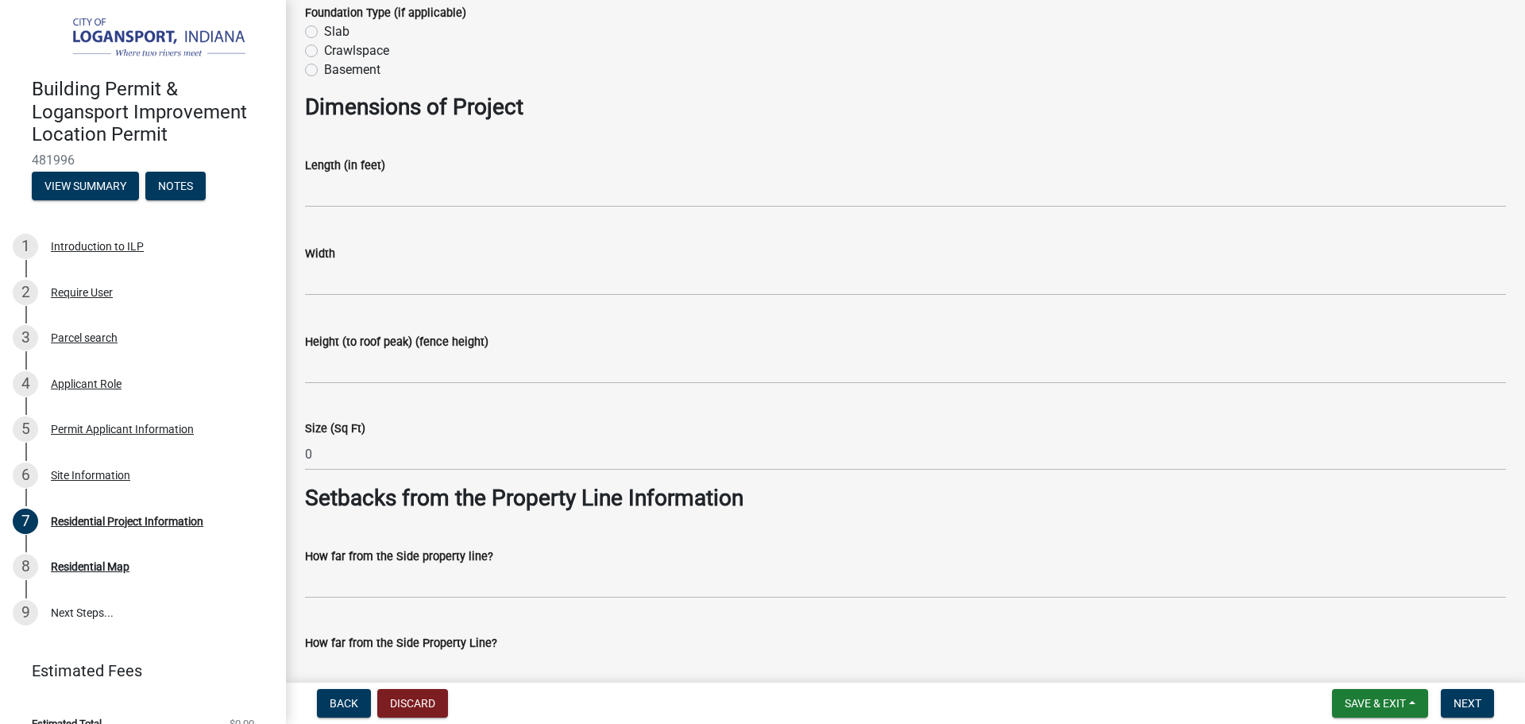
scroll to position [953, 0]
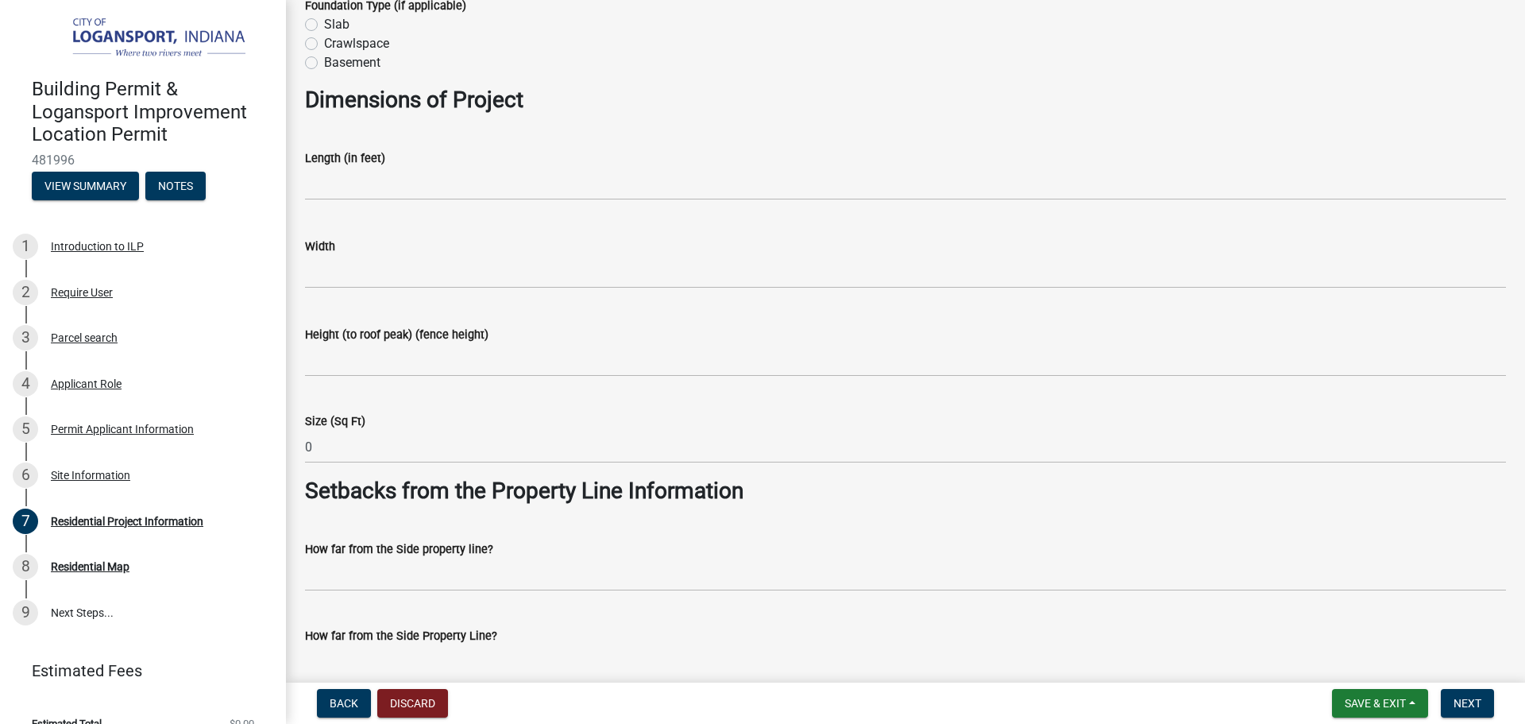
type textarea "Built a 4ft chain link fence in rear of property."
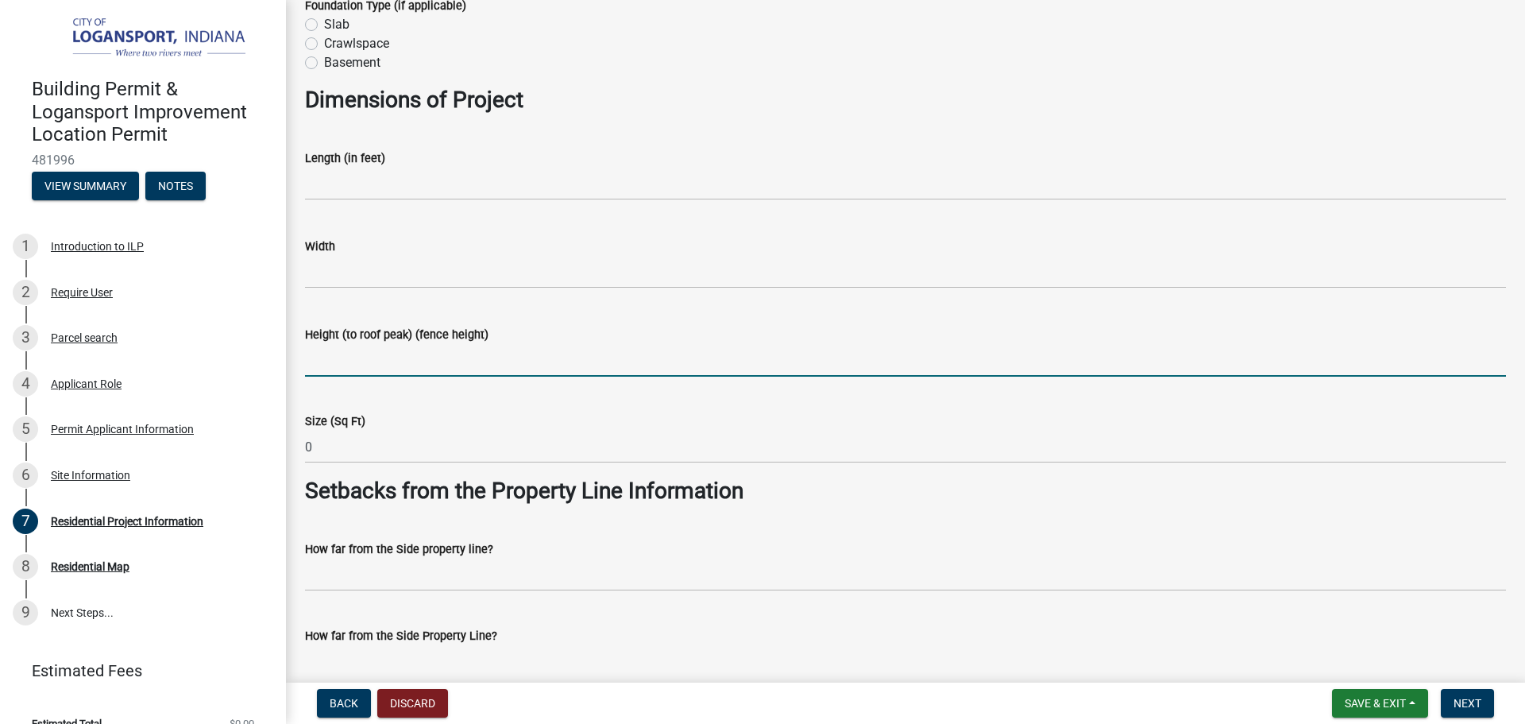
click at [389, 366] on input "Height (to roof peak) (fence height)" at bounding box center [905, 360] width 1201 height 33
type input "4"
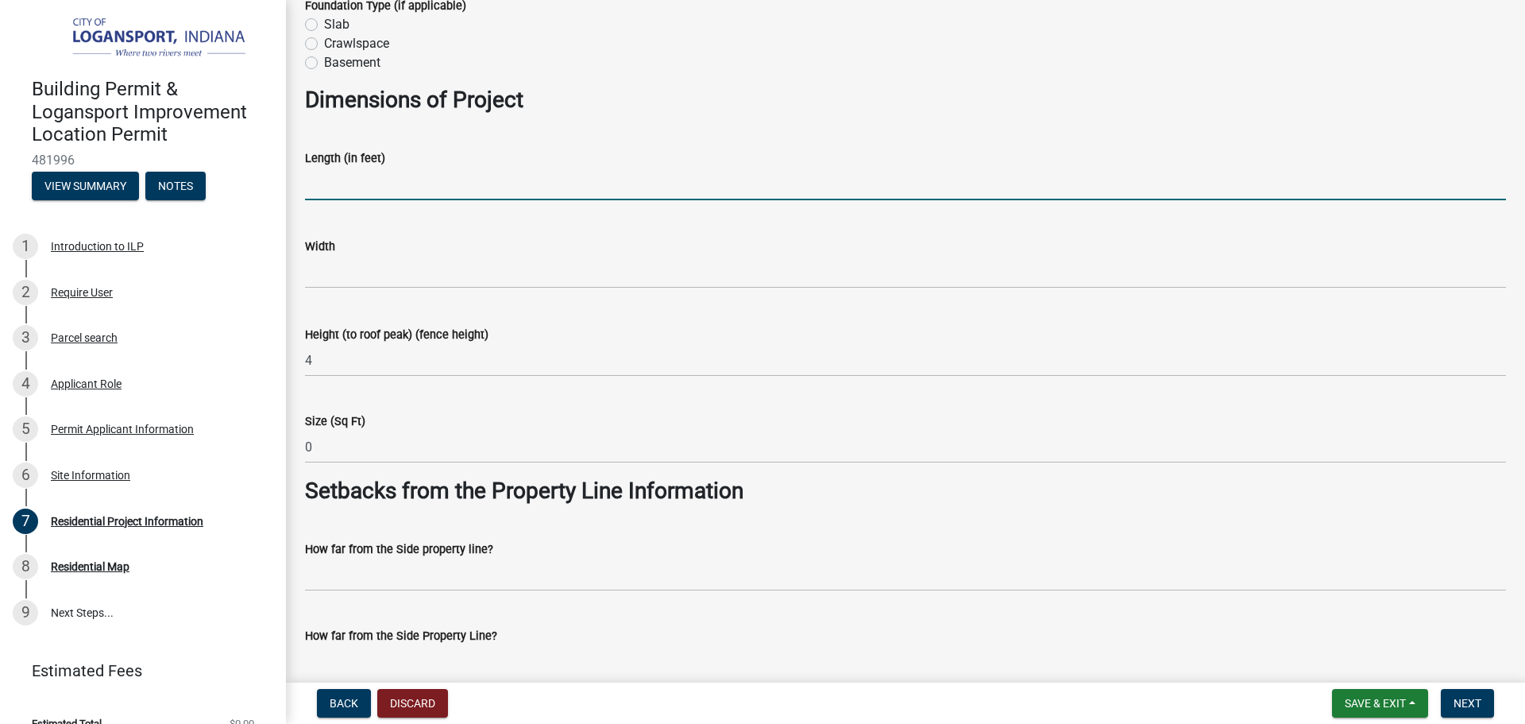
click at [403, 190] on input "text" at bounding box center [905, 184] width 1201 height 33
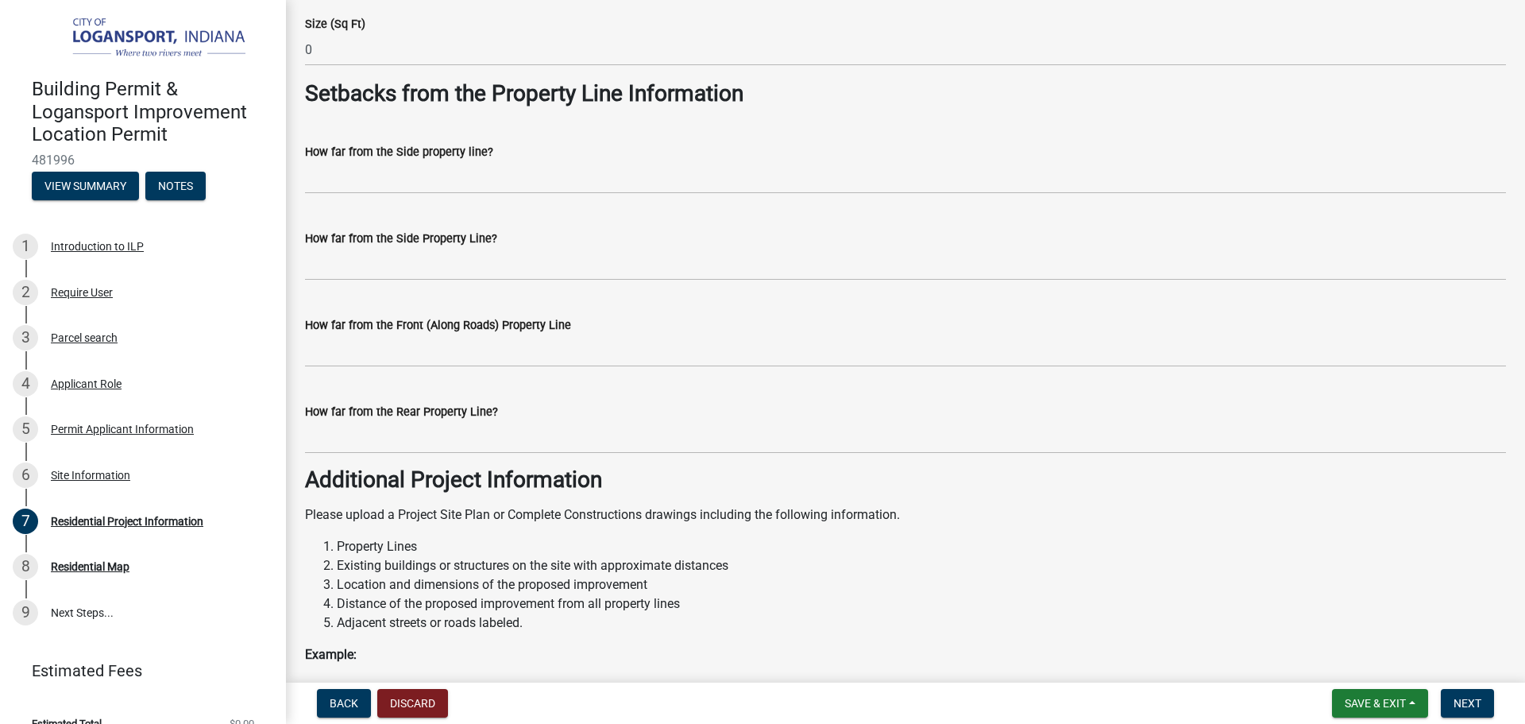
scroll to position [1271, 0]
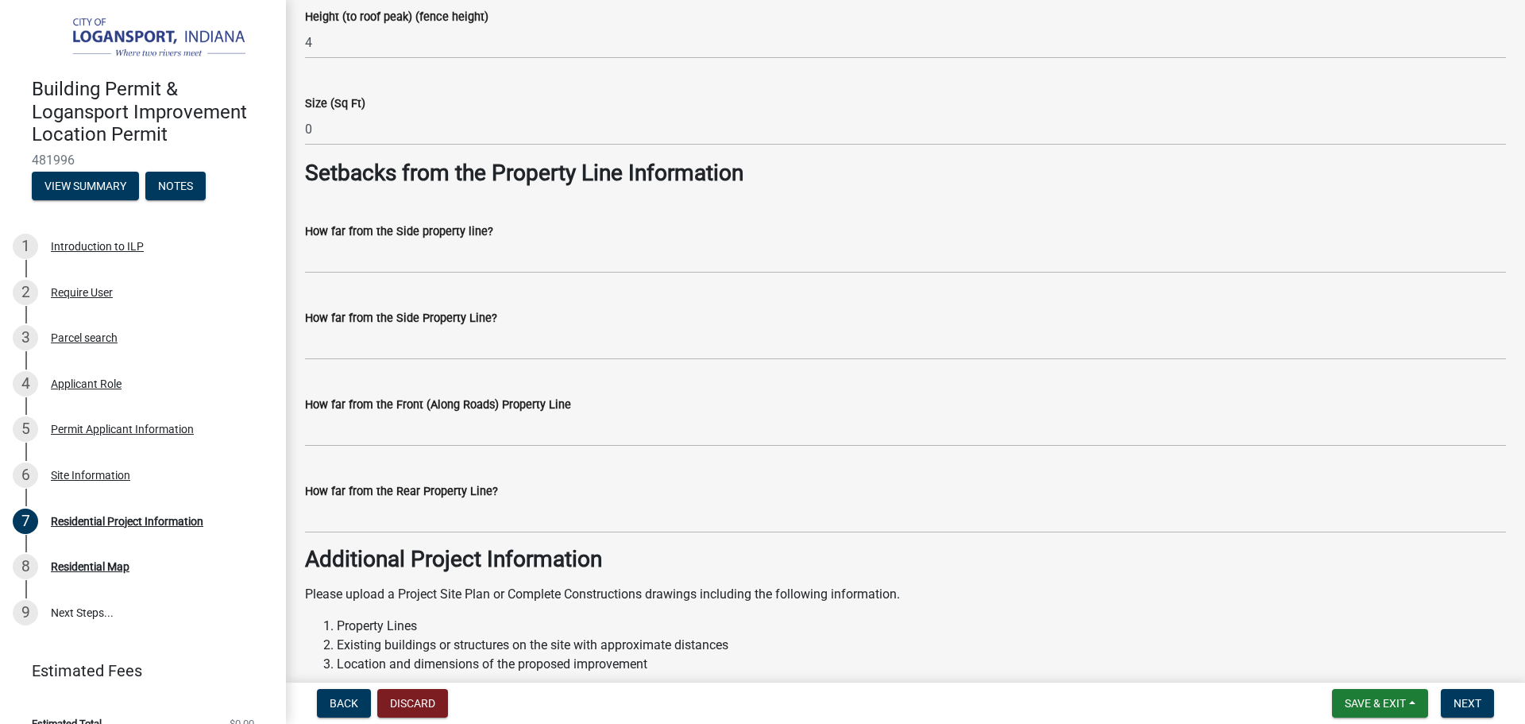
click at [418, 218] on div "How far from the Side property line?" at bounding box center [905, 236] width 1201 height 74
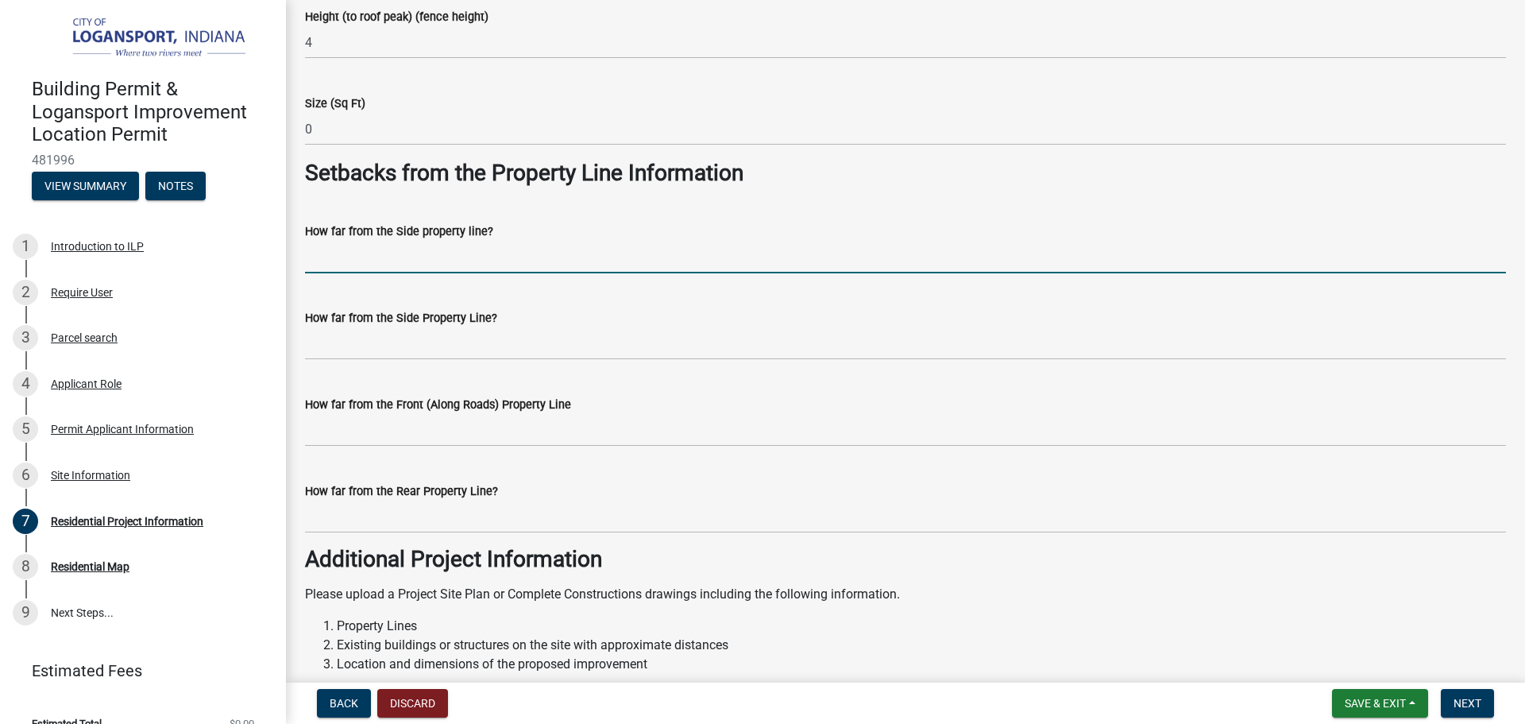
click at [429, 257] on input "How far from the Side property line?" at bounding box center [905, 257] width 1201 height 33
type input "on"
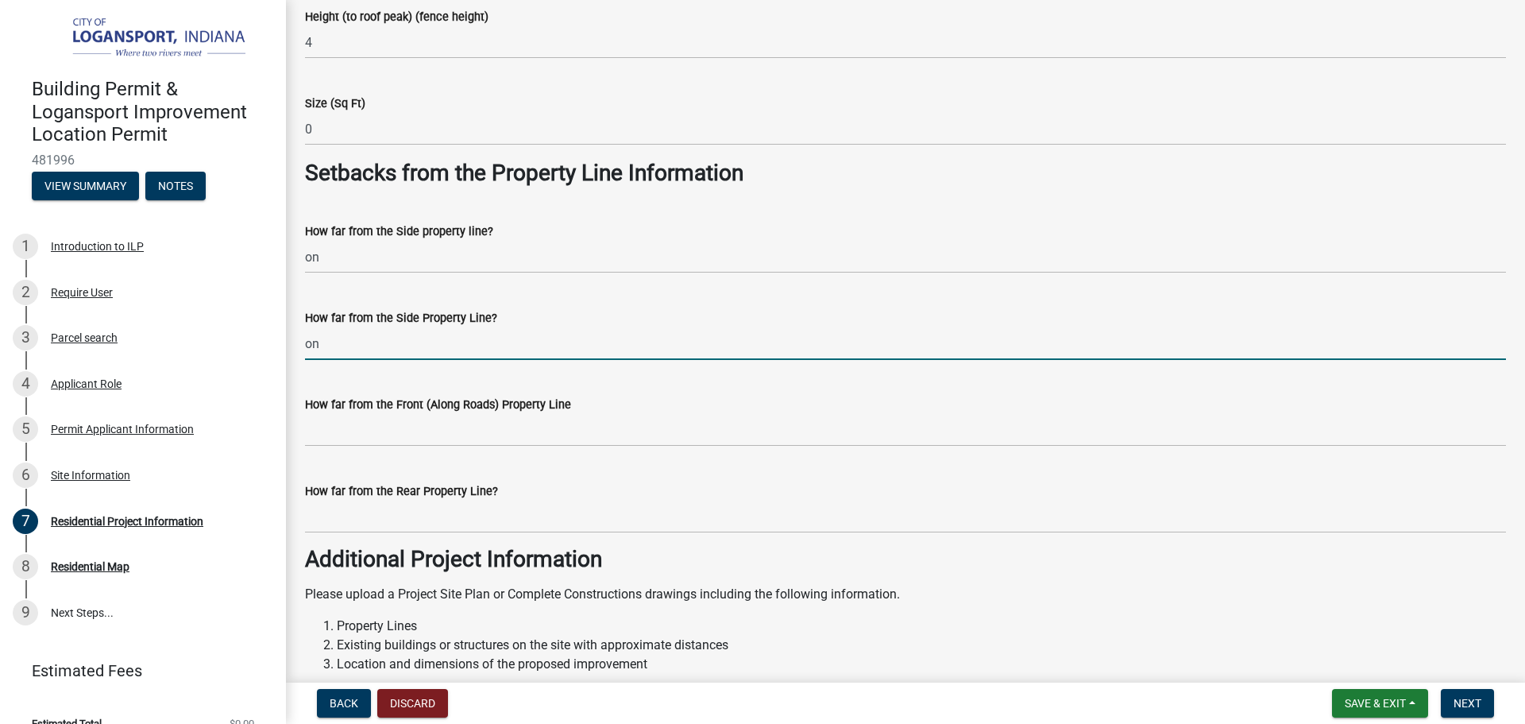
type input "on"
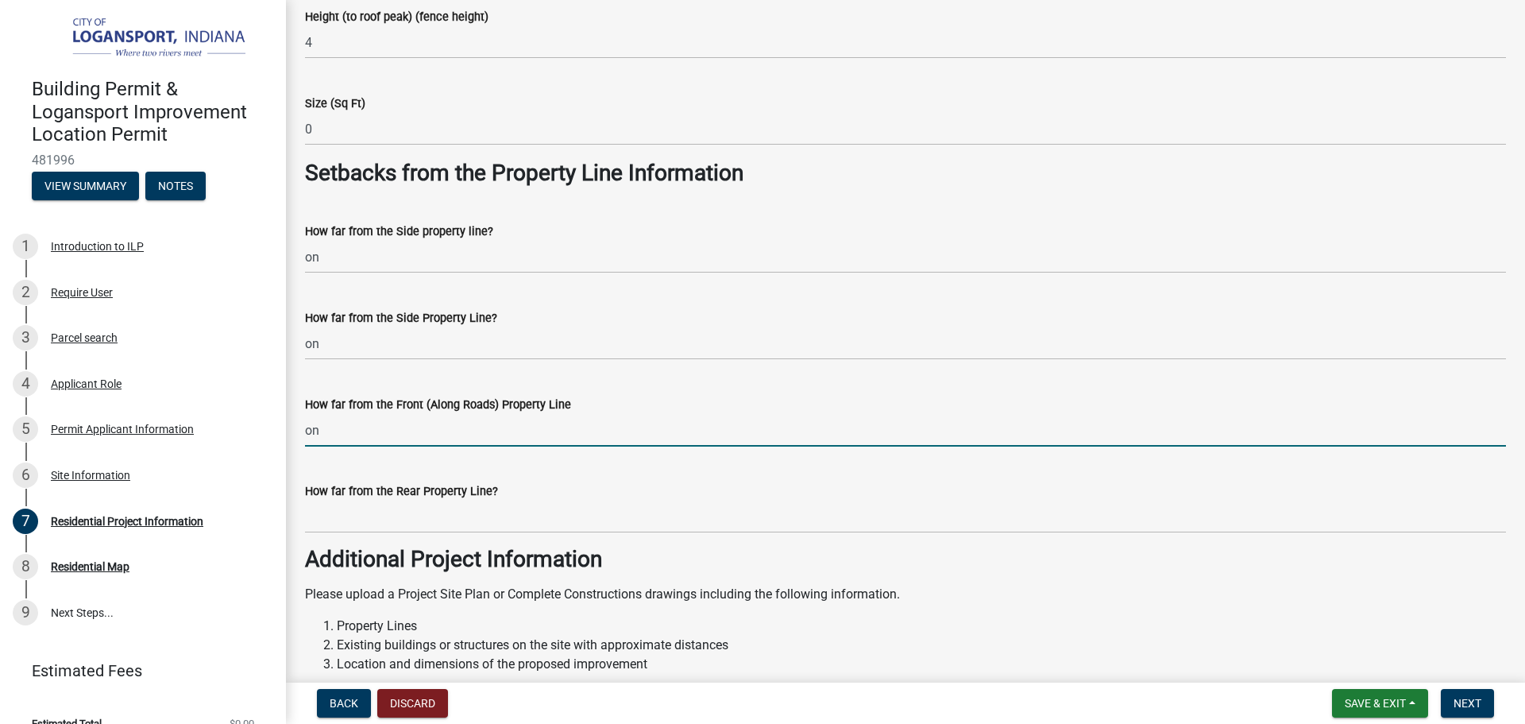
type input "on"
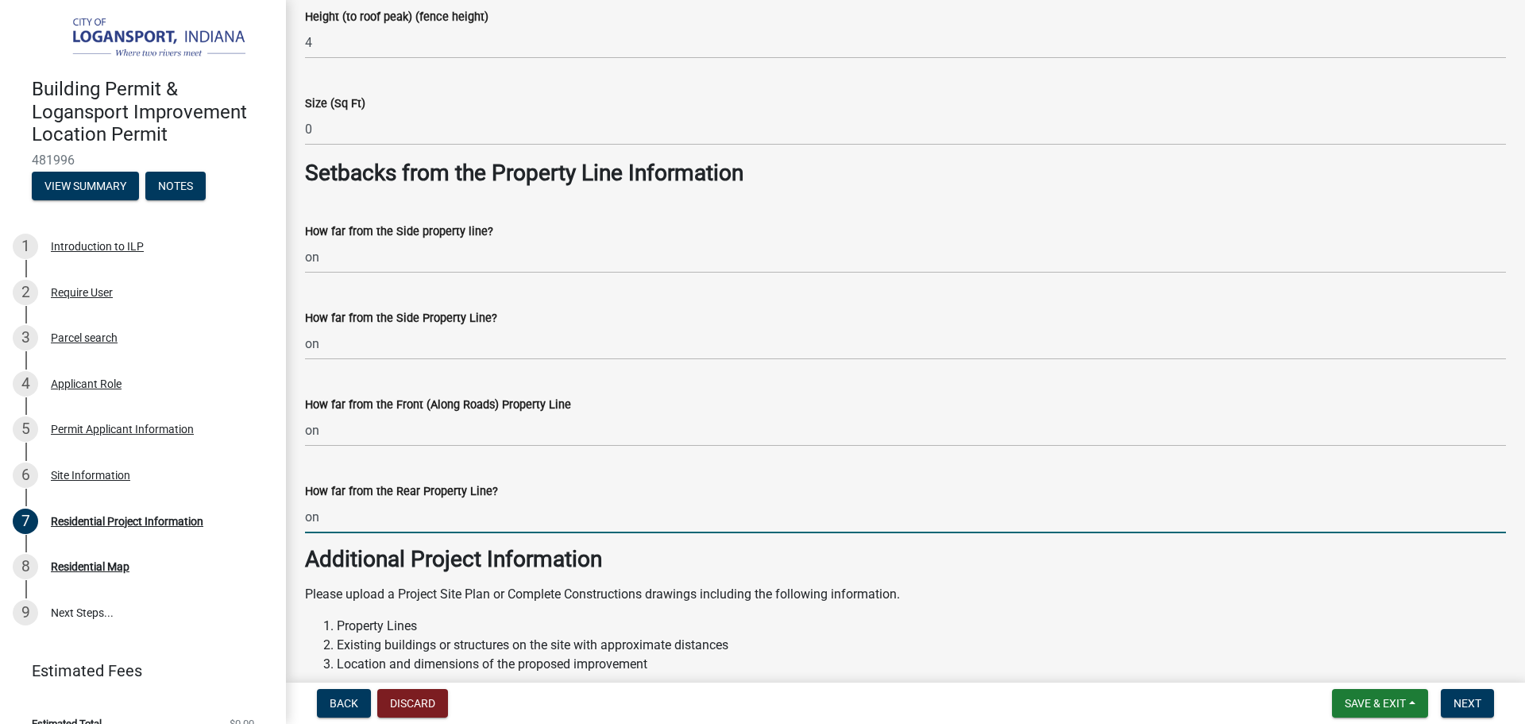
type input "on"
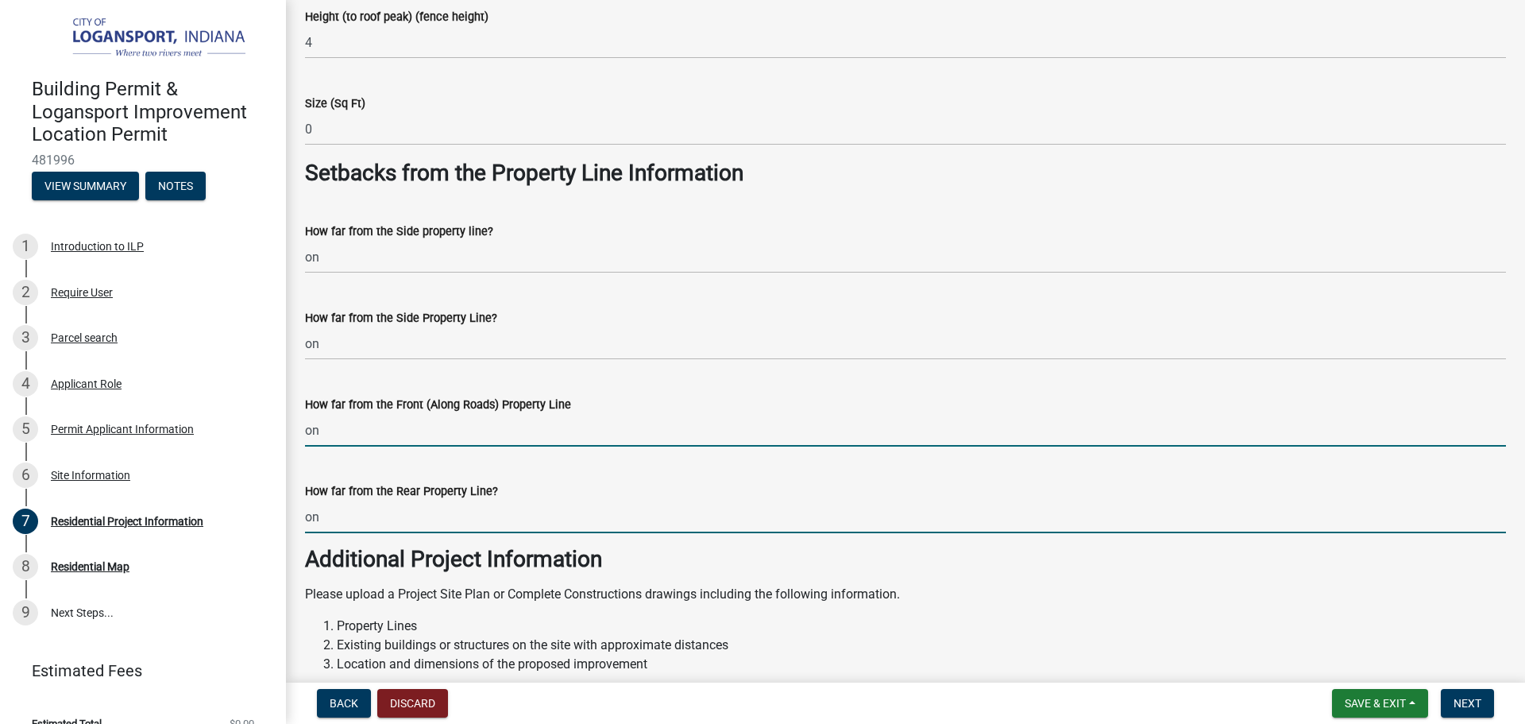
click at [396, 427] on input "on" at bounding box center [905, 430] width 1201 height 33
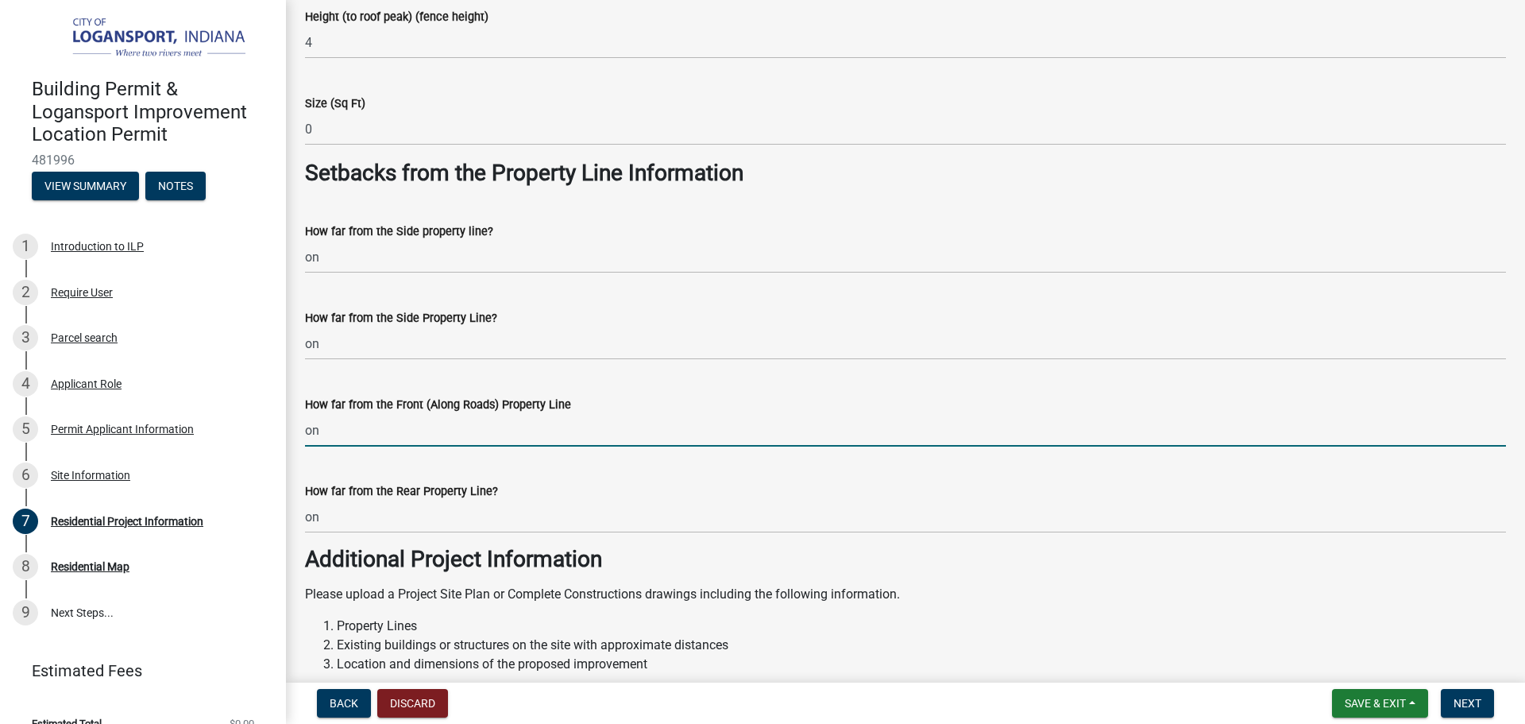
click at [396, 427] on input "on" at bounding box center [905, 430] width 1201 height 33
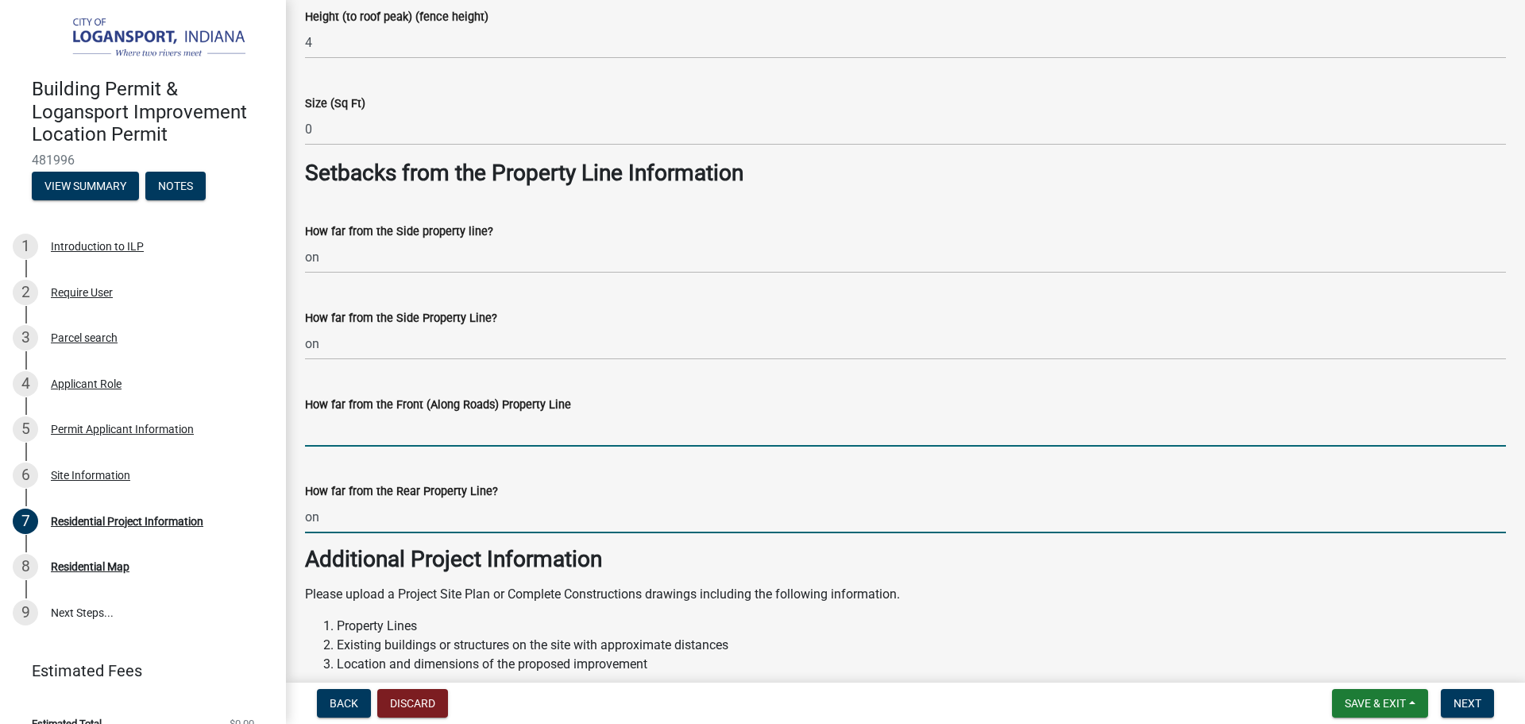
click at [383, 513] on input "on" at bounding box center [905, 516] width 1201 height 33
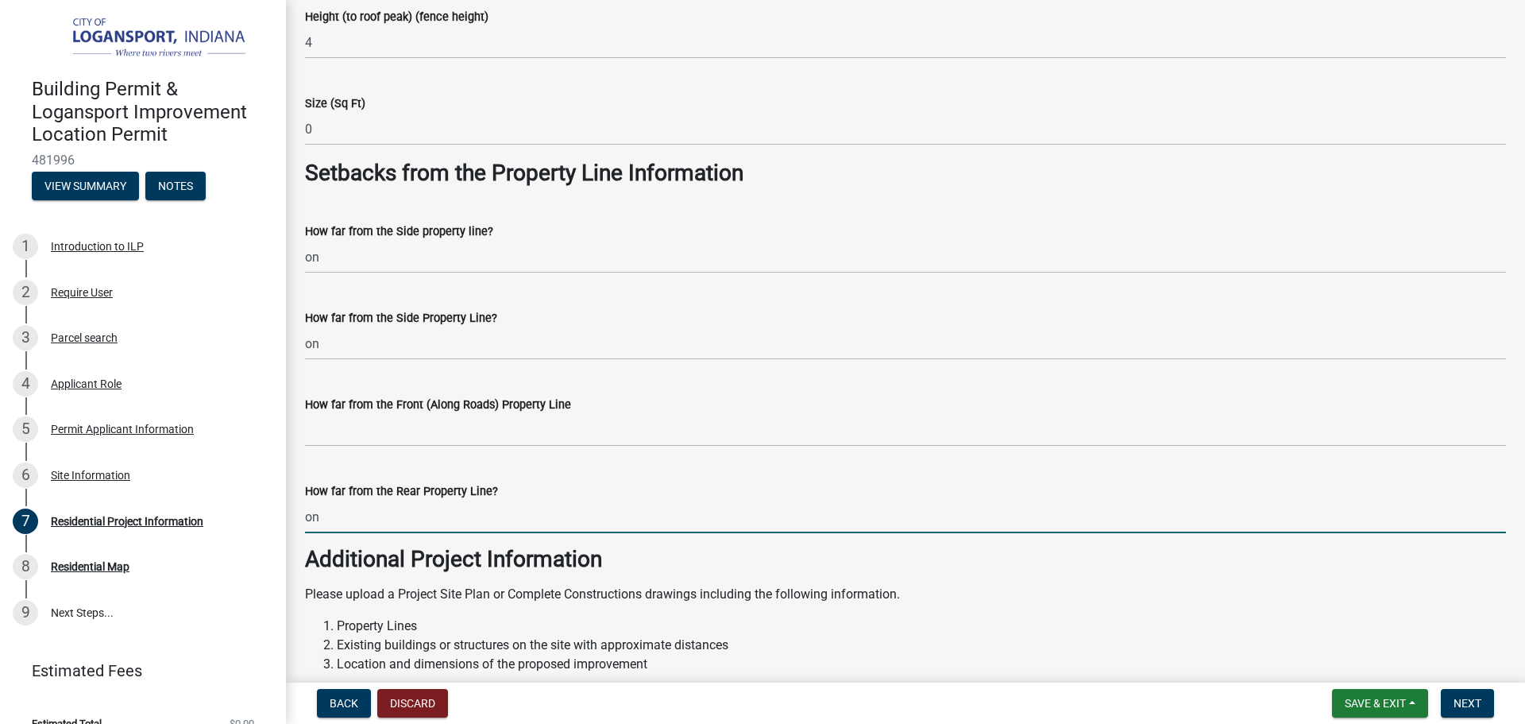
type input "o"
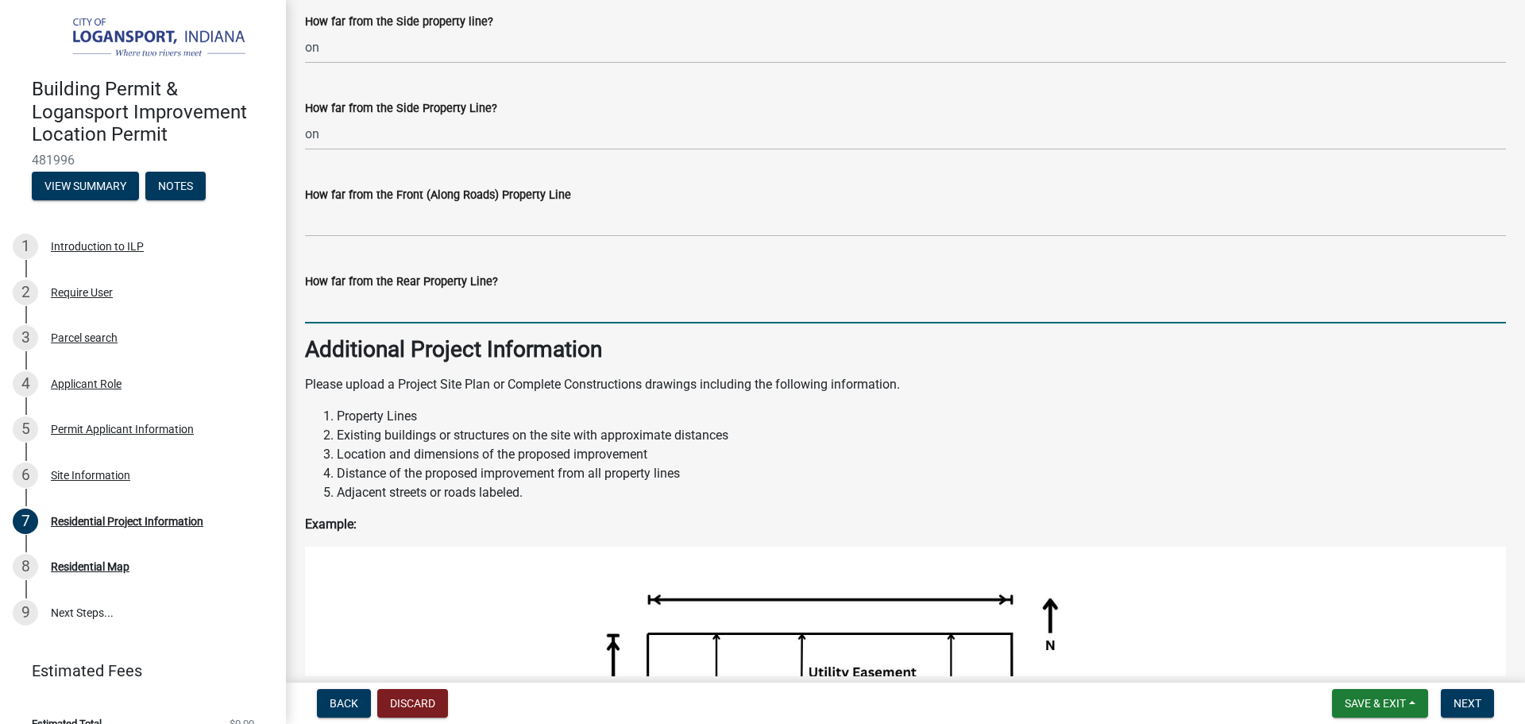
scroll to position [1430, 0]
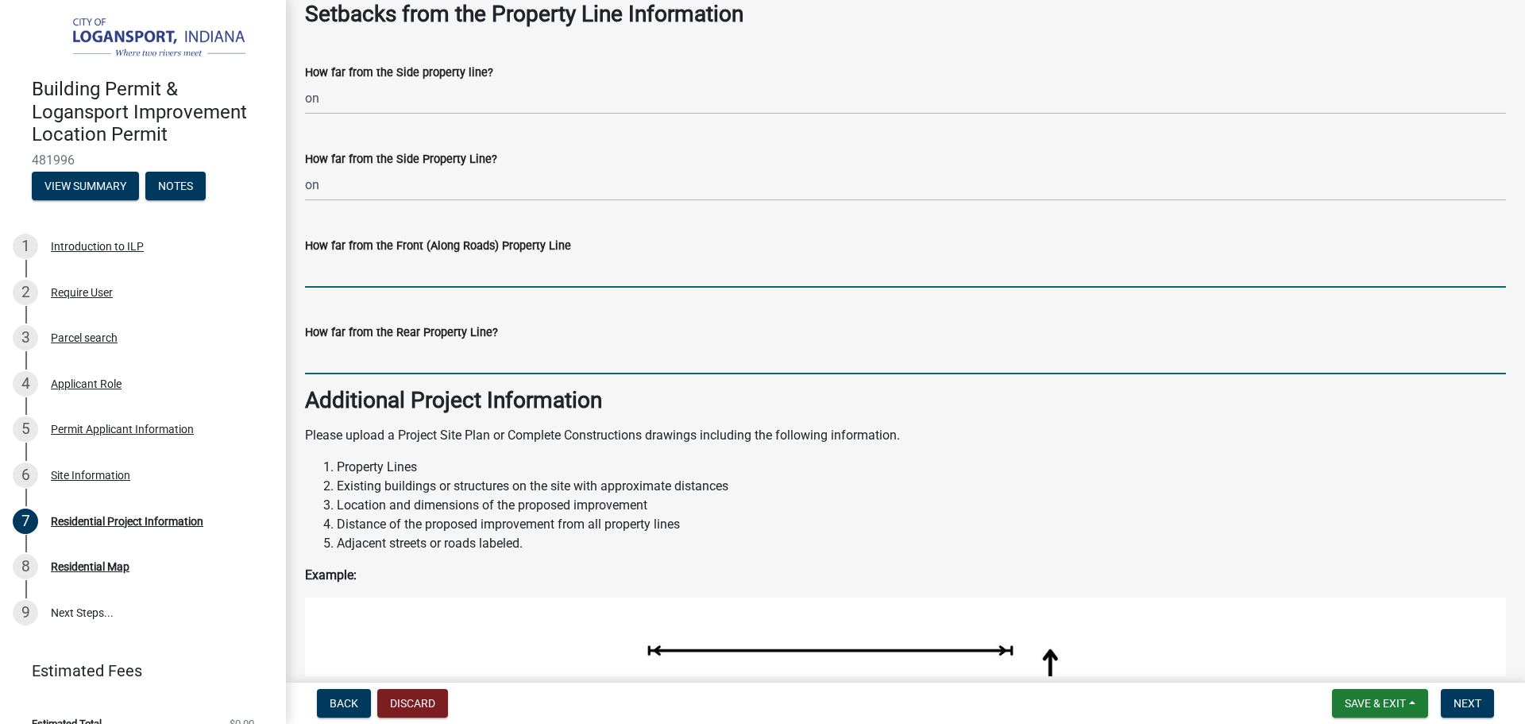
click at [361, 284] on input "How far from the Front (Along Roads) Property Line" at bounding box center [905, 271] width 1201 height 33
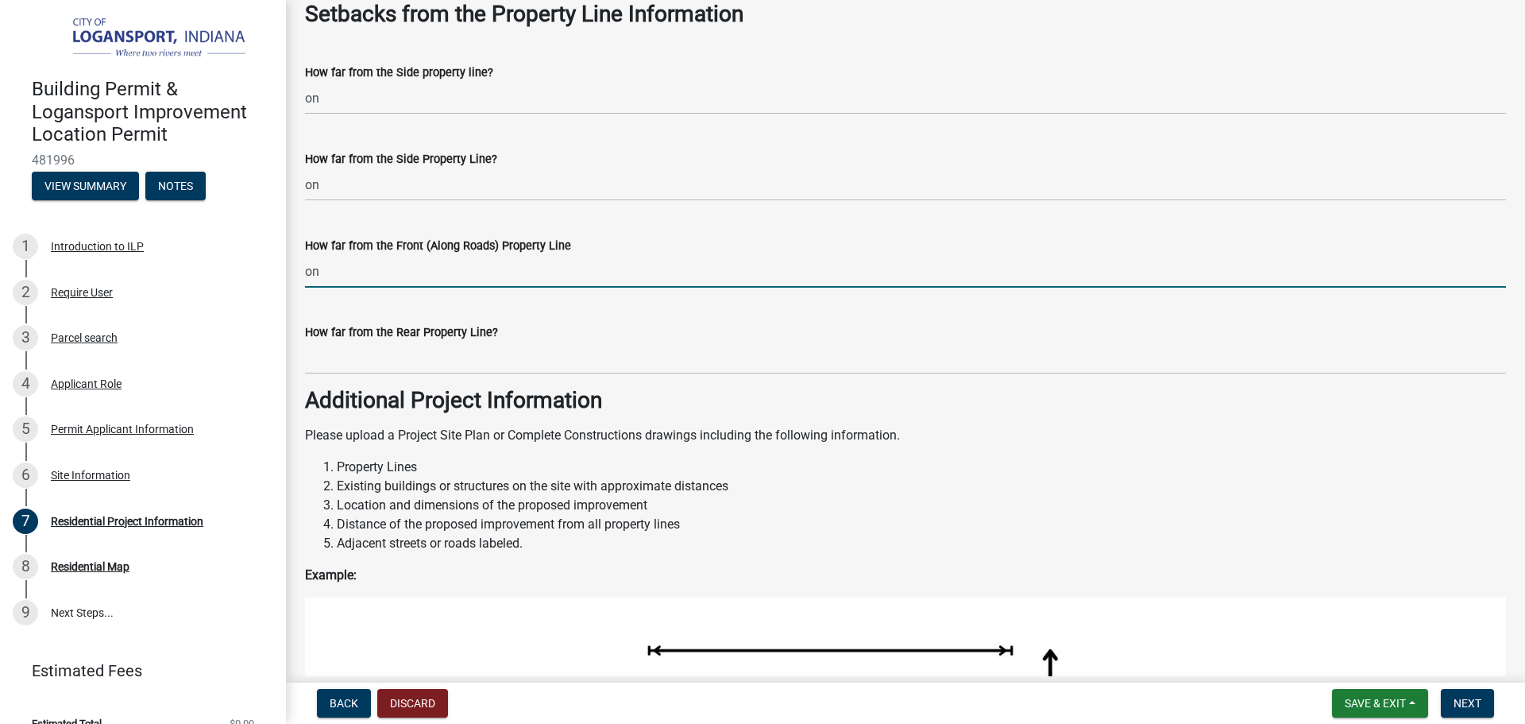
type input "on"
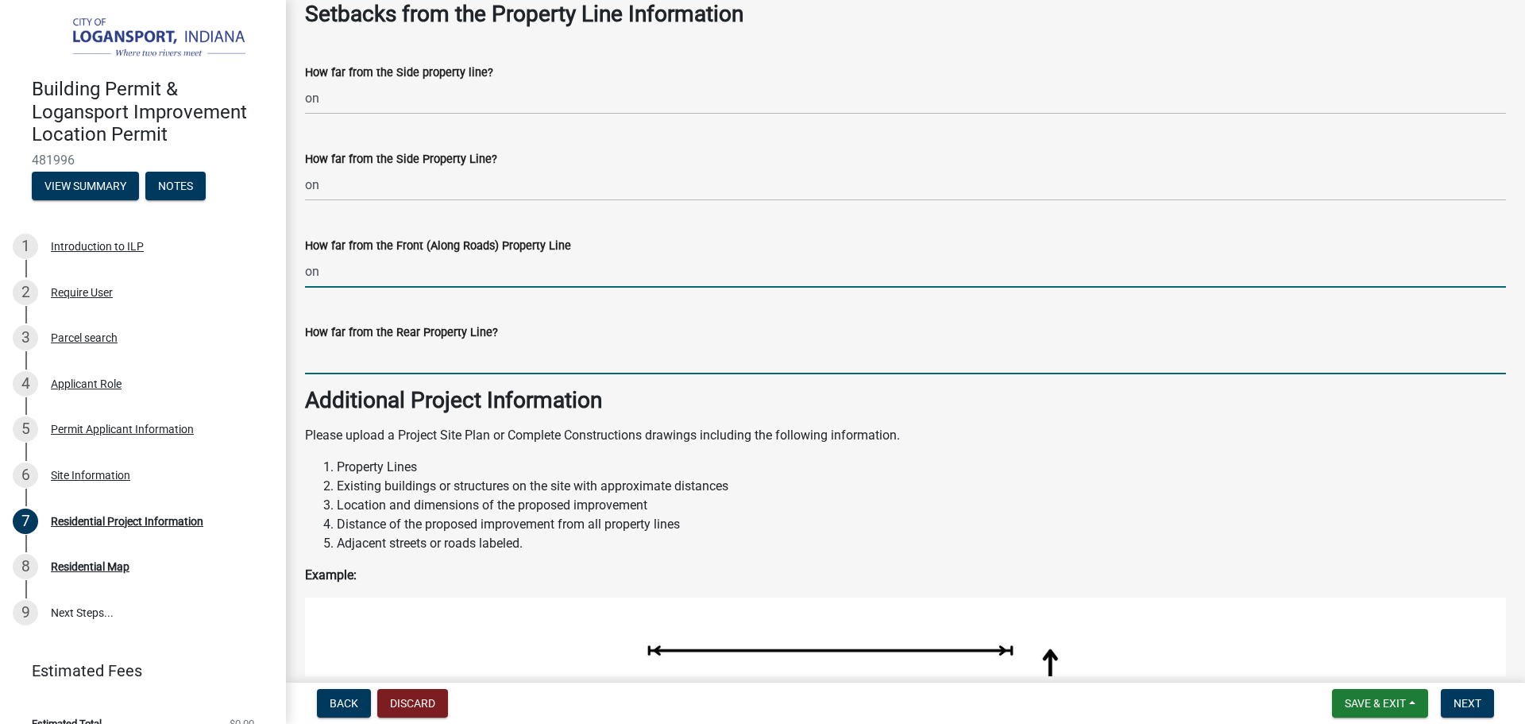
click at [601, 345] on input "How far from the Rear Property Line?" at bounding box center [905, 358] width 1201 height 33
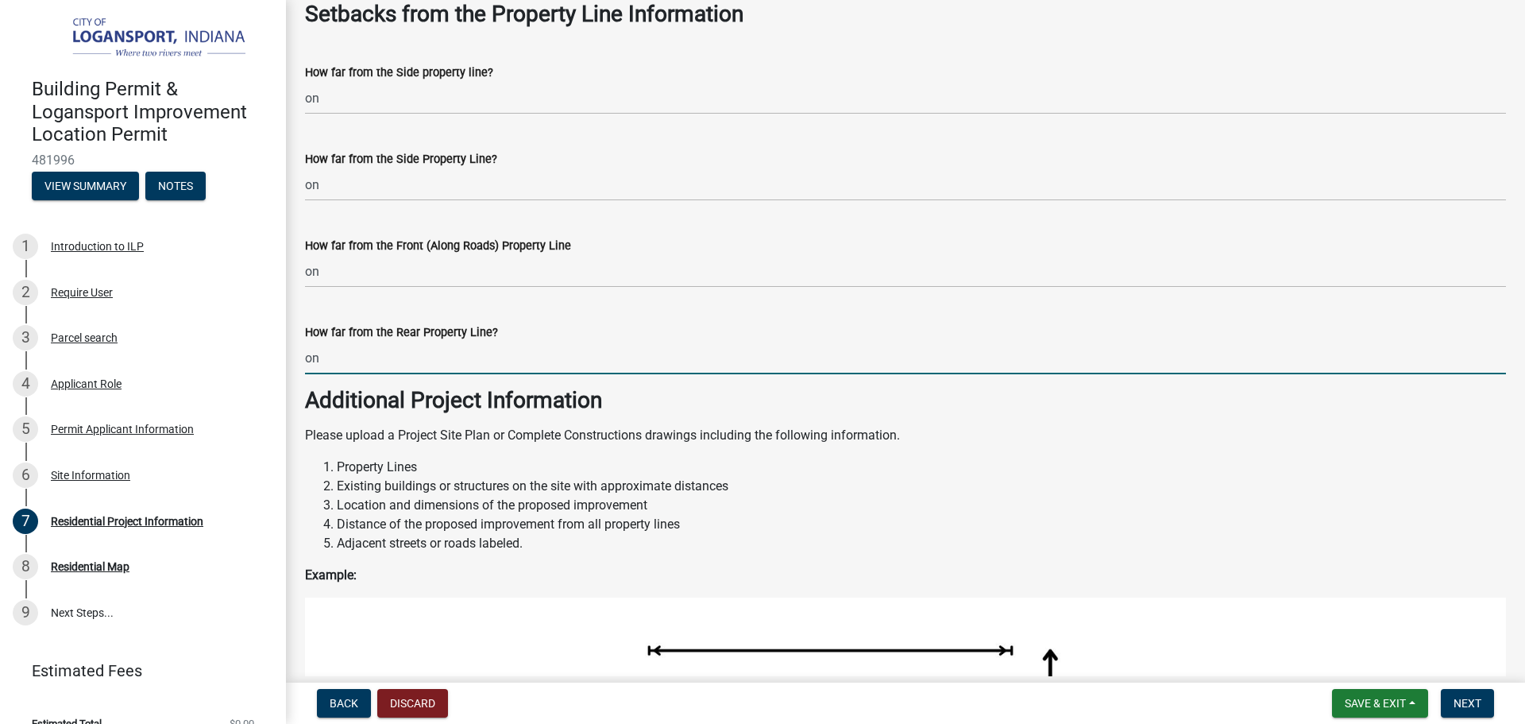
type input "on"
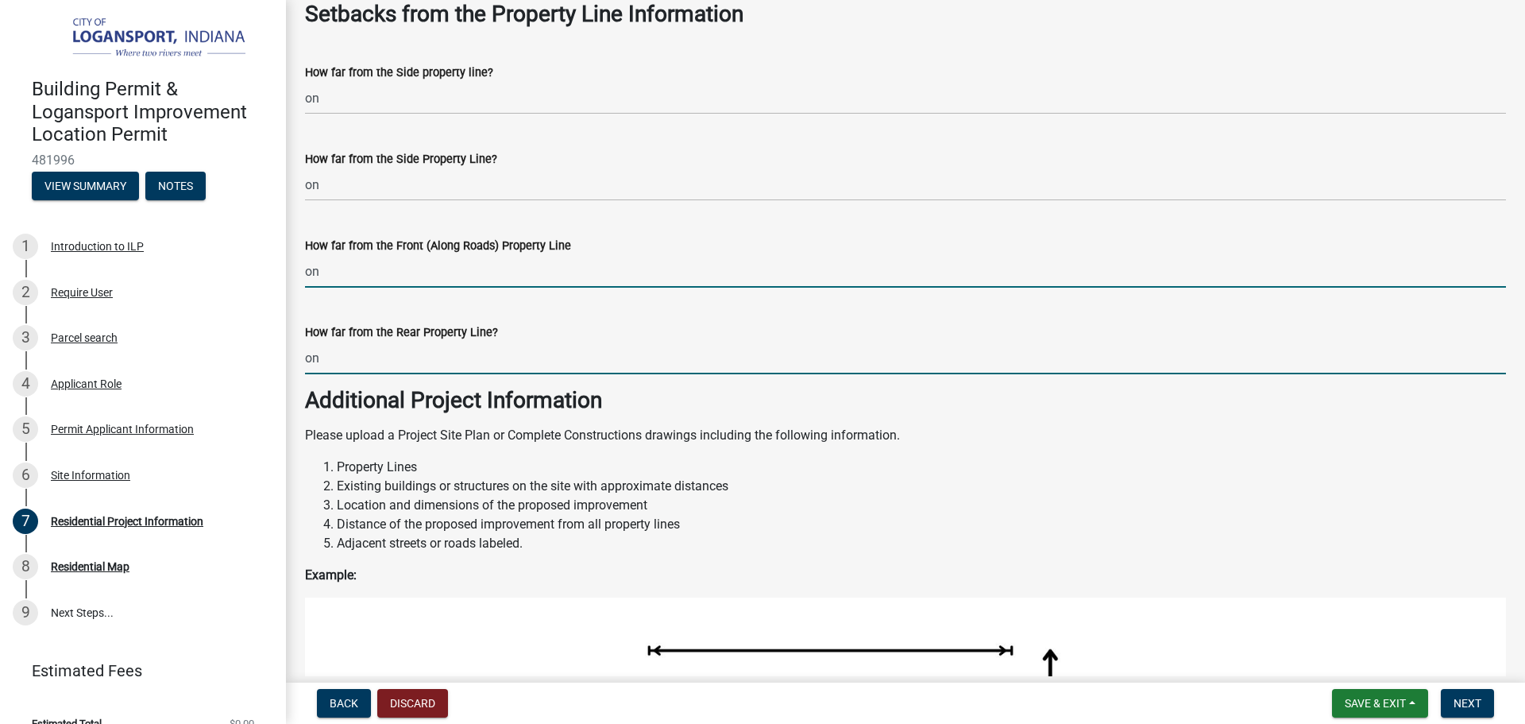
click at [401, 267] on input "on" at bounding box center [905, 271] width 1201 height 33
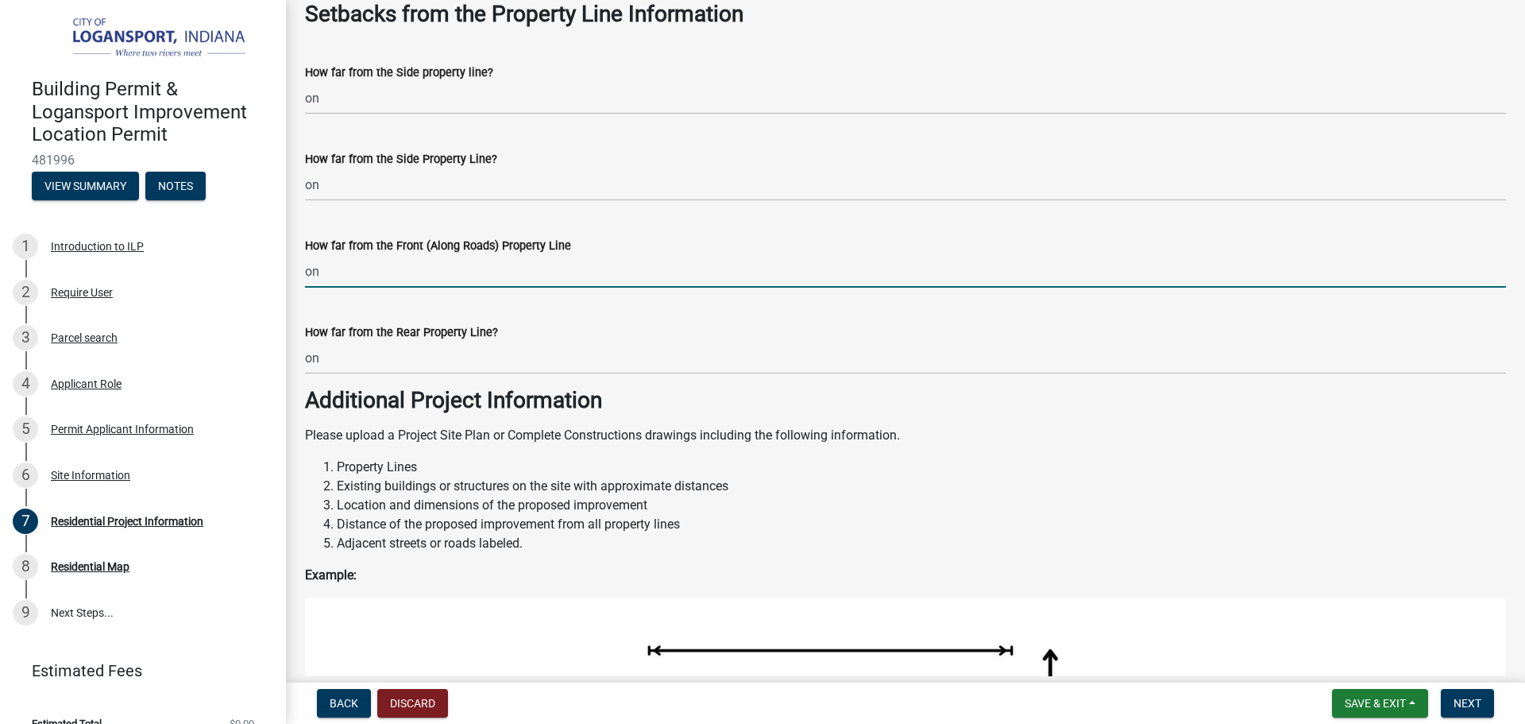
click at [401, 267] on input "on" at bounding box center [905, 271] width 1201 height 33
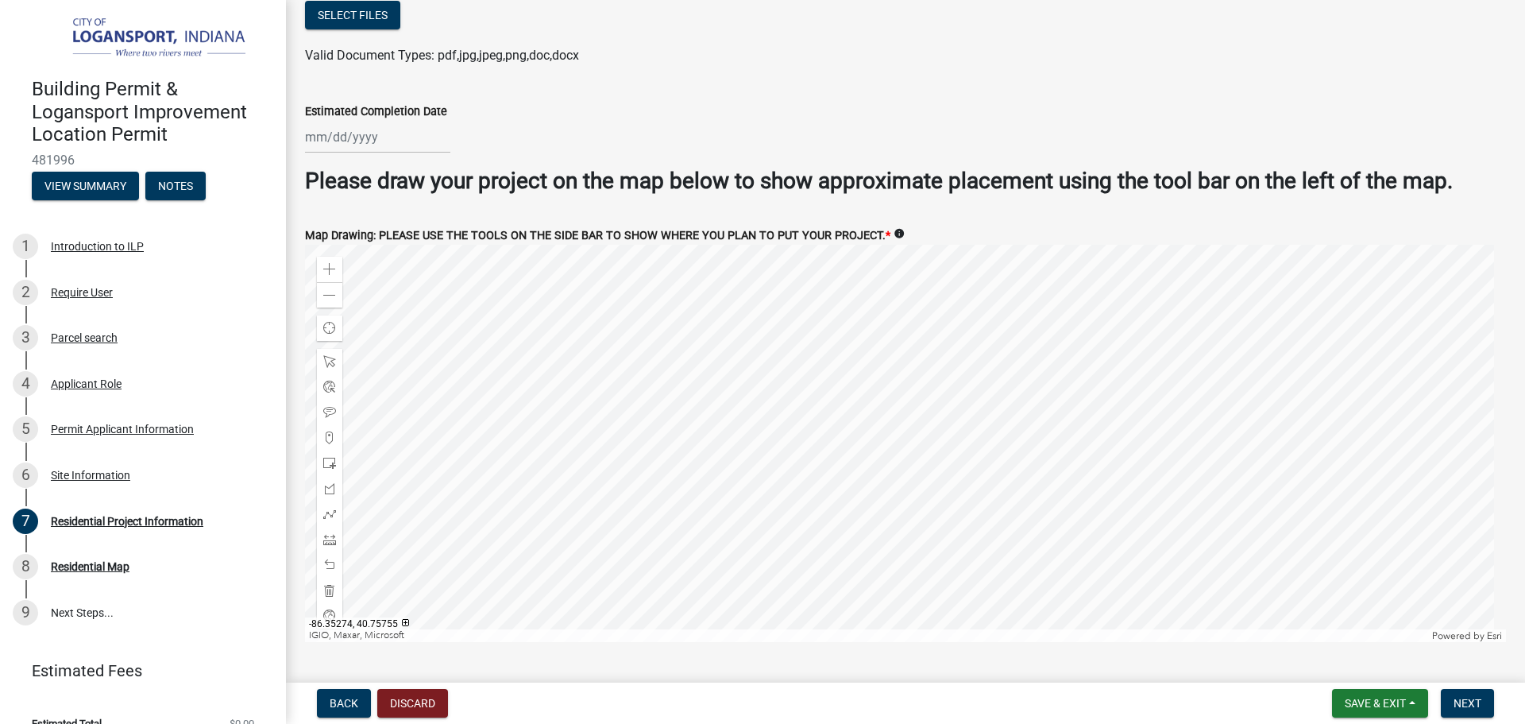
scroll to position [3054, 0]
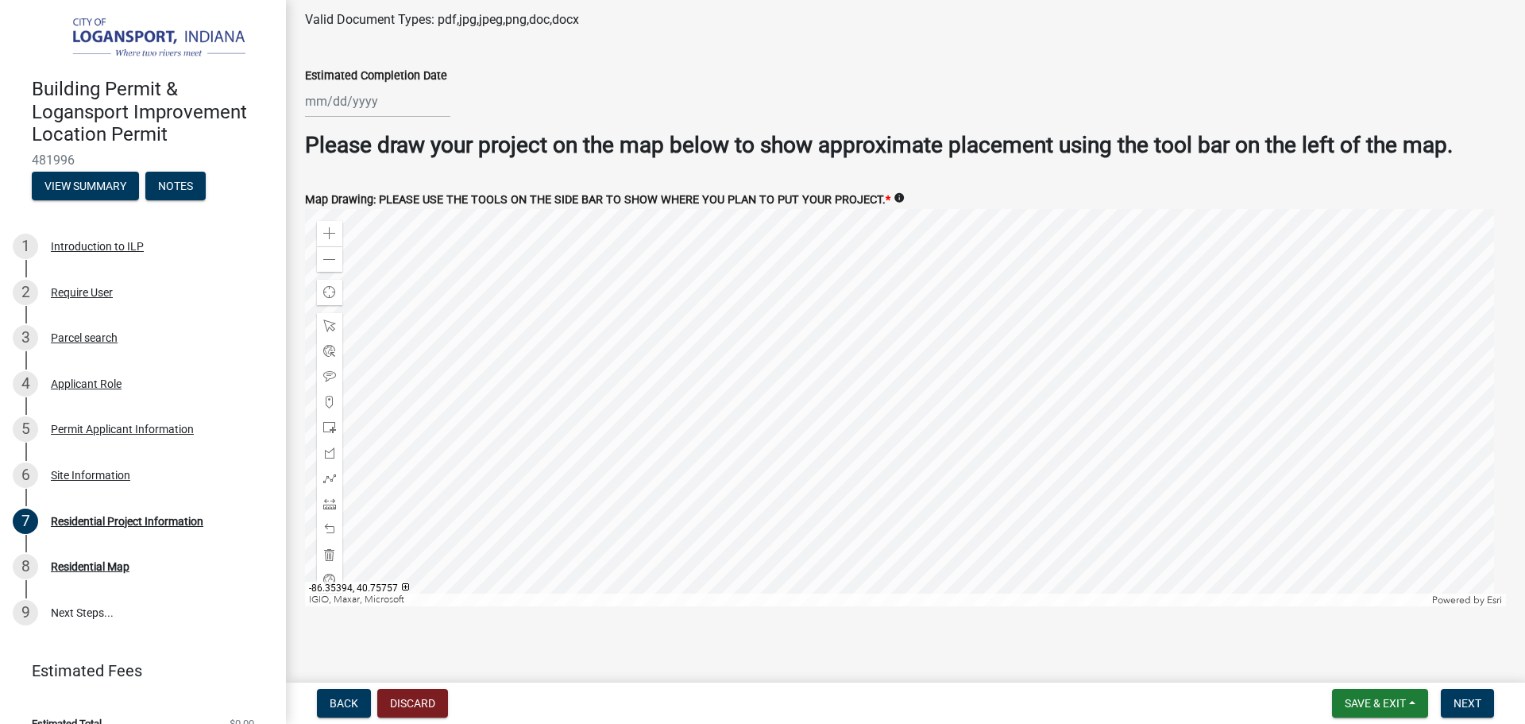
type input "-"
click at [391, 104] on div at bounding box center [377, 101] width 145 height 33
select select "9"
select select "2025"
click at [317, 257] on div "22" at bounding box center [320, 261] width 25 height 25
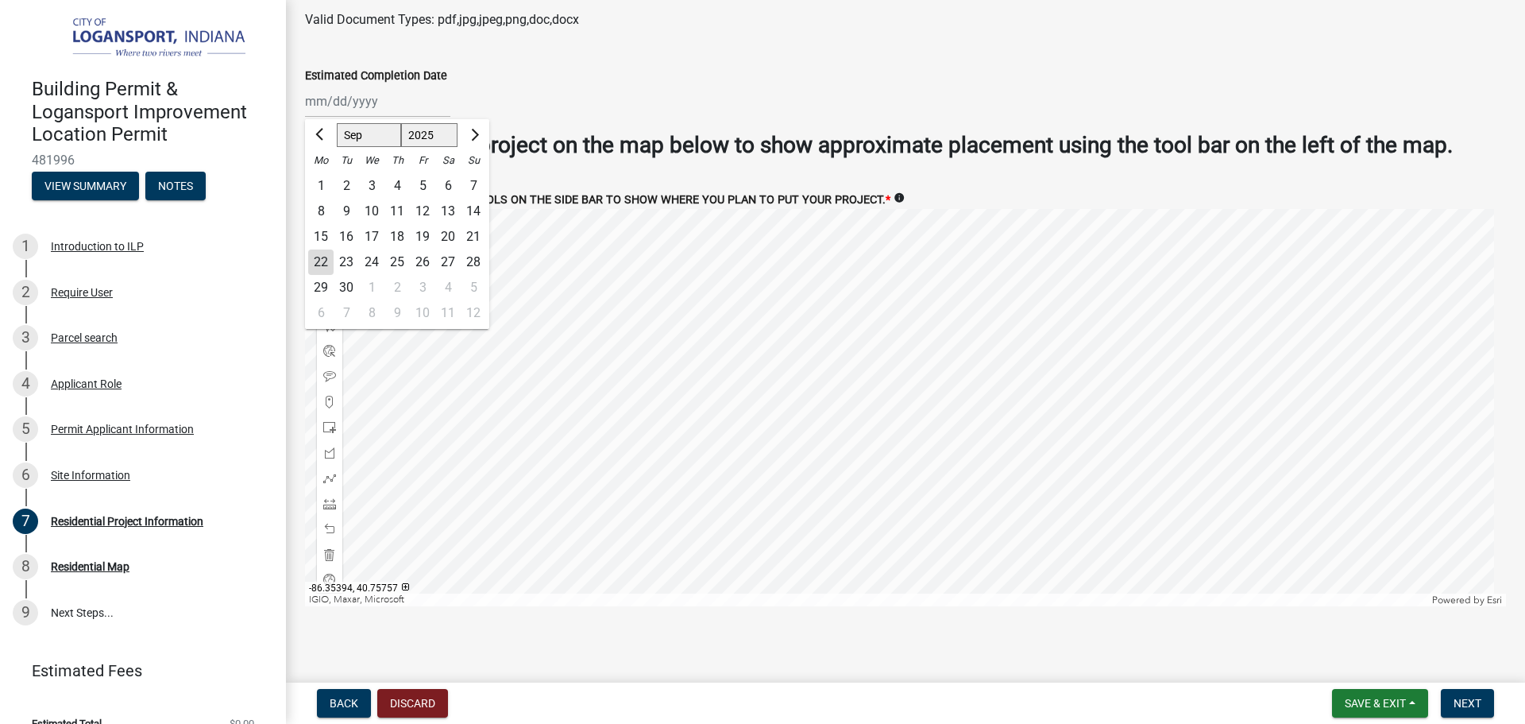
type input "09/22/2025"
click at [338, 227] on div "Zoom in" at bounding box center [329, 233] width 25 height 25
click at [336, 501] on div at bounding box center [329, 503] width 25 height 25
click at [803, 242] on div at bounding box center [905, 407] width 1201 height 397
click at [916, 218] on div at bounding box center [905, 407] width 1201 height 397
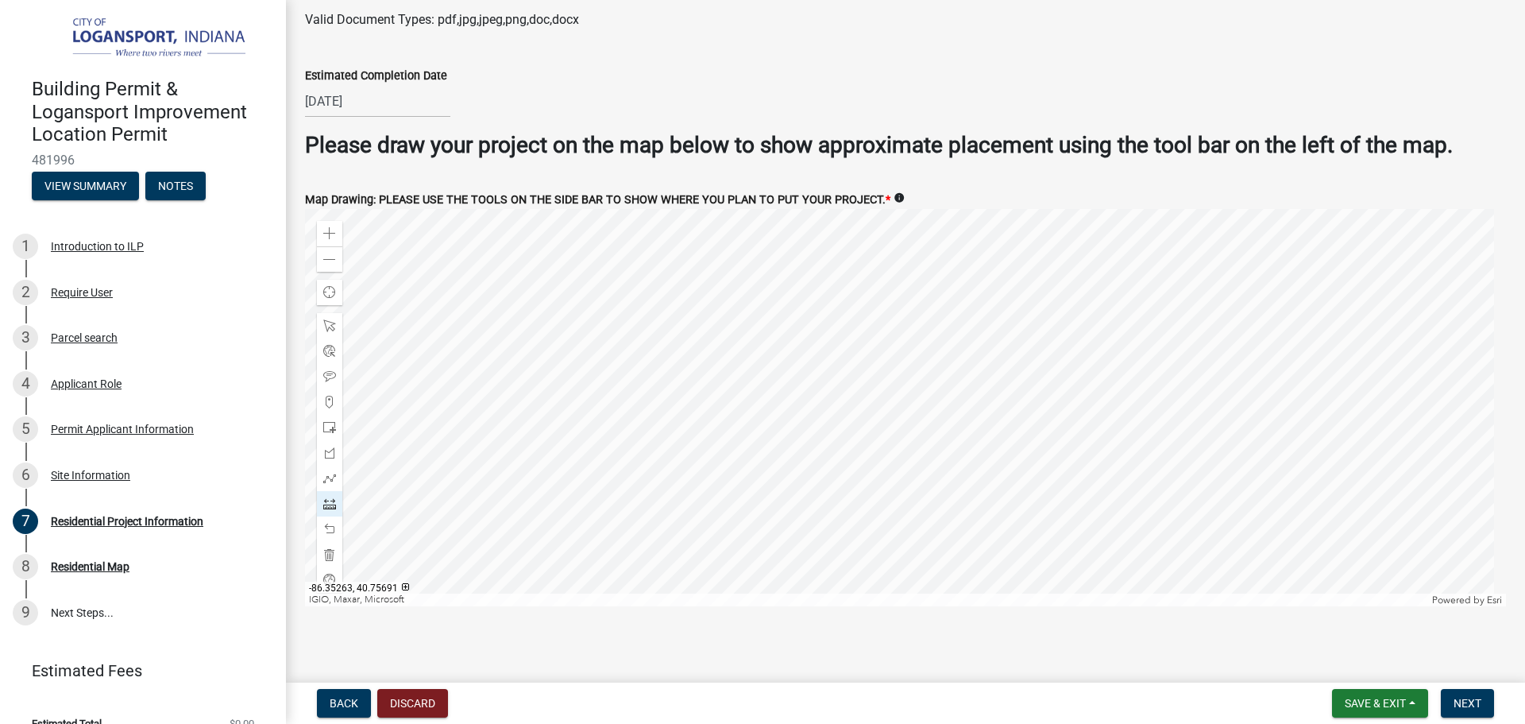
click at [992, 555] on div at bounding box center [905, 407] width 1201 height 397
click at [881, 583] on div at bounding box center [905, 407] width 1201 height 397
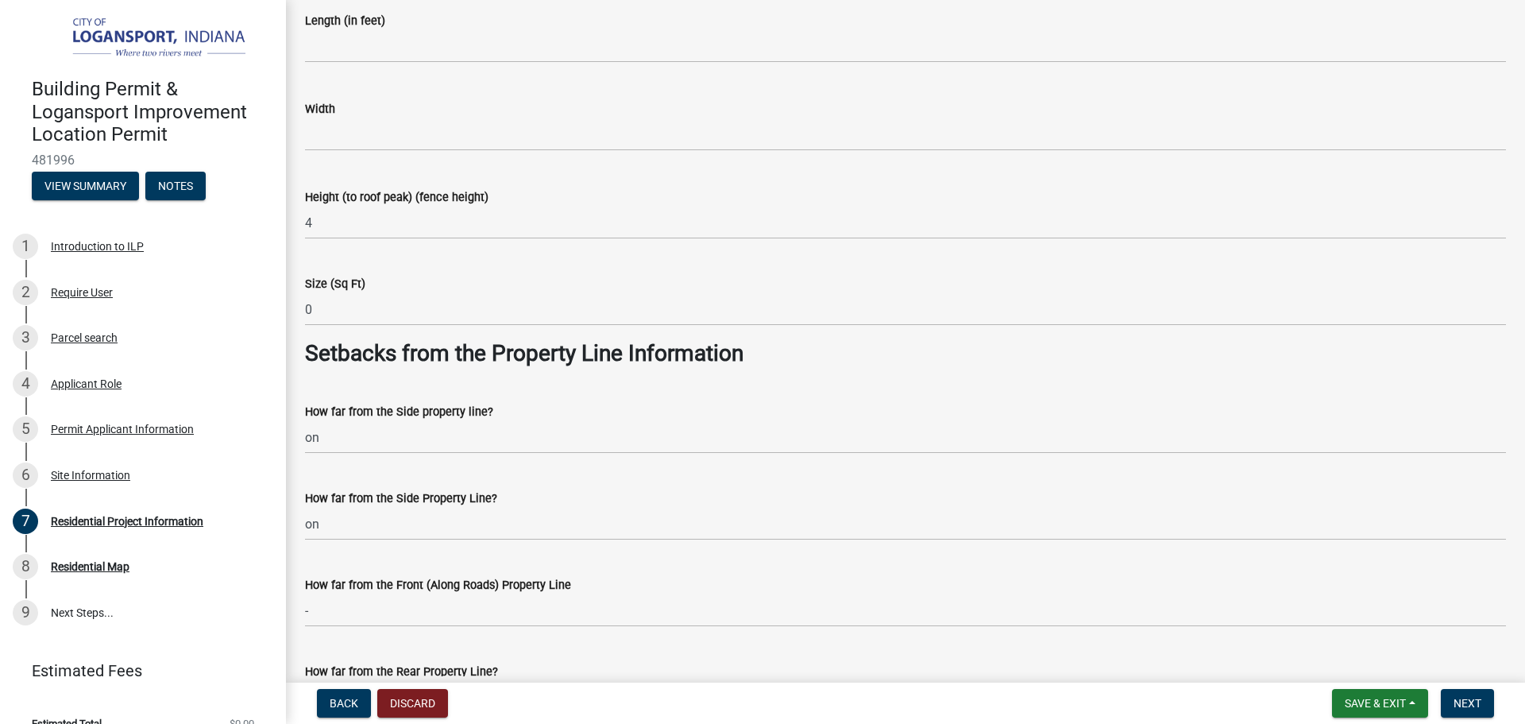
scroll to position [1068, 0]
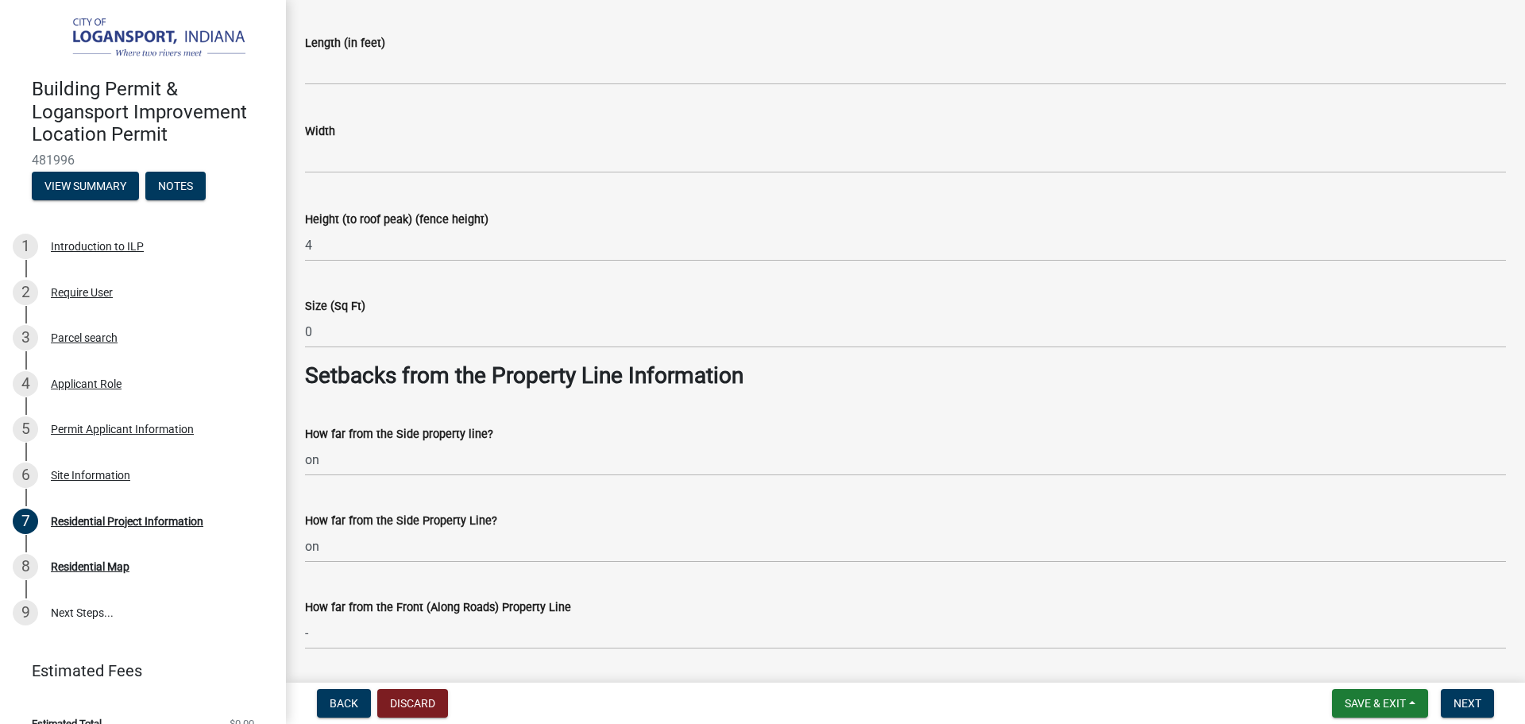
click at [368, 49] on div "Length (in feet)" at bounding box center [905, 42] width 1201 height 19
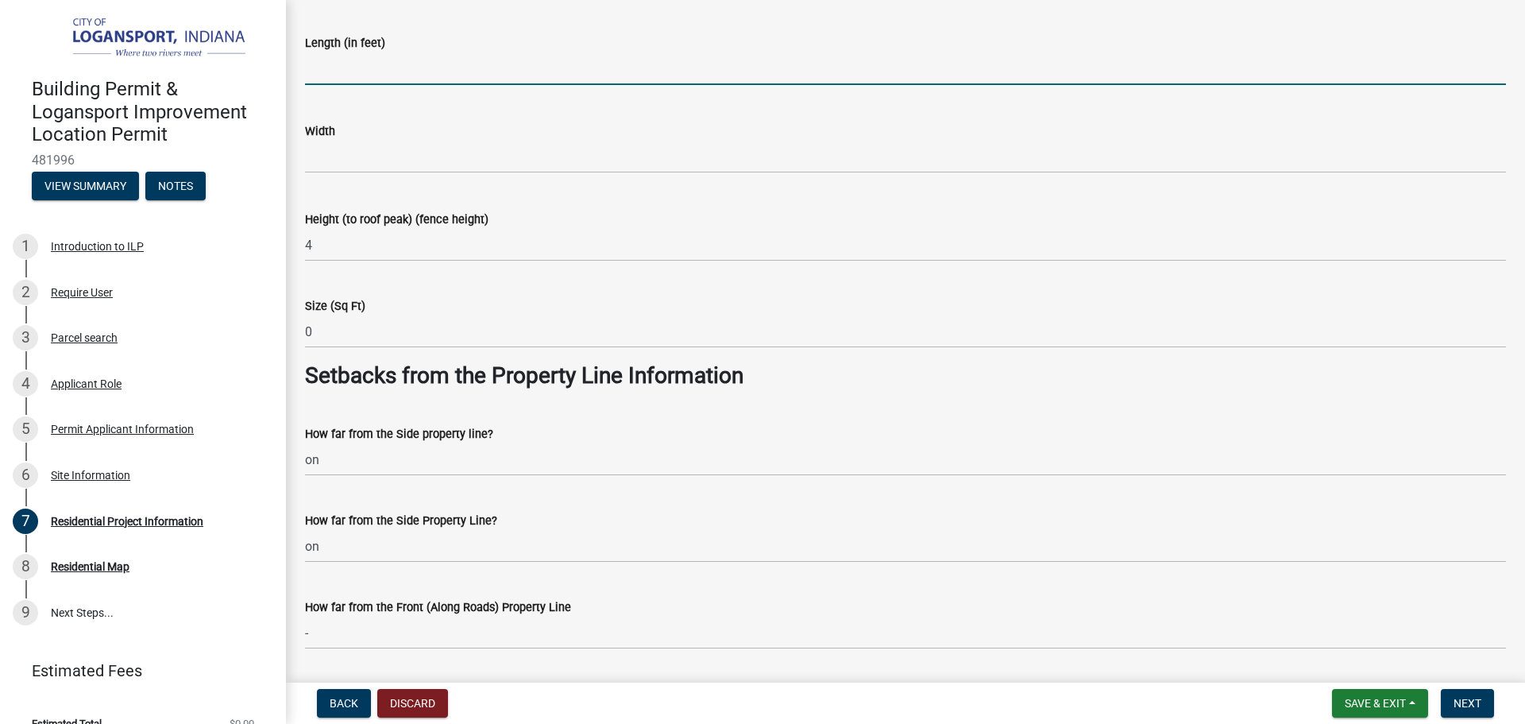
click at [381, 58] on input "text" at bounding box center [905, 68] width 1201 height 33
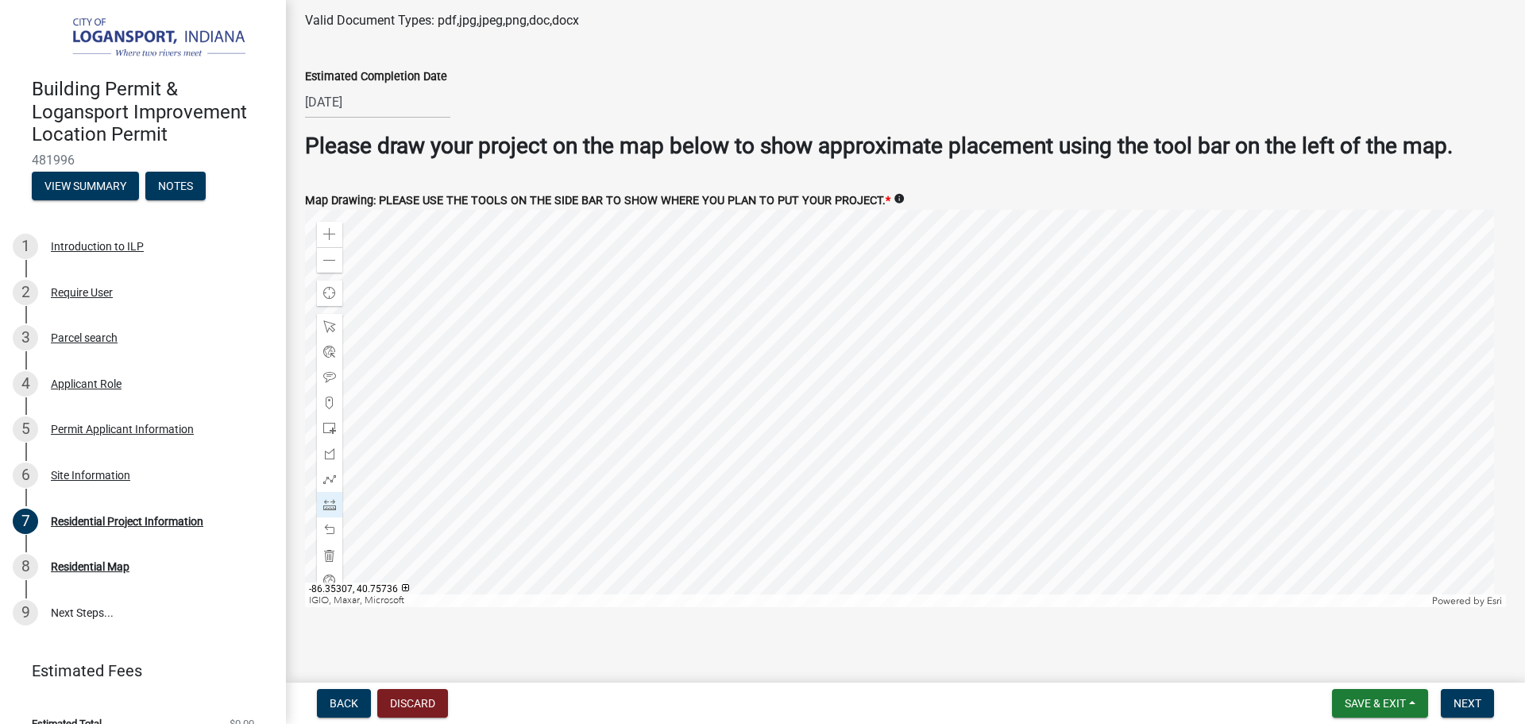
scroll to position [3054, 0]
type input "268"
click at [330, 370] on span at bounding box center [329, 376] width 13 height 13
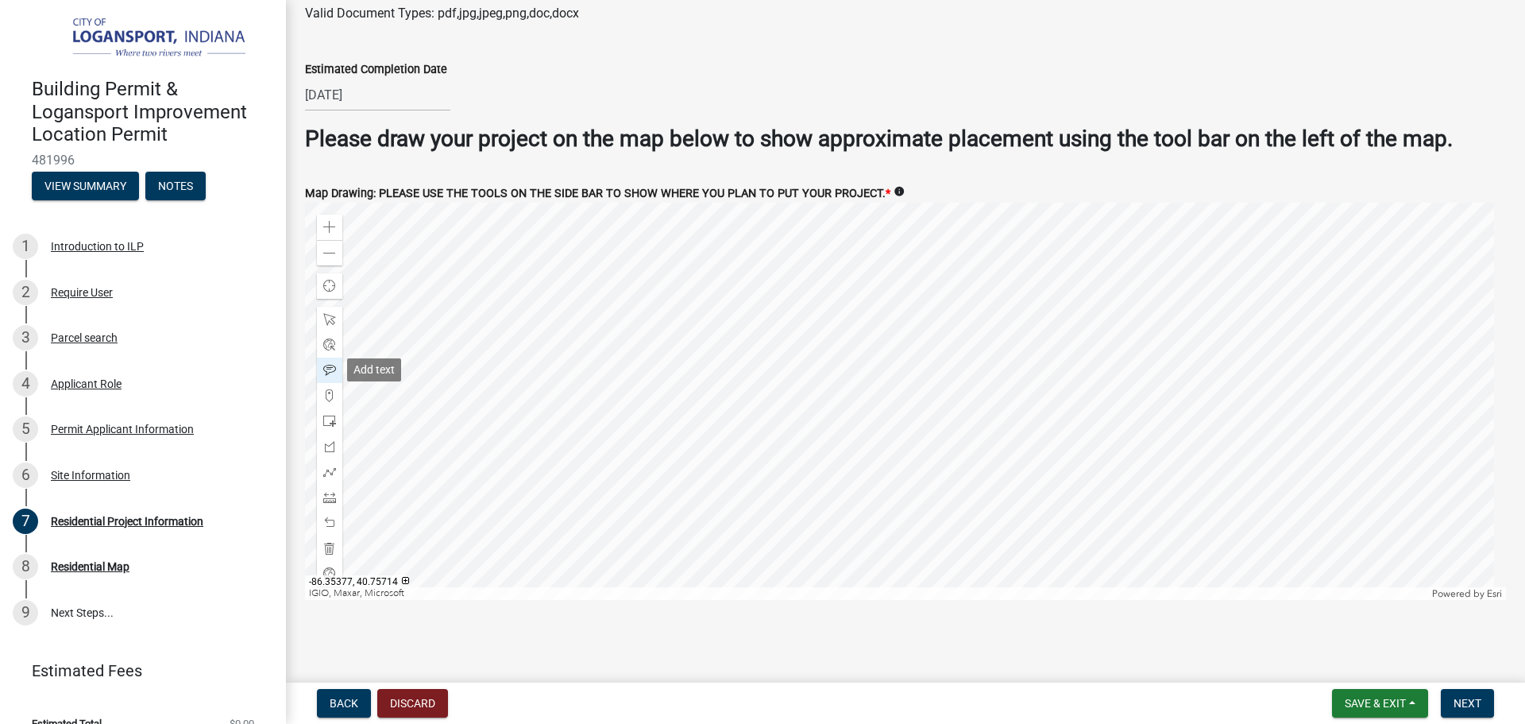
scroll to position [2994, 0]
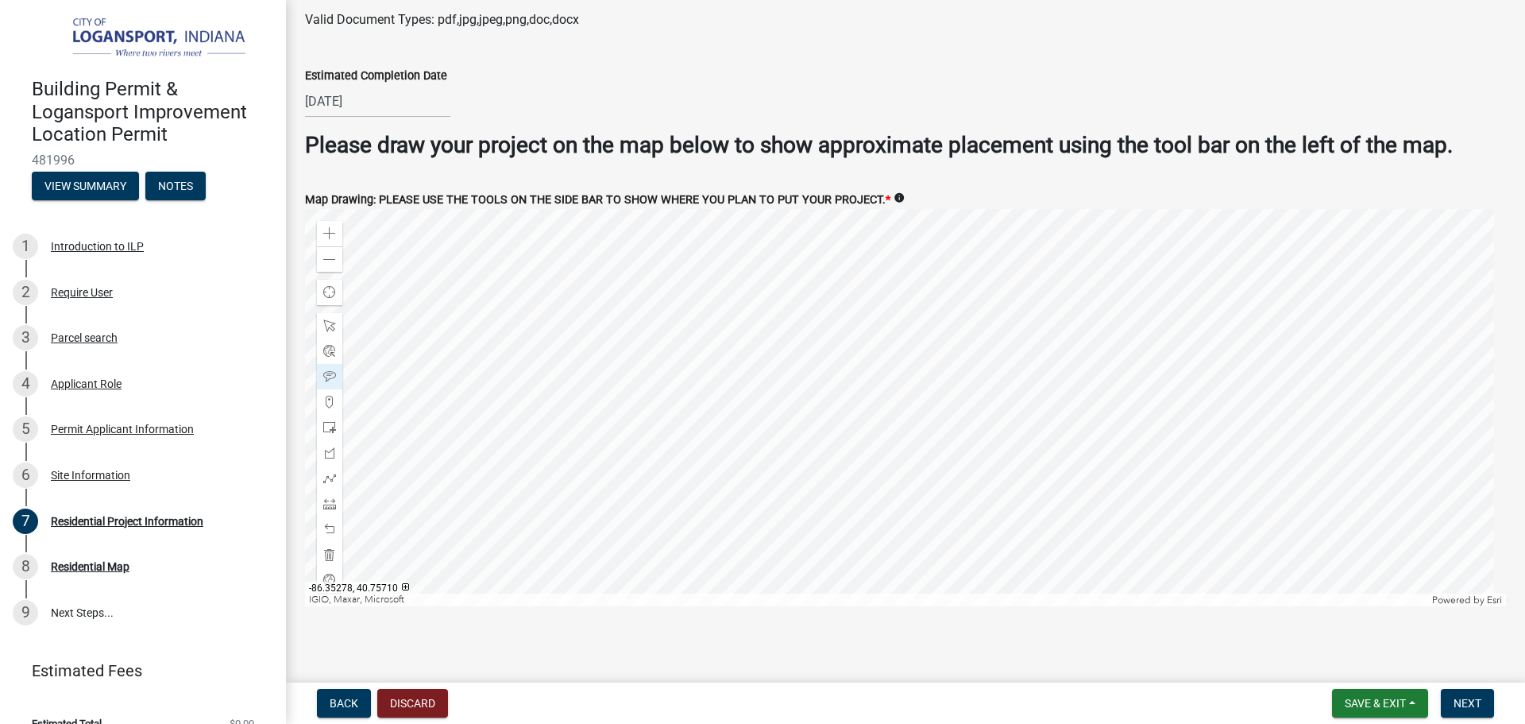
click at [912, 408] on div at bounding box center [905, 407] width 1201 height 397
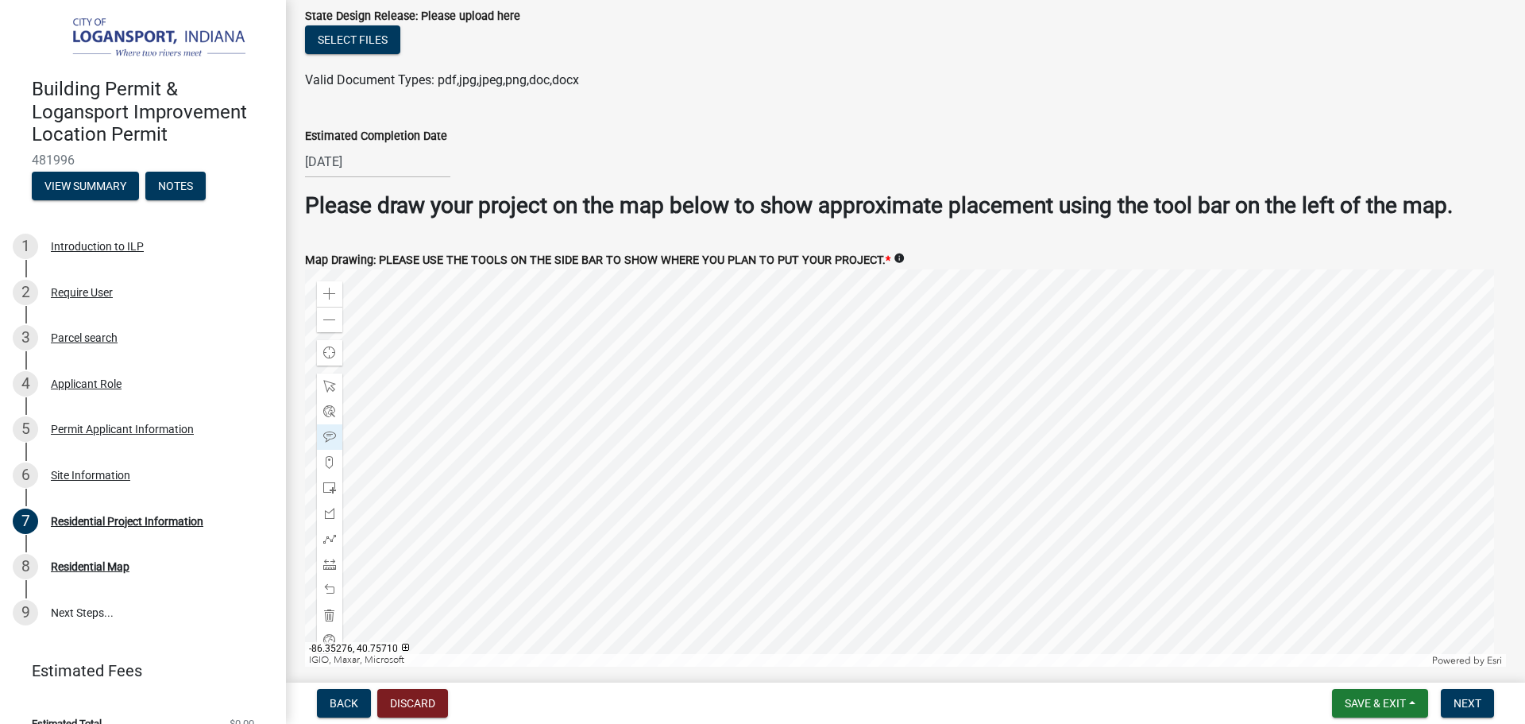
scroll to position [3054, 0]
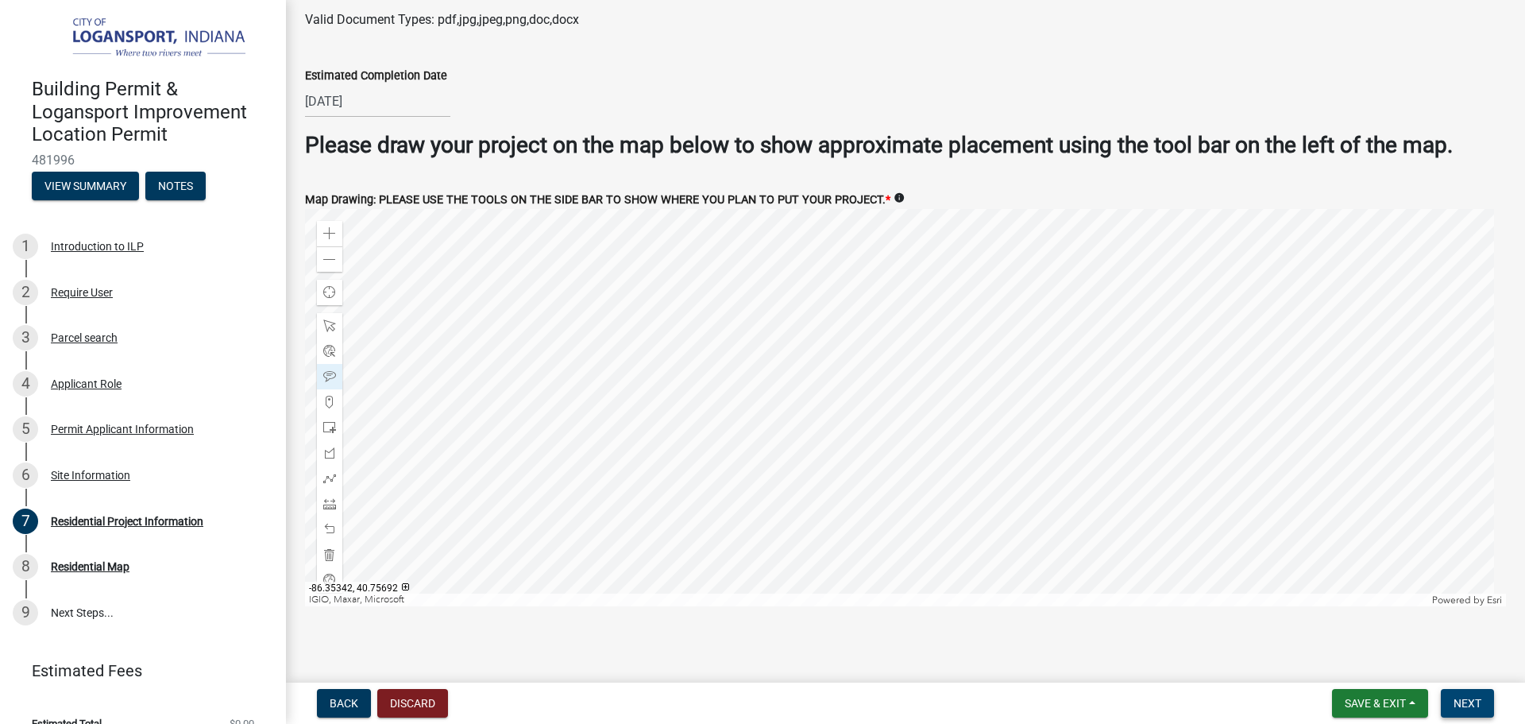
click at [1462, 713] on button "Next" at bounding box center [1467, 703] width 53 height 29
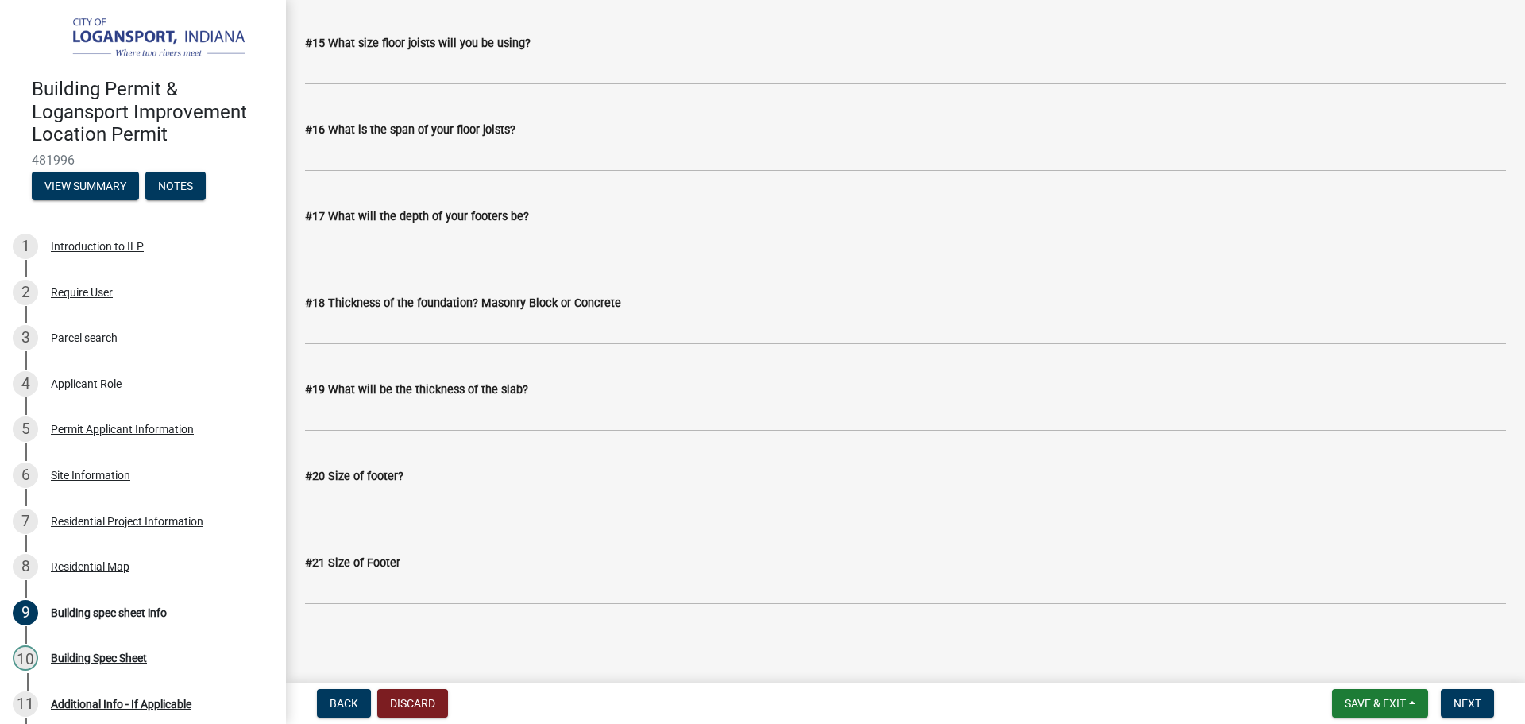
scroll to position [2043, 0]
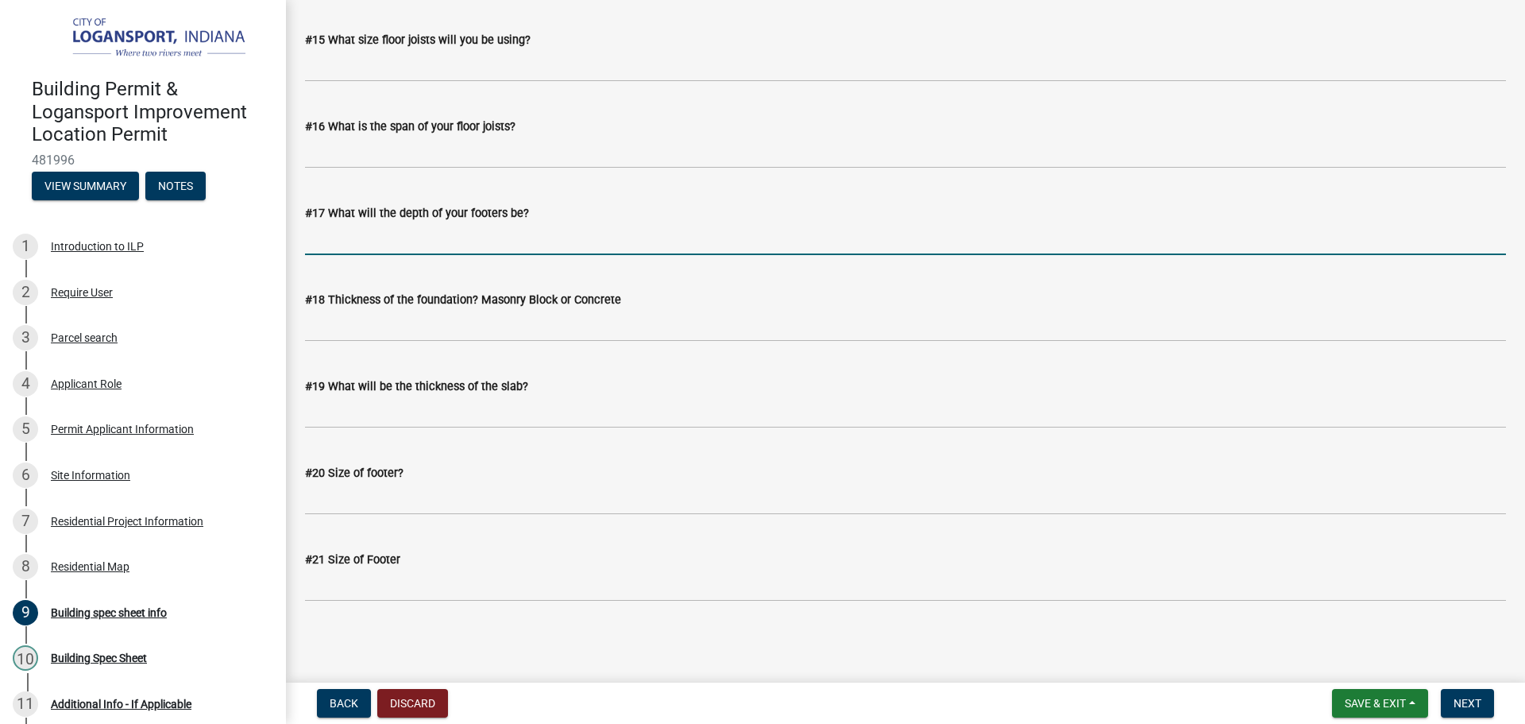
click at [514, 234] on input "#17 What will the depth of your footers be?" at bounding box center [905, 238] width 1201 height 33
type input "3ft"
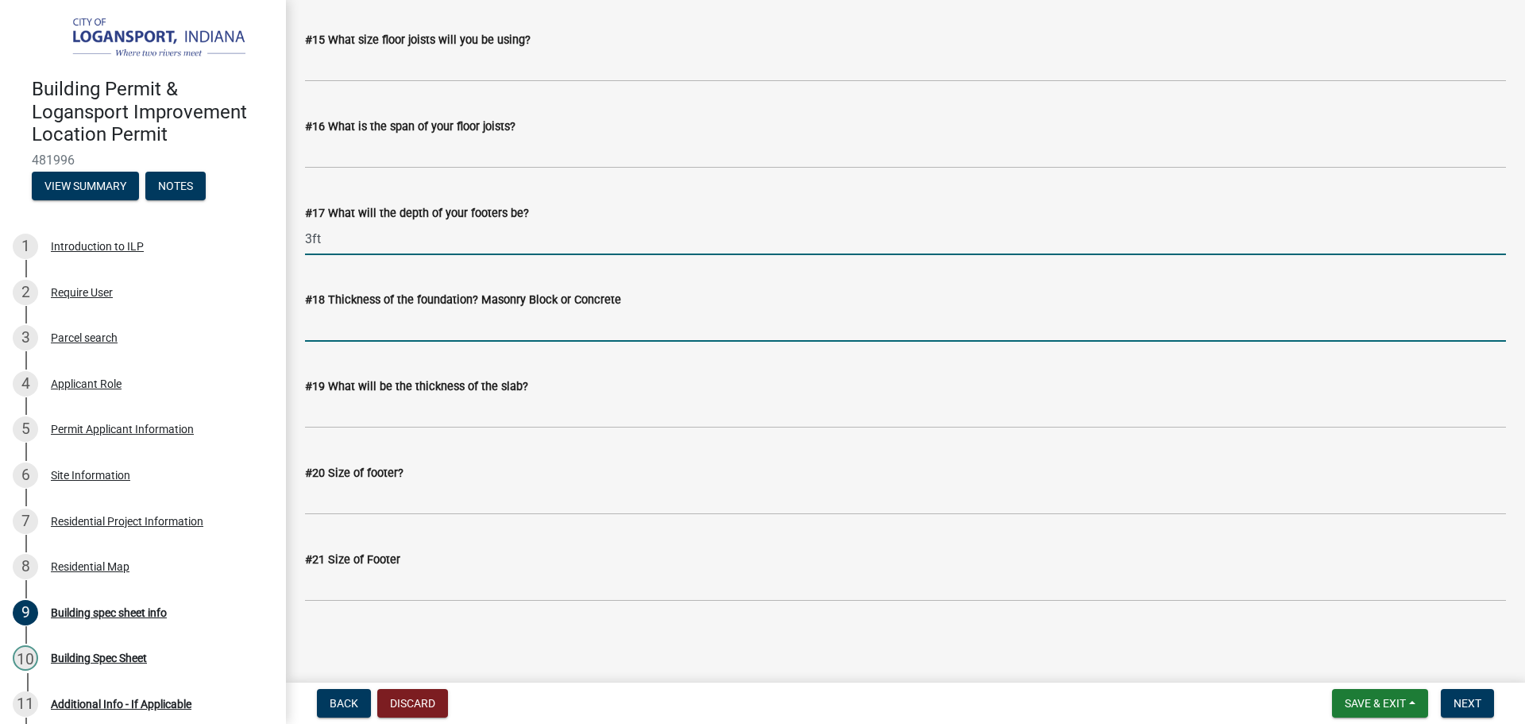
click at [493, 315] on input "#18 Thickness of the foundation? Masonry Block or Concrete" at bounding box center [905, 325] width 1201 height 33
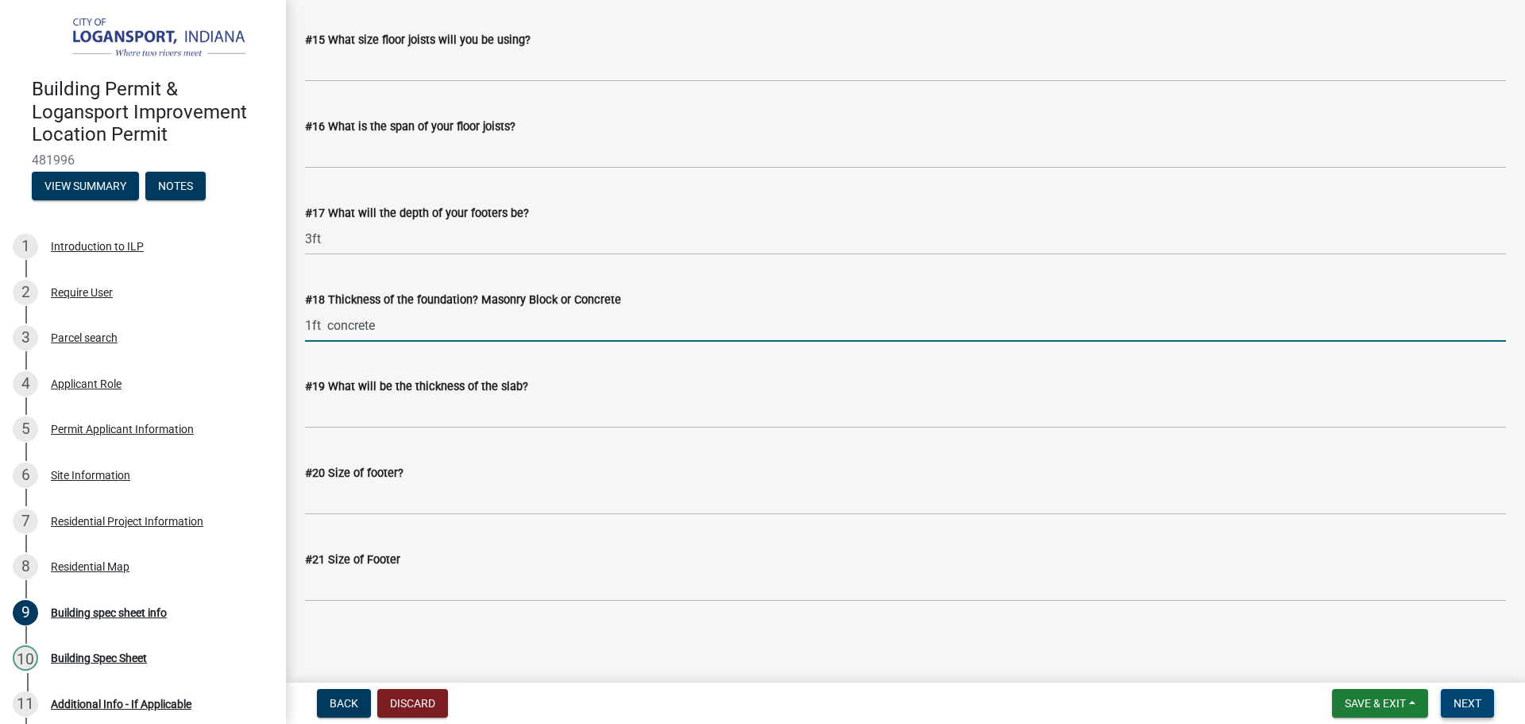
type input "1ft concrete"
click at [1454, 707] on span "Next" at bounding box center [1468, 703] width 28 height 13
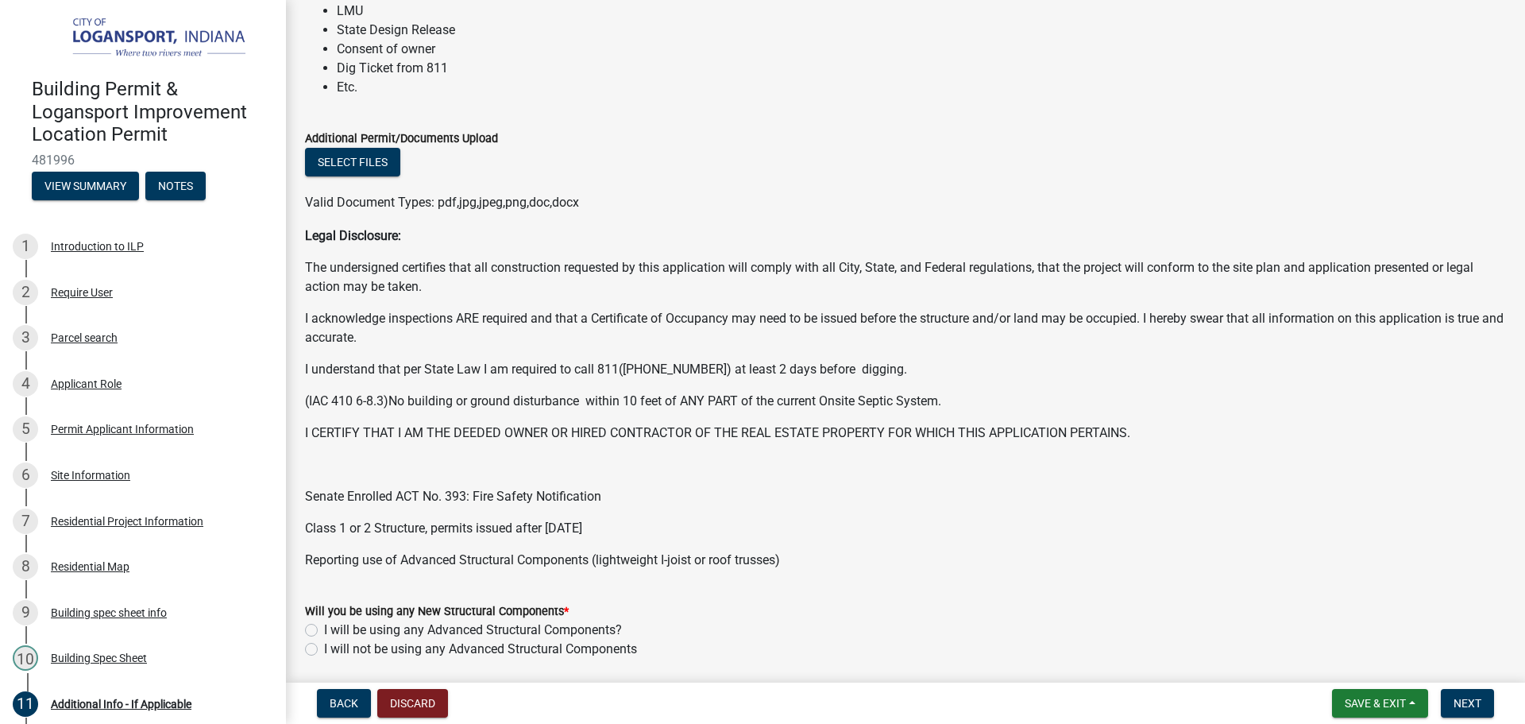
scroll to position [318, 0]
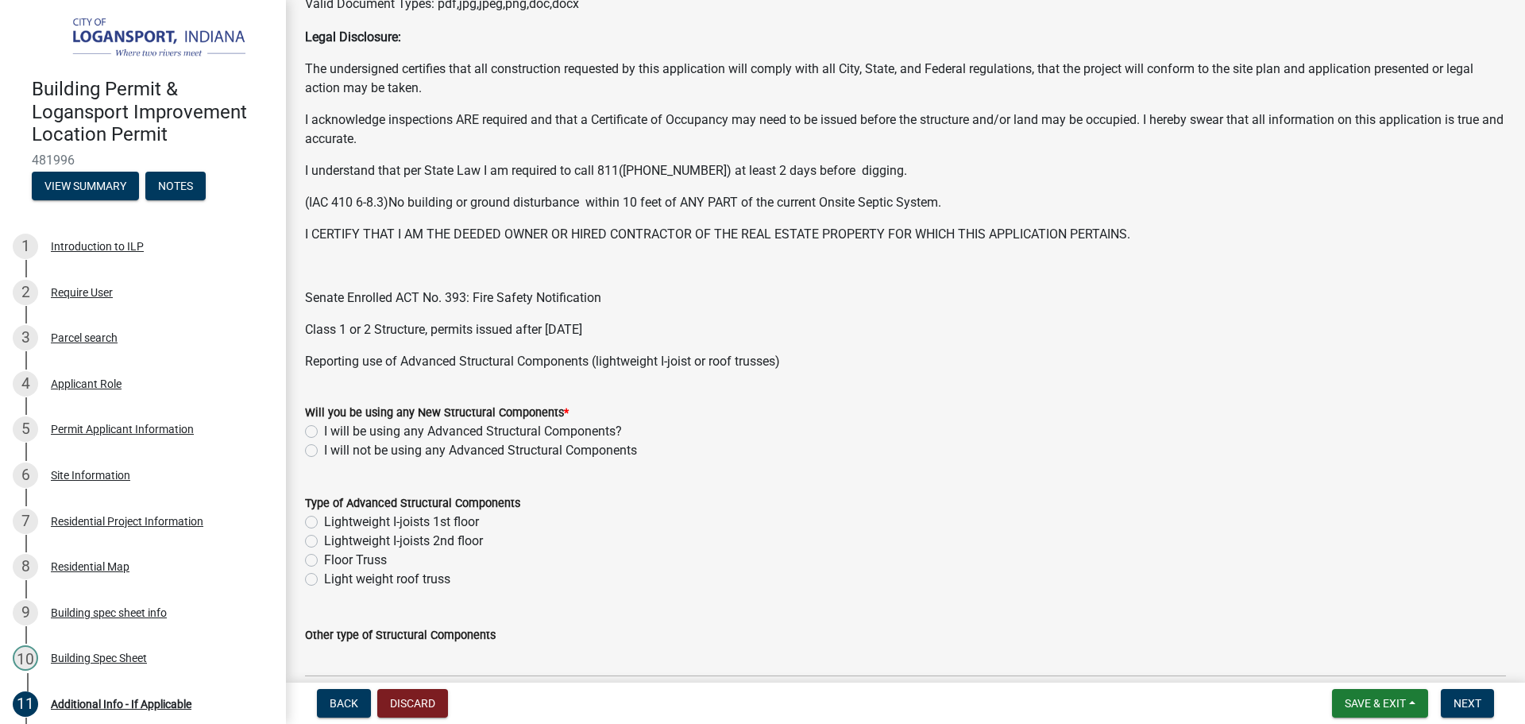
click at [324, 447] on label "I will not be using any Advanced Structural Components" at bounding box center [480, 450] width 313 height 19
click at [324, 447] on input "I will not be using any Advanced Structural Components" at bounding box center [329, 446] width 10 height 10
radio input "true"
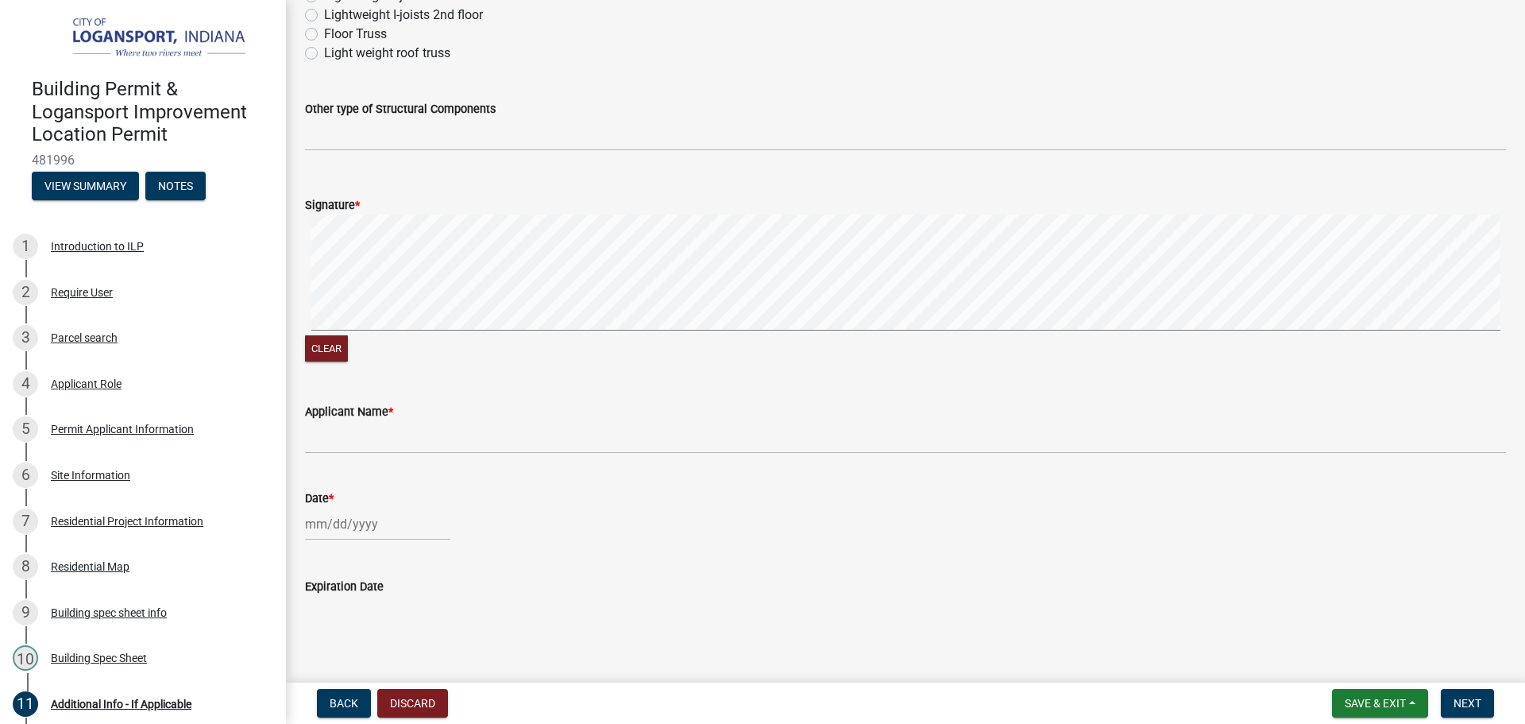
scroll to position [871, 0]
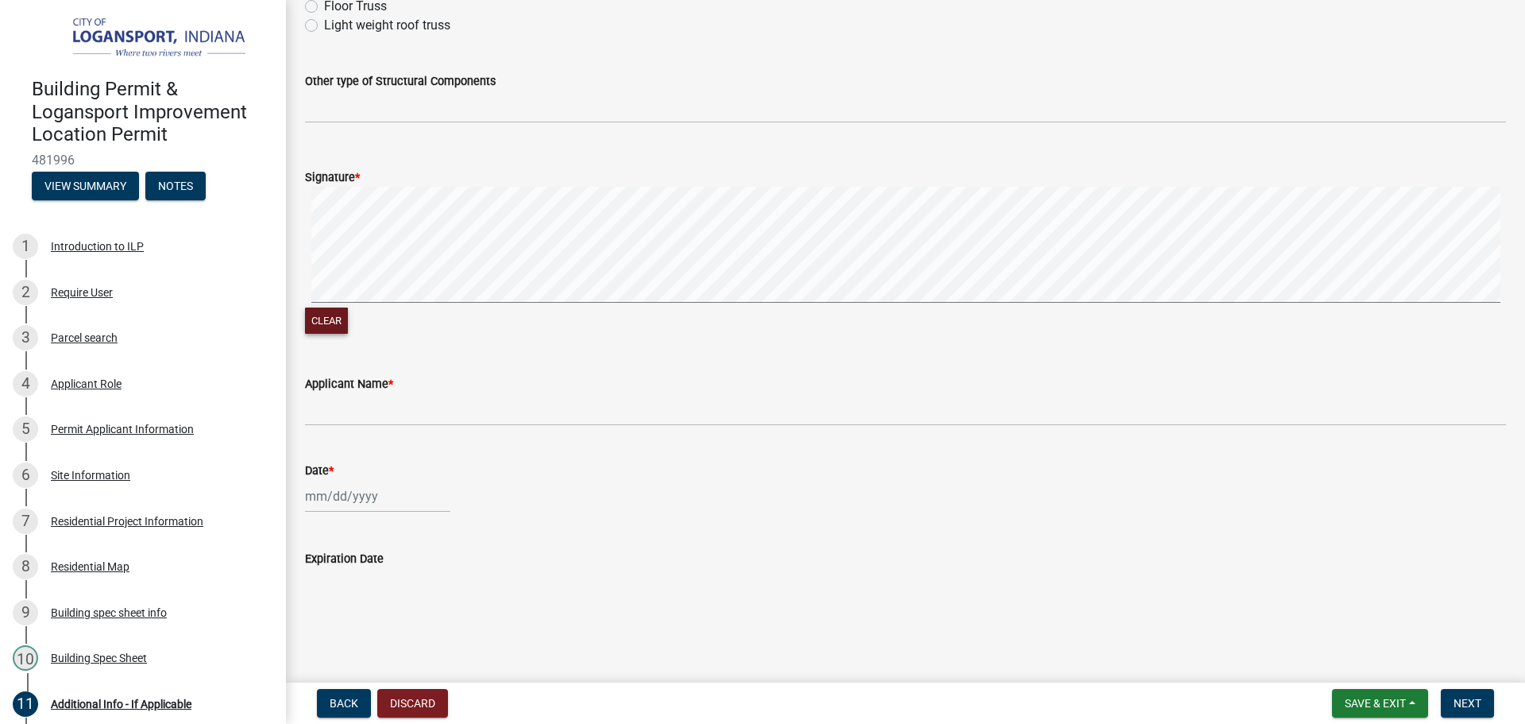
click at [307, 322] on button "Clear" at bounding box center [326, 320] width 43 height 26
click at [335, 325] on button "Clear" at bounding box center [326, 320] width 43 height 26
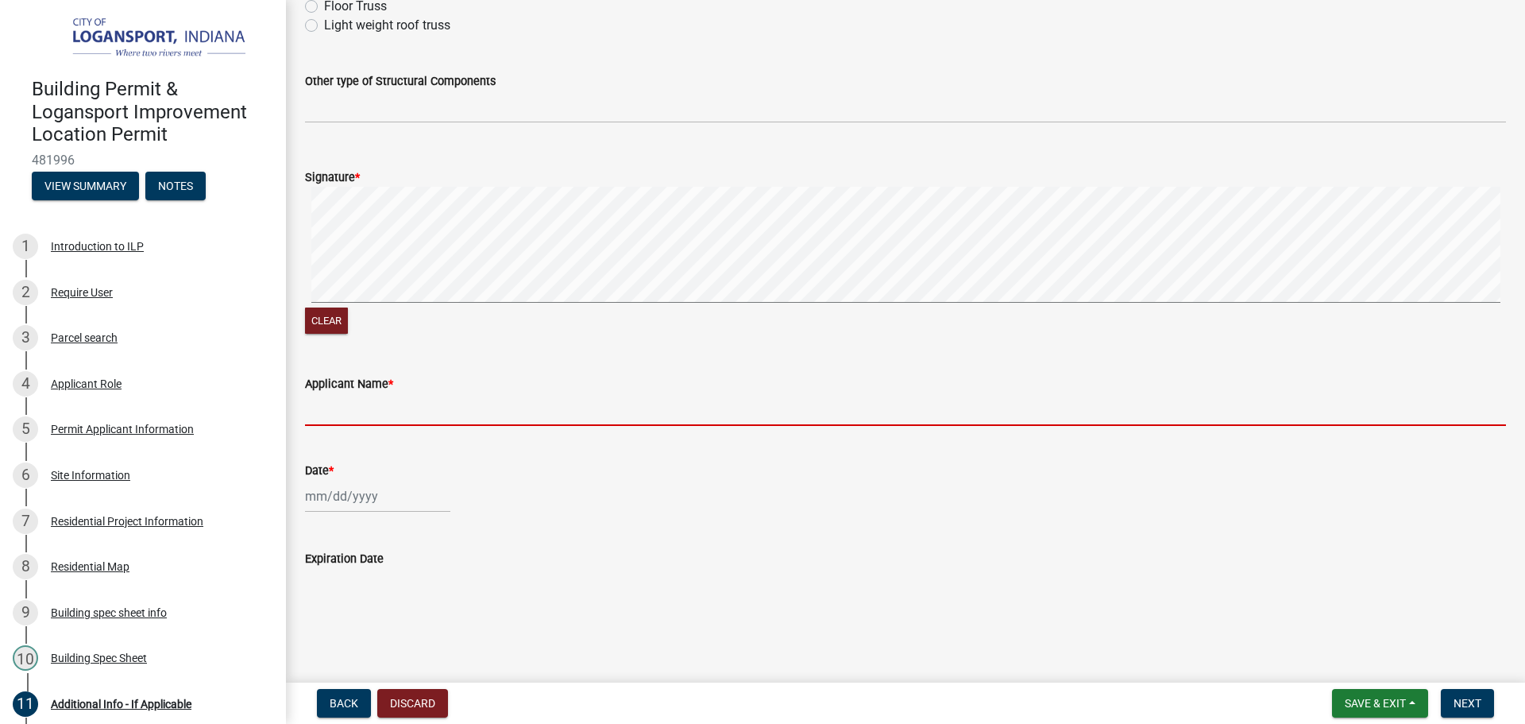
click at [581, 407] on input "Applicant Name *" at bounding box center [905, 409] width 1201 height 33
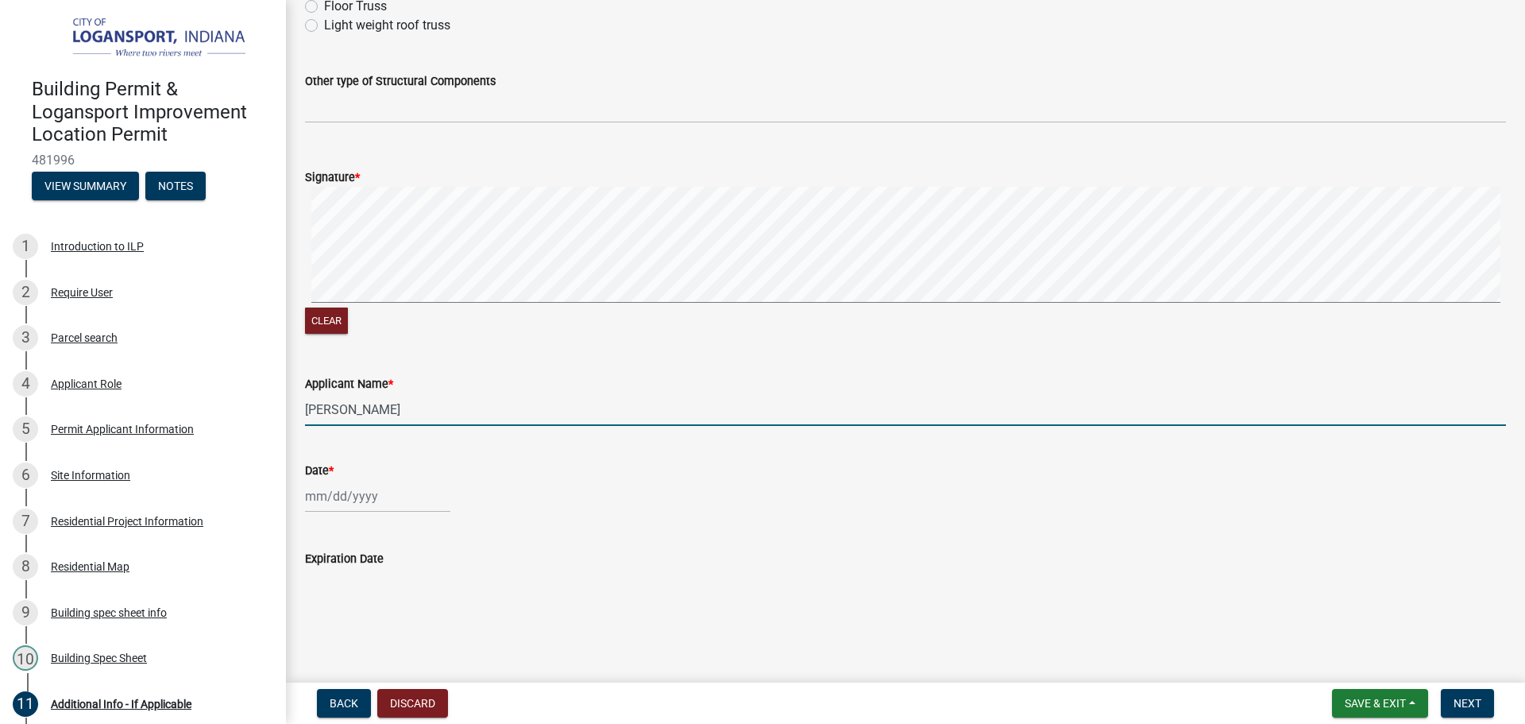
type input "Petrona Juan Mateo"
click at [384, 487] on div at bounding box center [377, 496] width 145 height 33
select select "9"
select select "2025"
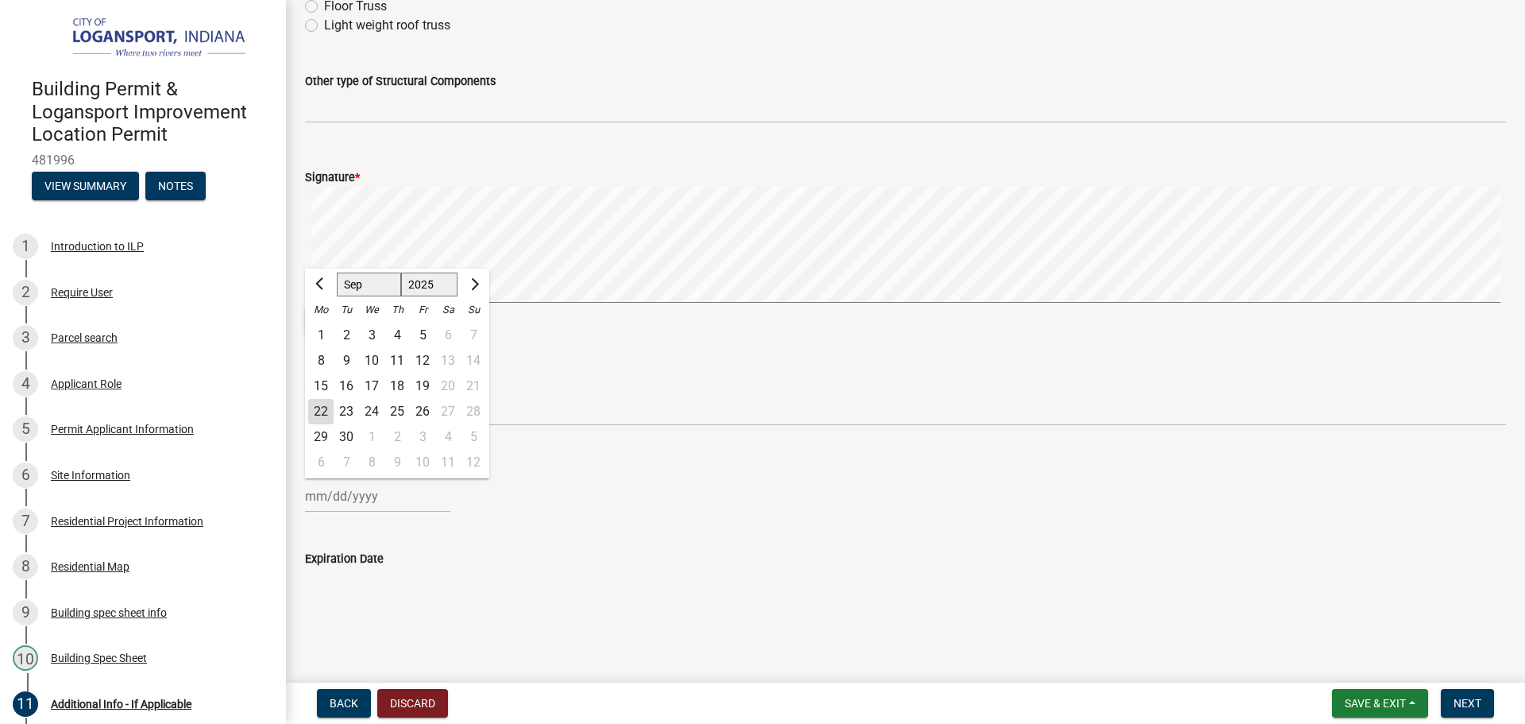
click at [323, 402] on div "22" at bounding box center [320, 411] width 25 height 25
type input "09/22/2025"
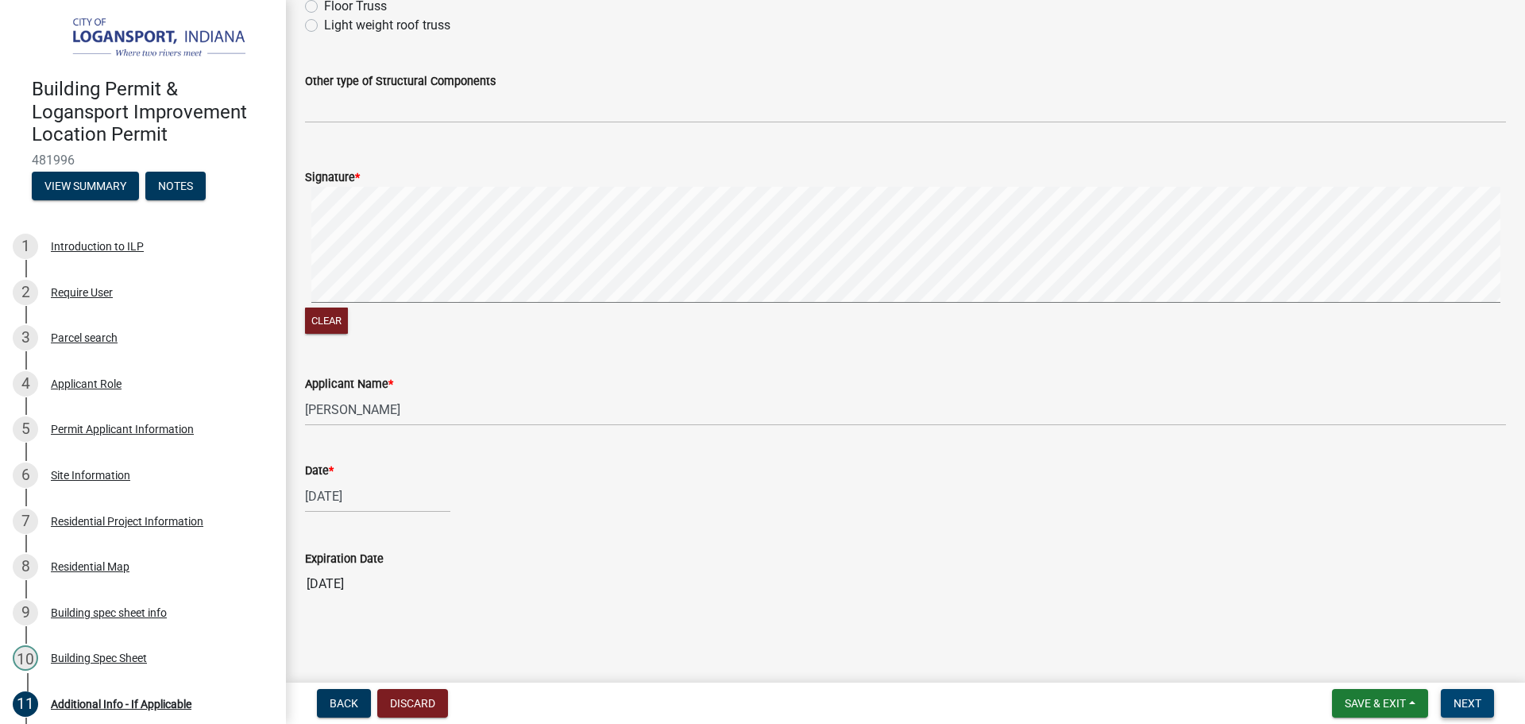
click at [1457, 697] on span "Next" at bounding box center [1468, 703] width 28 height 13
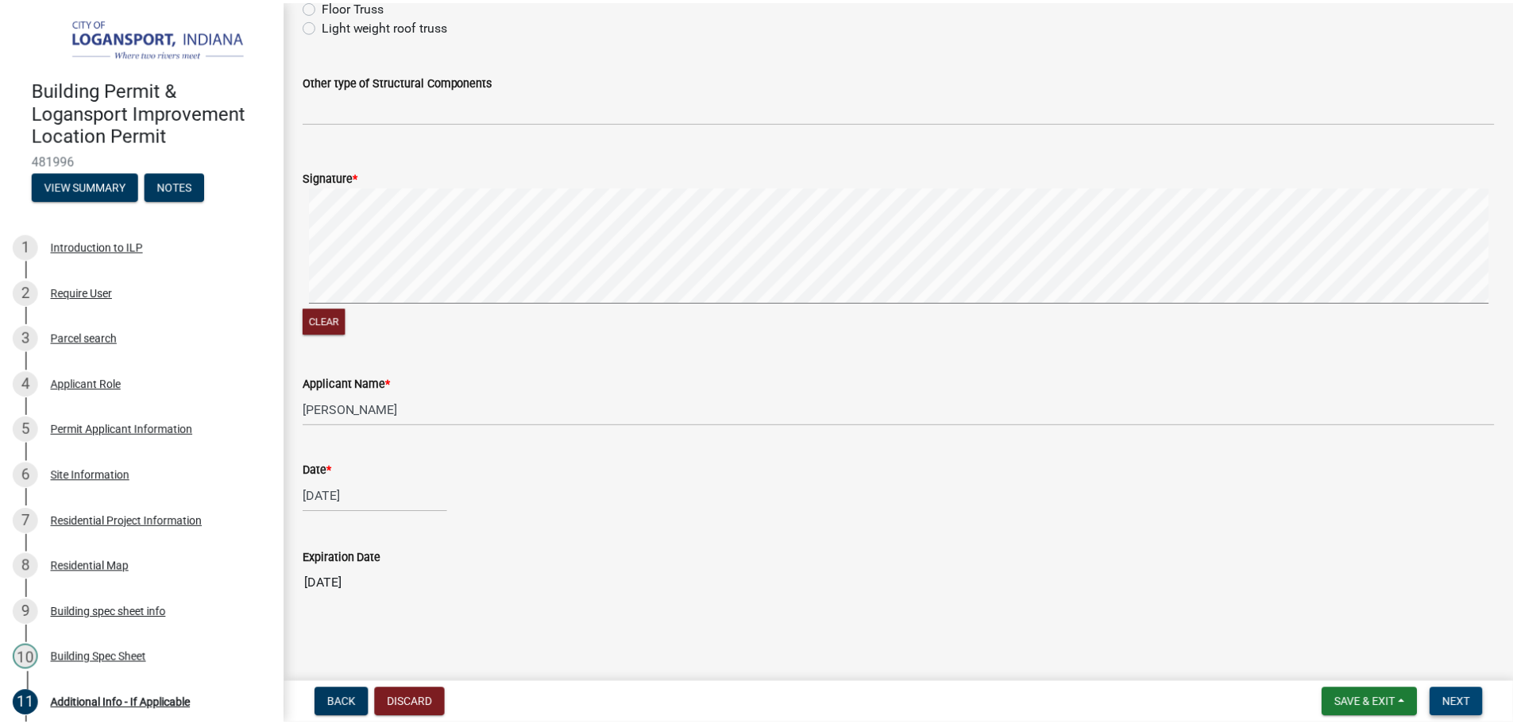
scroll to position [0, 0]
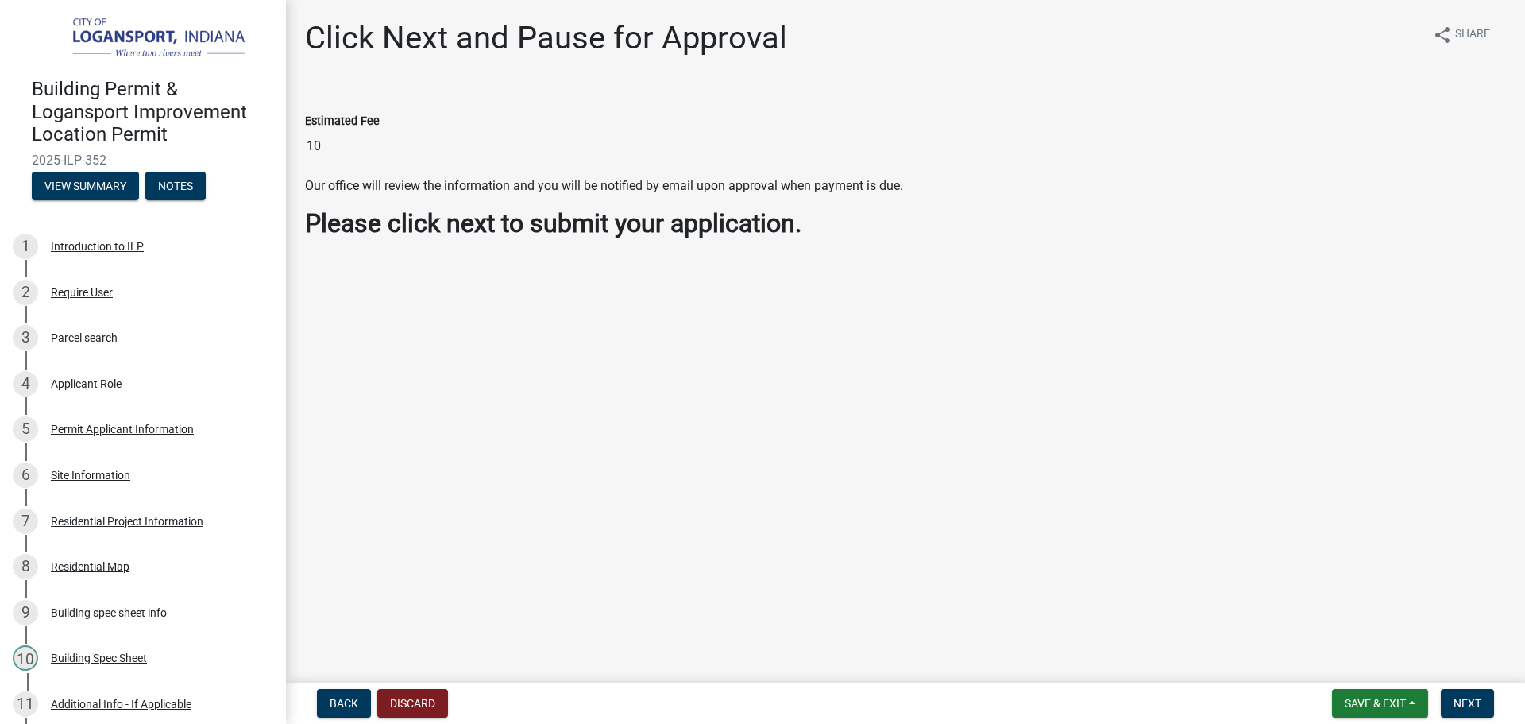
drag, startPoint x: 327, startPoint y: 148, endPoint x: 306, endPoint y: 150, distance: 21.6
click at [307, 150] on input "10" at bounding box center [905, 146] width 1201 height 32
click at [551, 317] on main "Click Next and Pause for Approval share Share Estimated Fee 10 Our office will …" at bounding box center [905, 338] width 1239 height 676
click at [344, 145] on input "10" at bounding box center [905, 146] width 1201 height 32
click at [1404, 699] on span "Save & Exit" at bounding box center [1375, 703] width 61 height 13
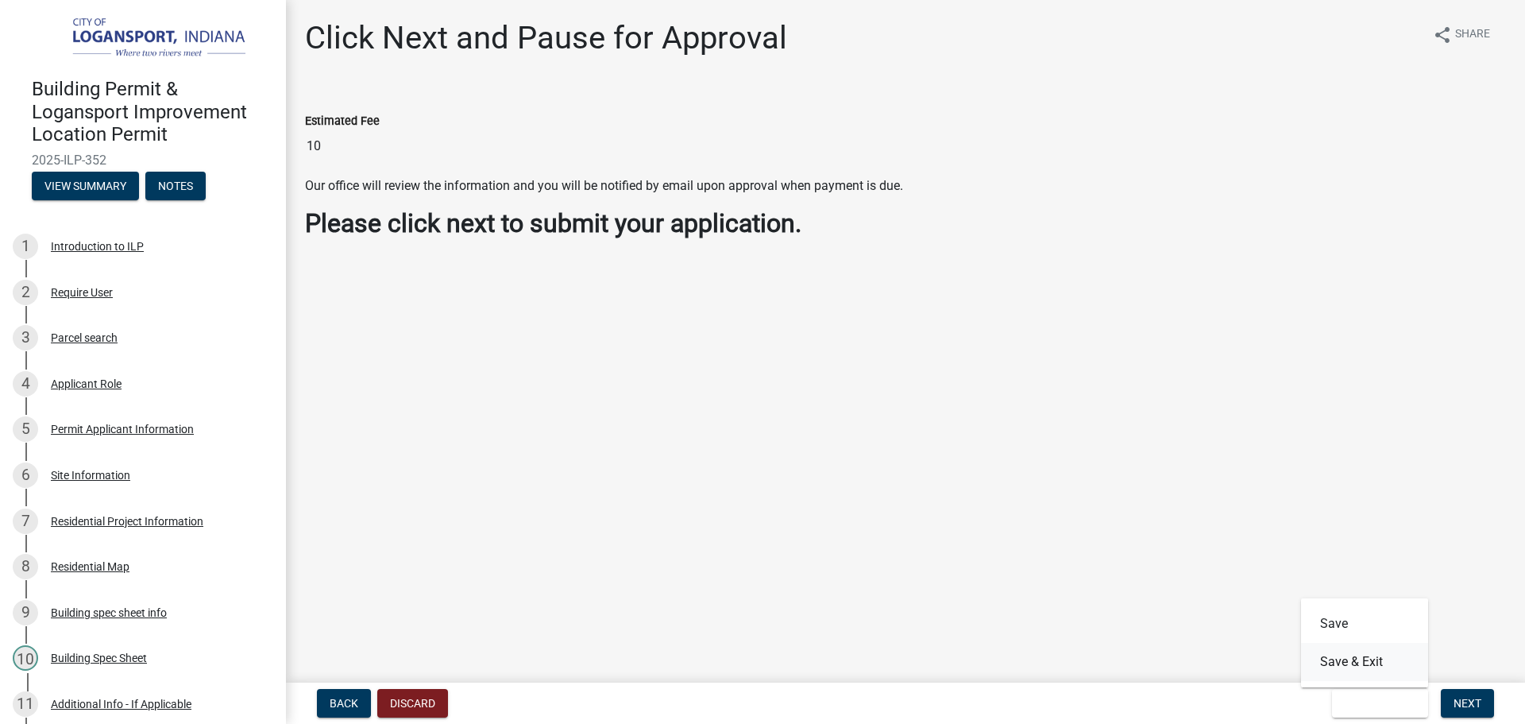
click at [1383, 659] on button "Save & Exit" at bounding box center [1364, 662] width 127 height 38
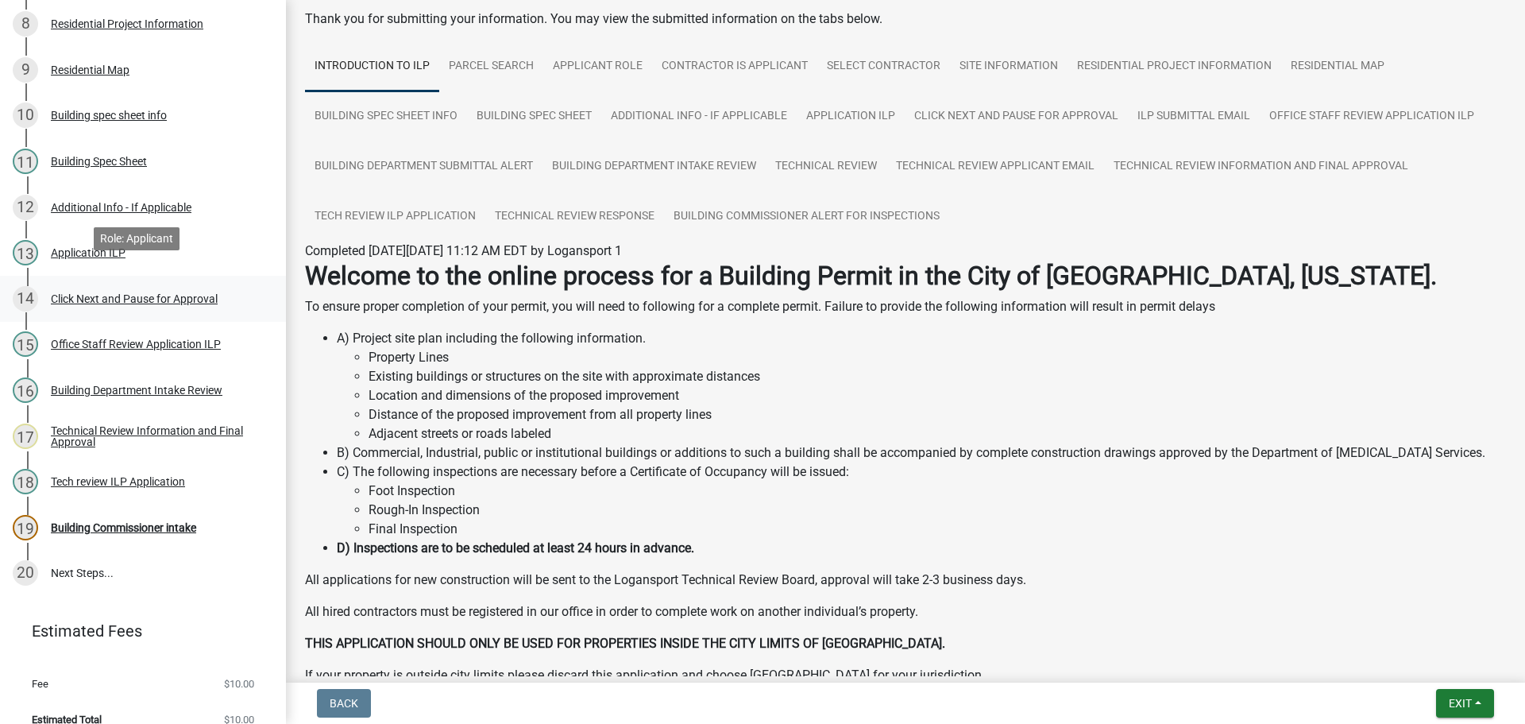
scroll to position [592, 0]
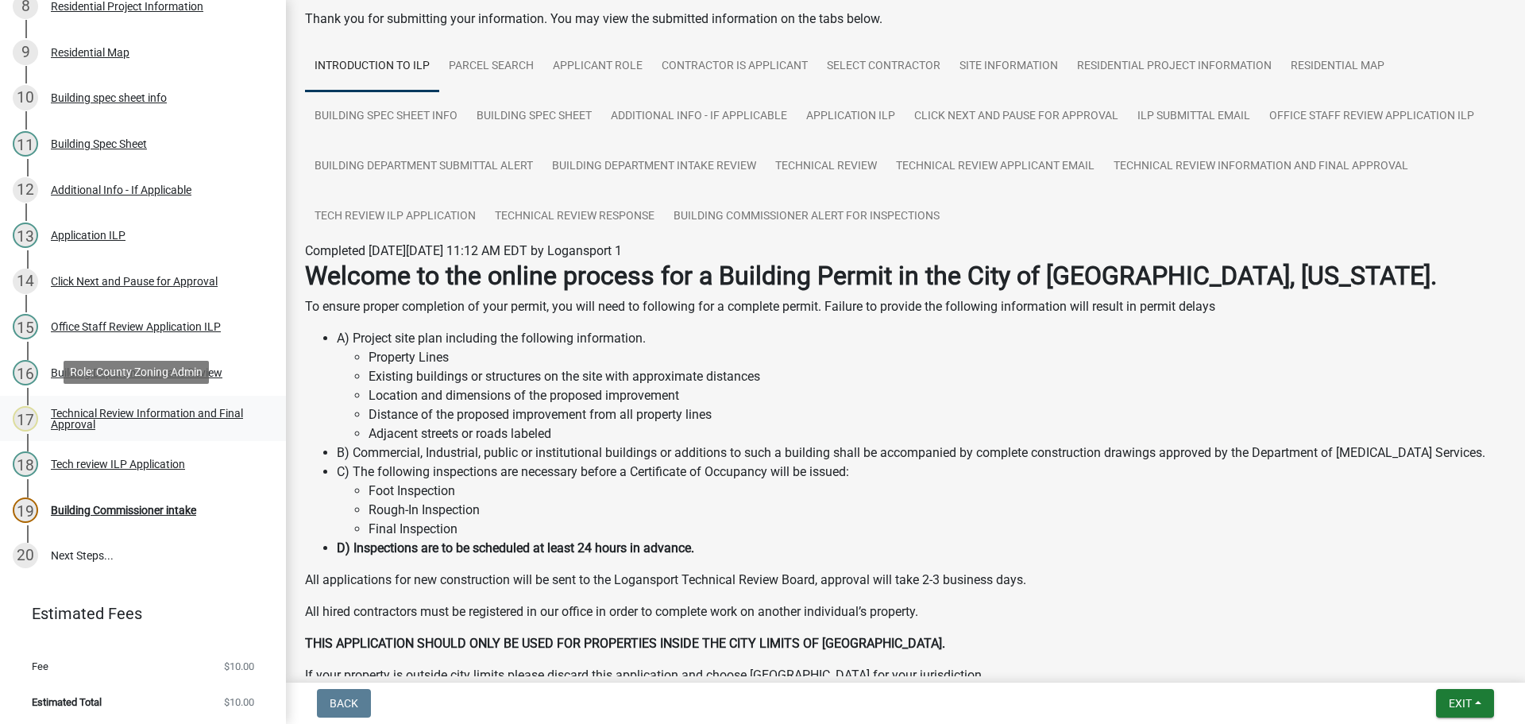
click at [169, 411] on div "Technical Review Information and Final Approval" at bounding box center [156, 419] width 210 height 22
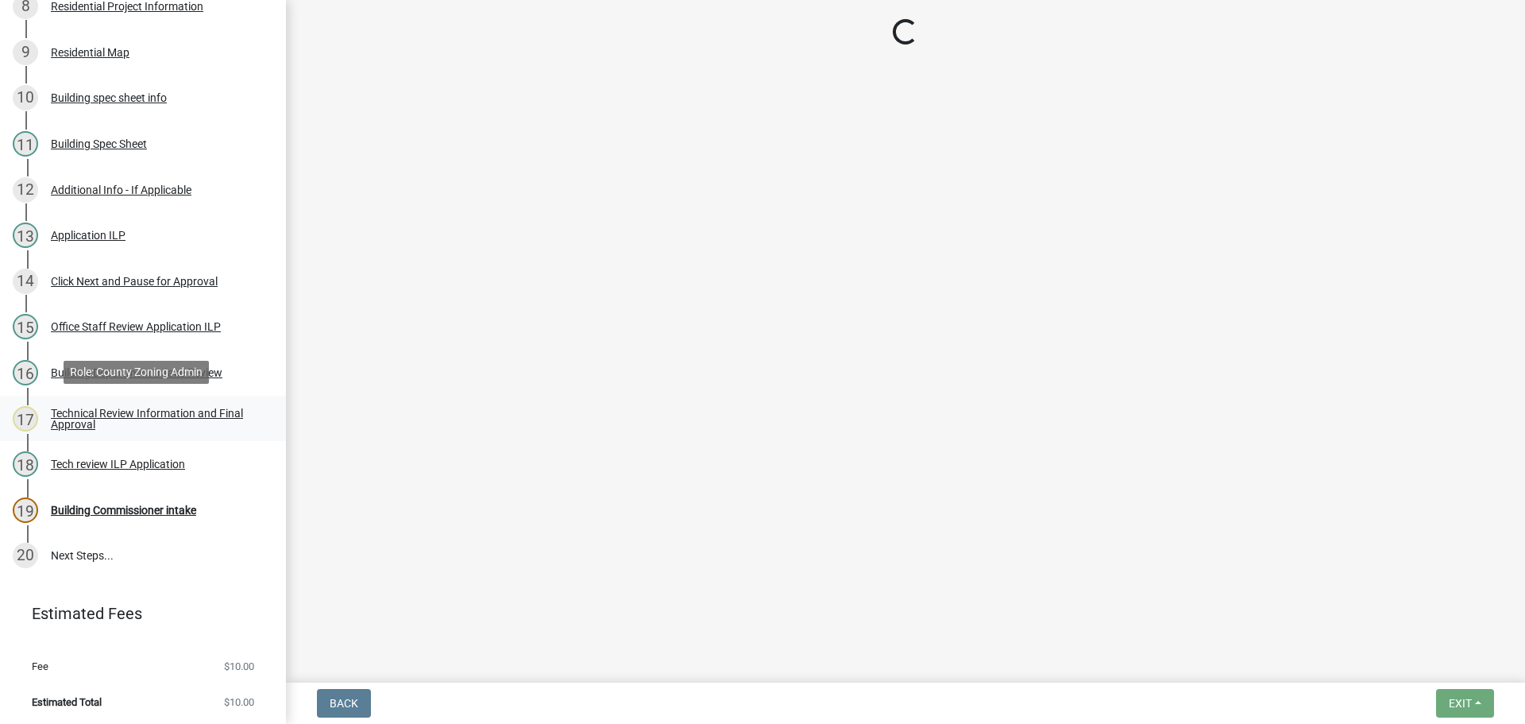
scroll to position [0, 0]
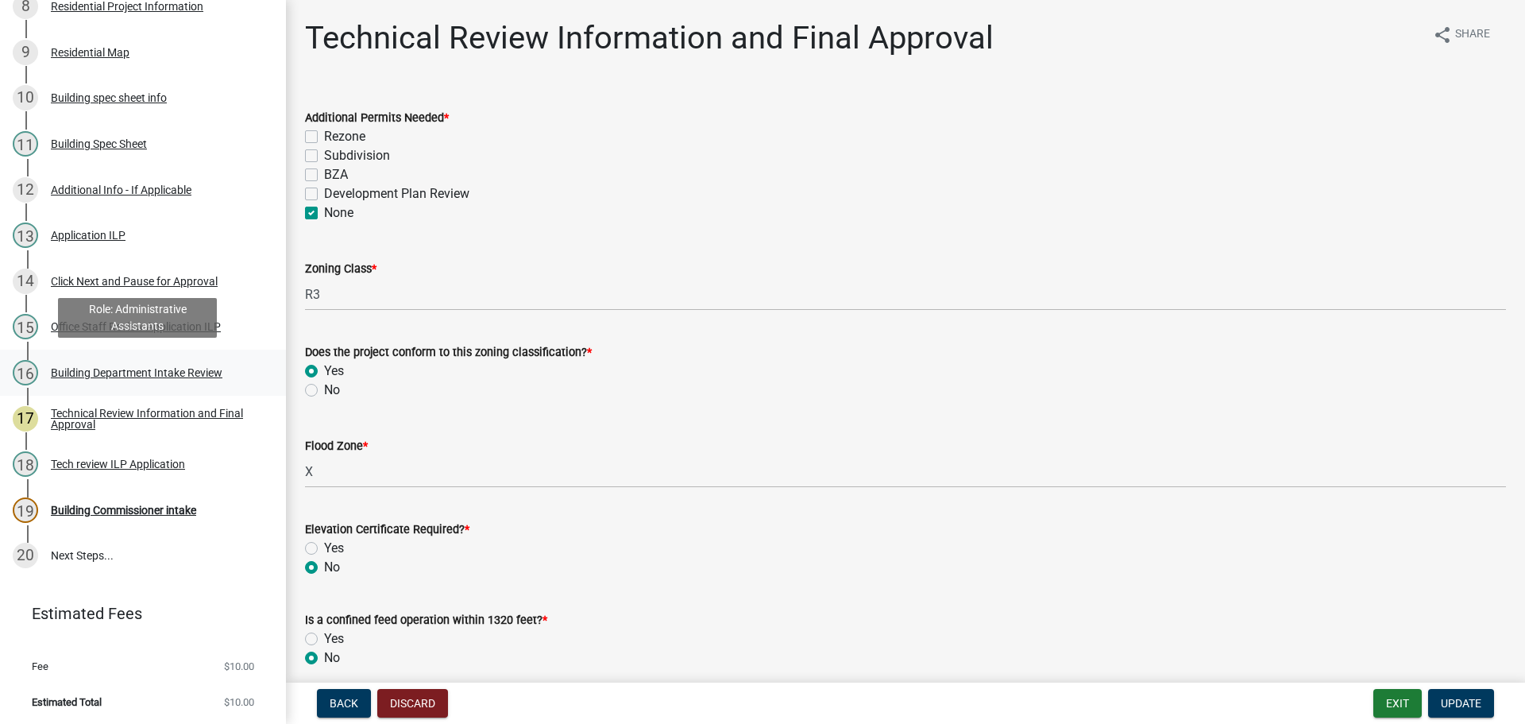
click at [162, 353] on link "16 Building Department Intake Review" at bounding box center [143, 373] width 286 height 46
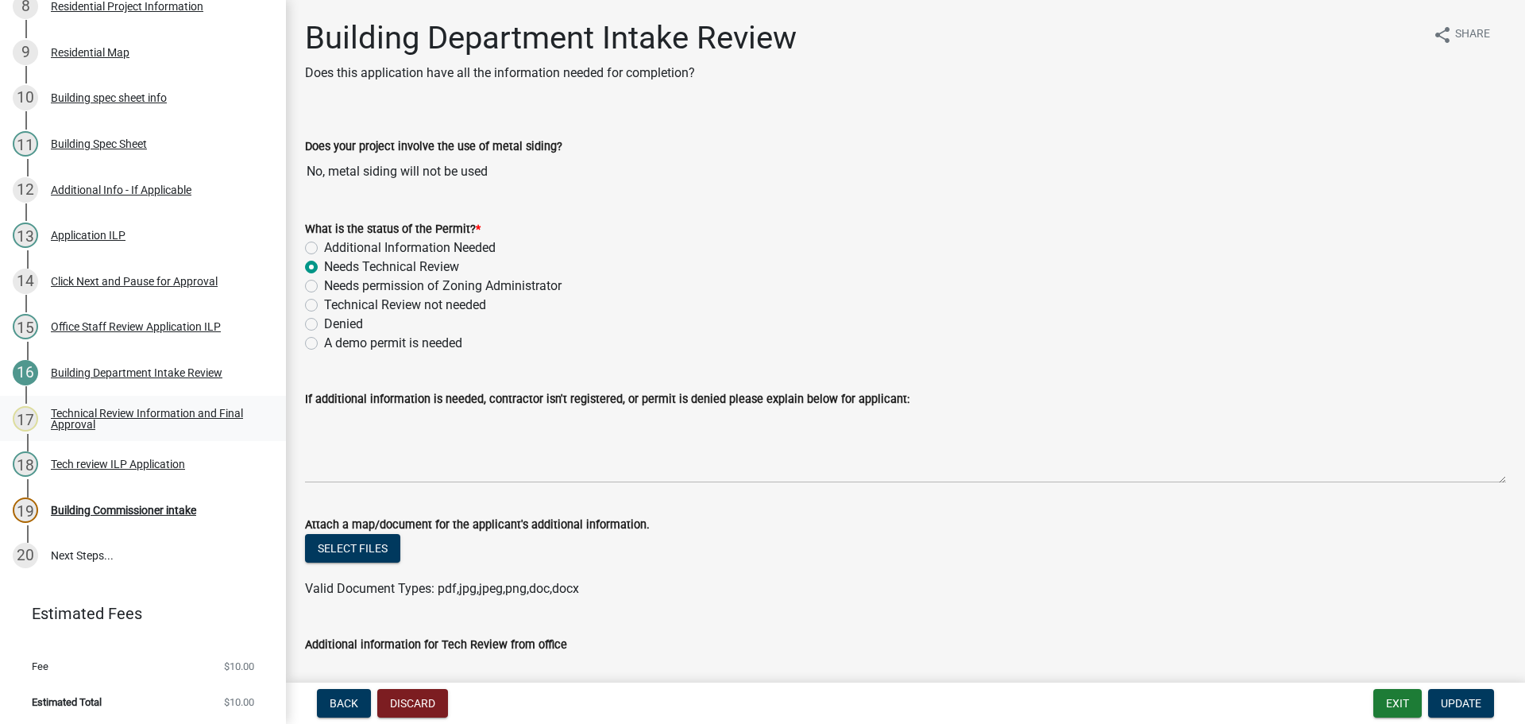
click at [118, 416] on div "Technical Review Information and Final Approval" at bounding box center [156, 419] width 210 height 22
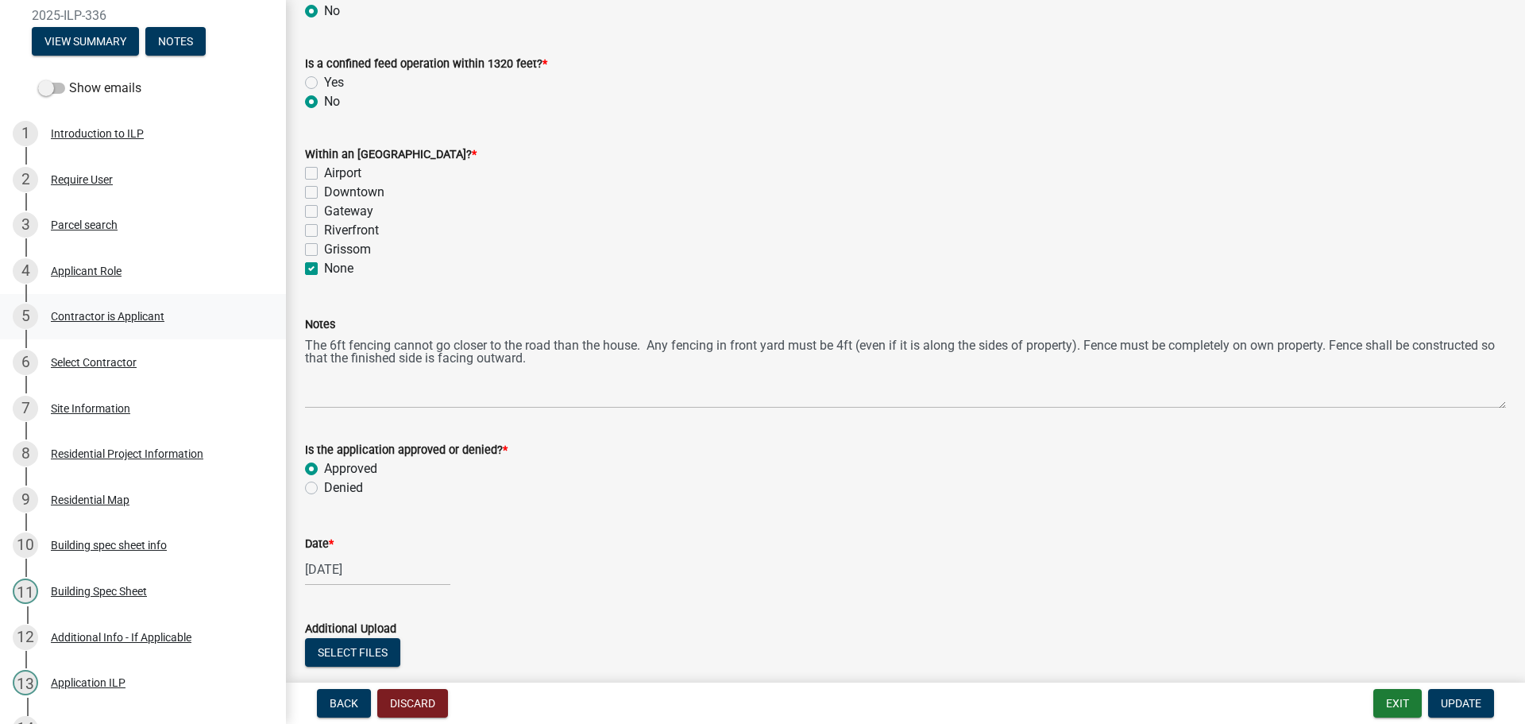
scroll to position [159, 0]
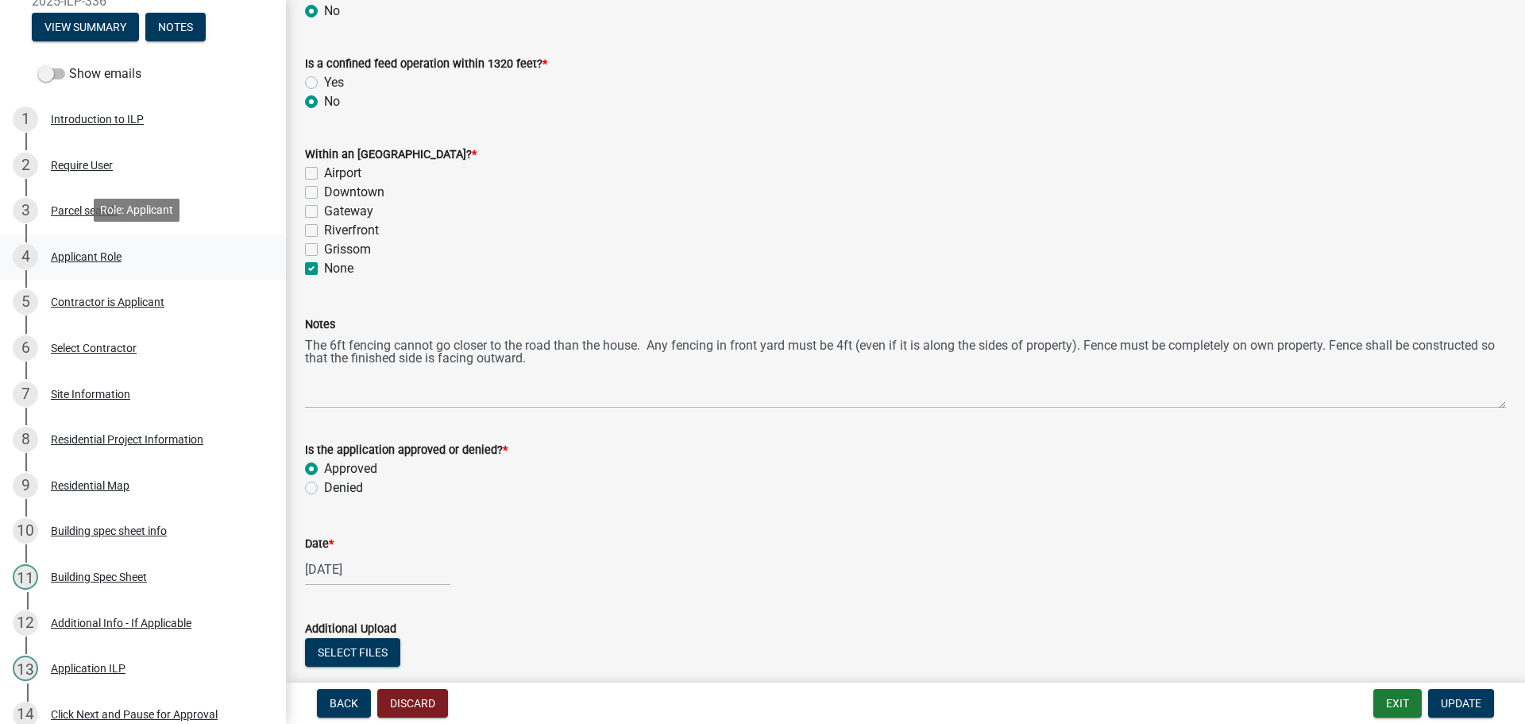
click at [113, 251] on div "Applicant Role" at bounding box center [86, 256] width 71 height 11
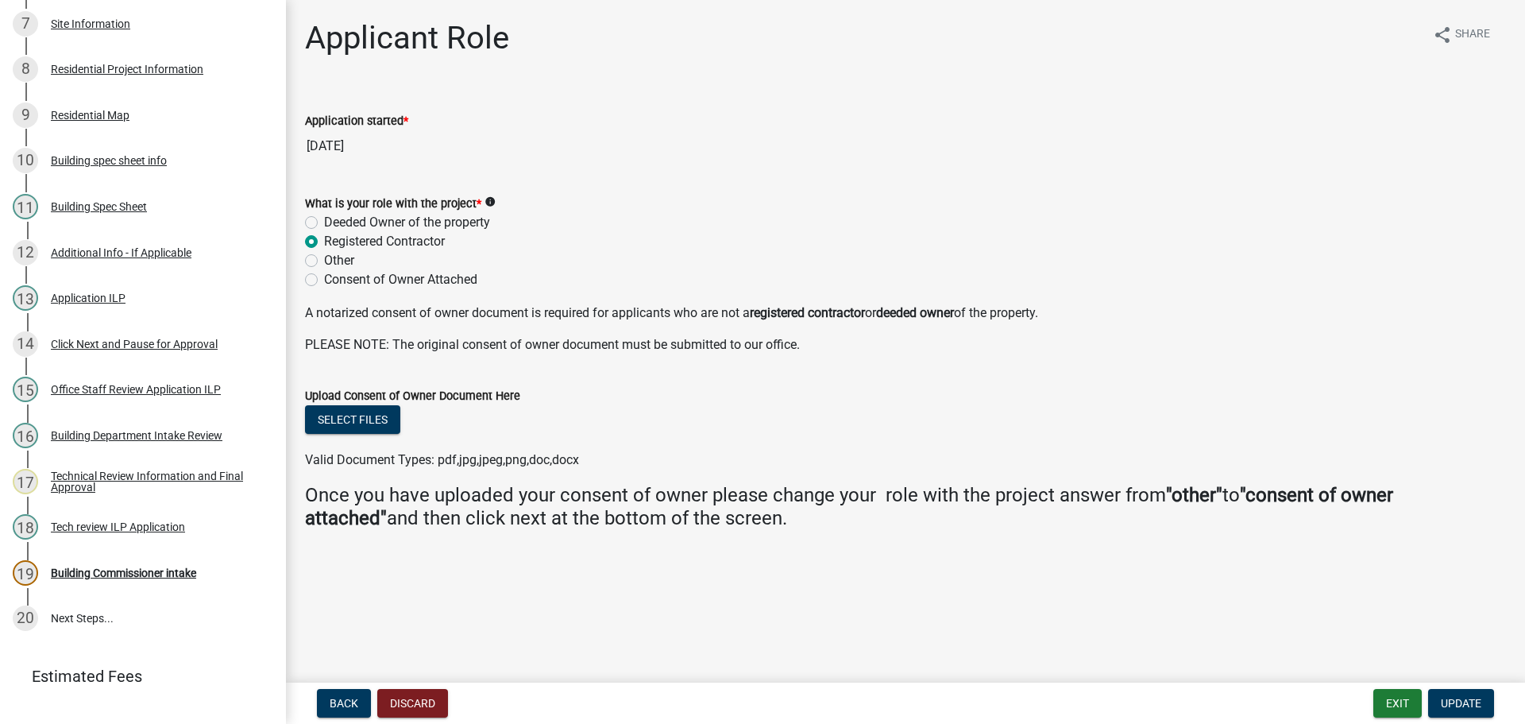
scroll to position [592, 0]
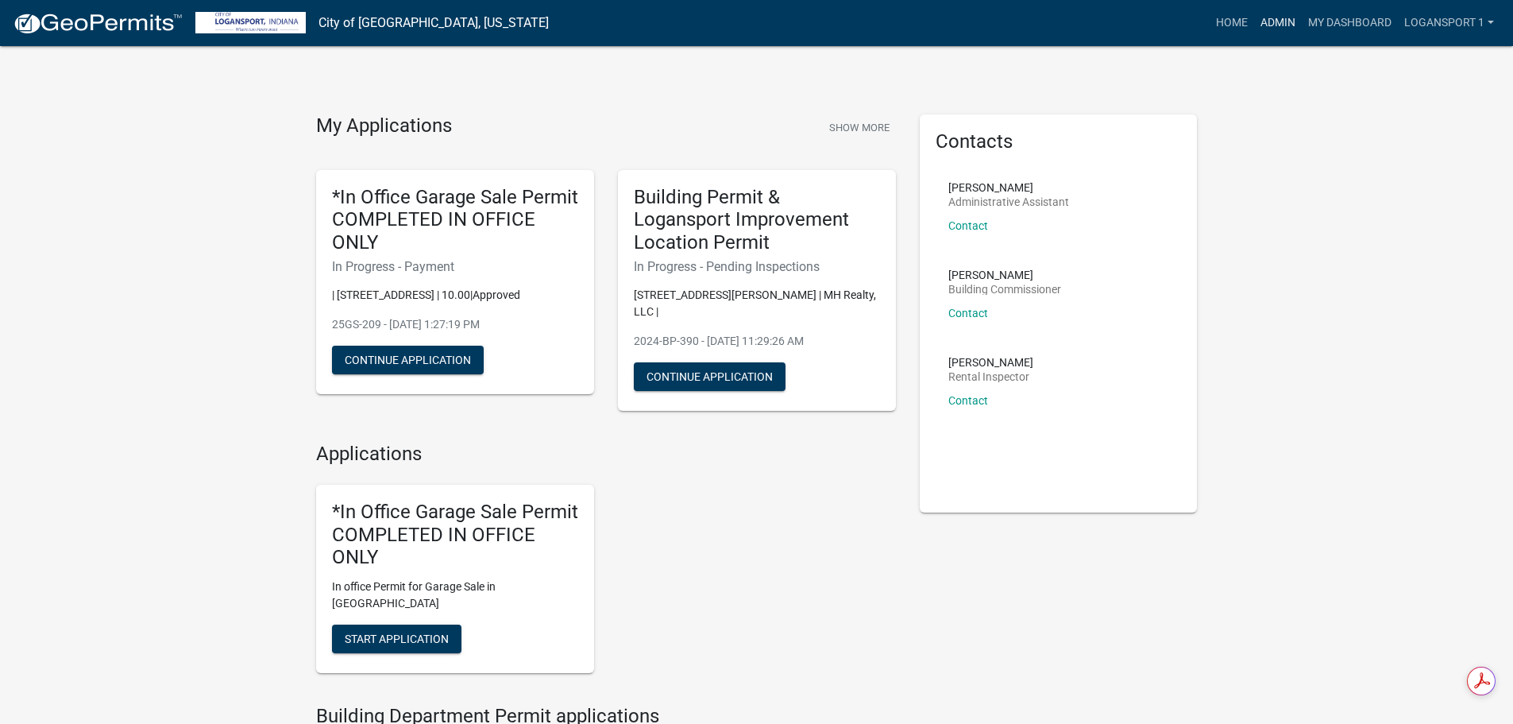
click at [1269, 21] on link "Admin" at bounding box center [1278, 23] width 48 height 30
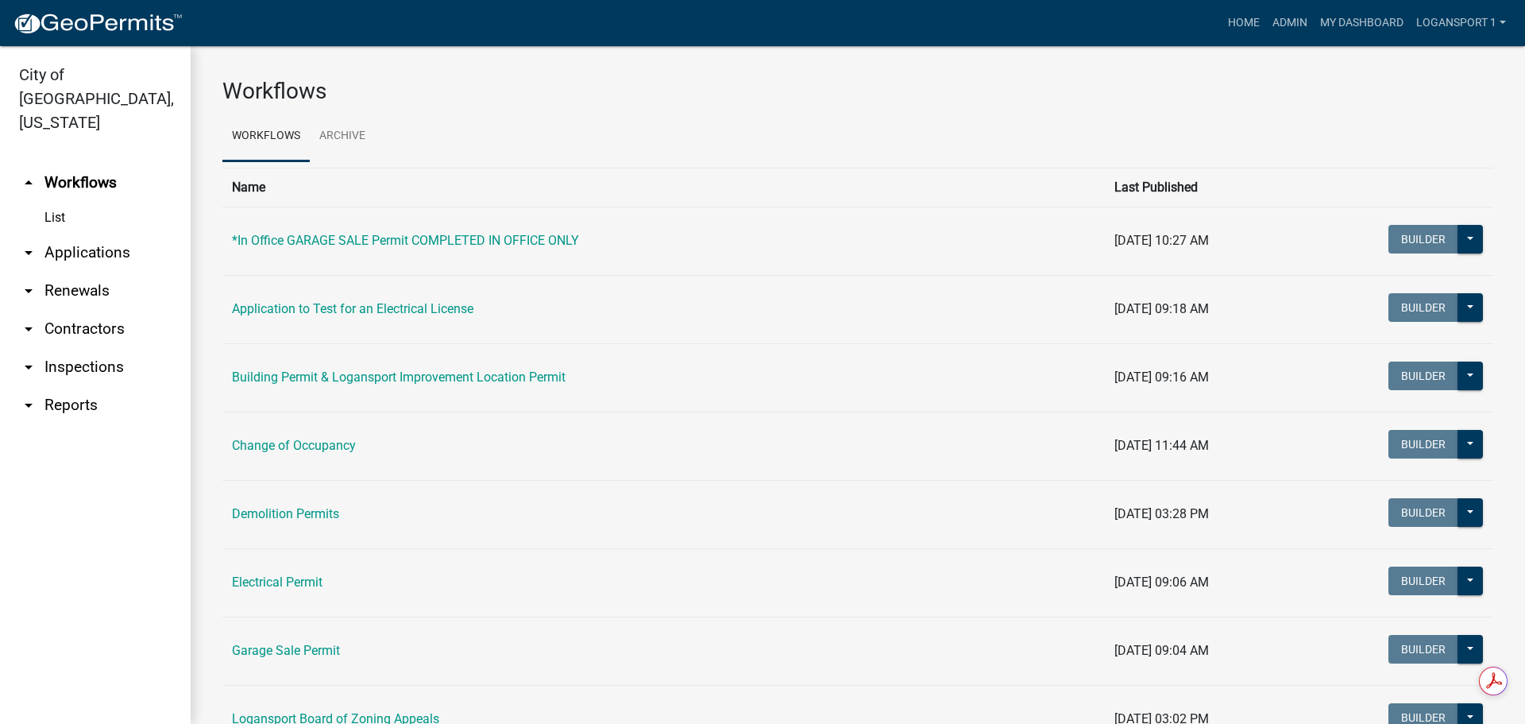
click at [102, 234] on link "arrow_drop_down Applications" at bounding box center [95, 253] width 191 height 38
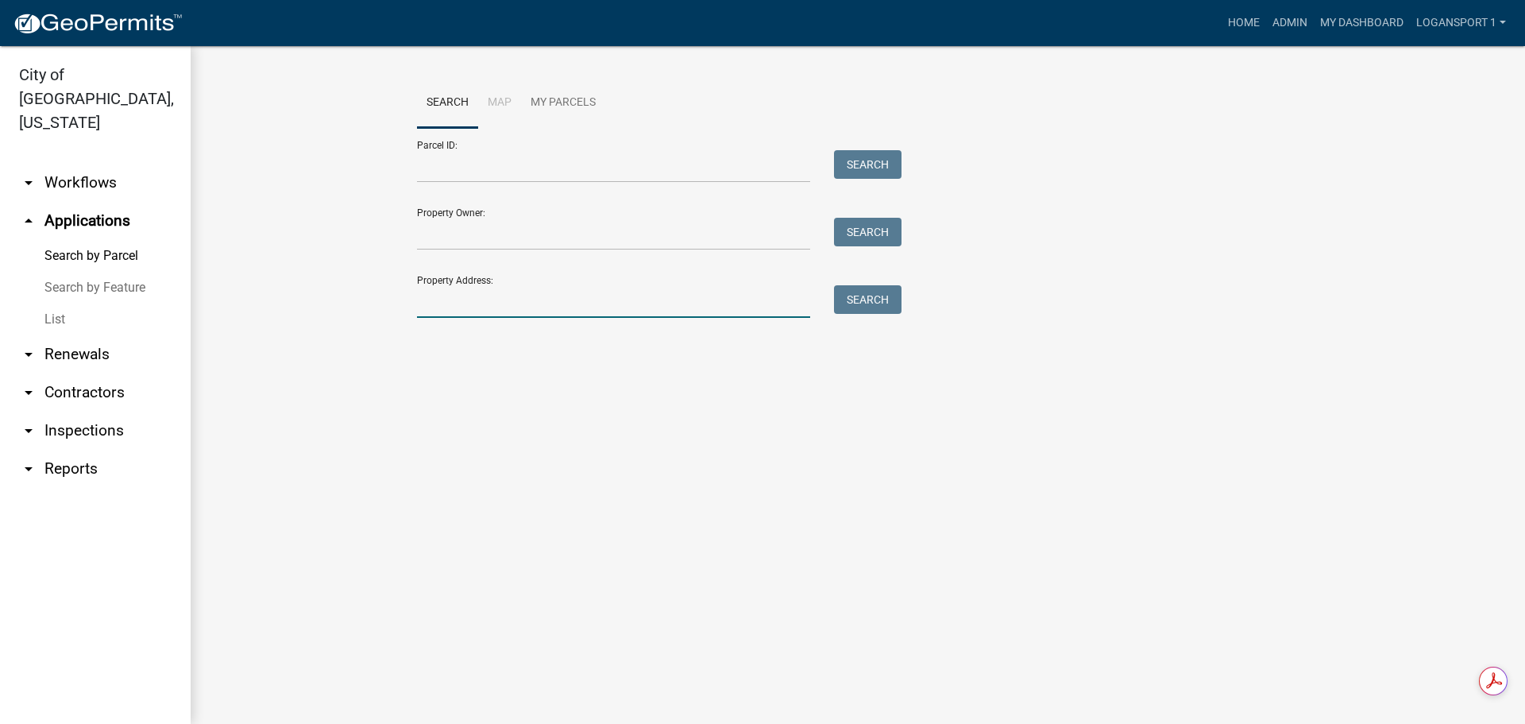
click at [486, 299] on input "Property Address:" at bounding box center [613, 301] width 393 height 33
type input "410 w broad"
click at [898, 301] on button "Search" at bounding box center [868, 299] width 68 height 29
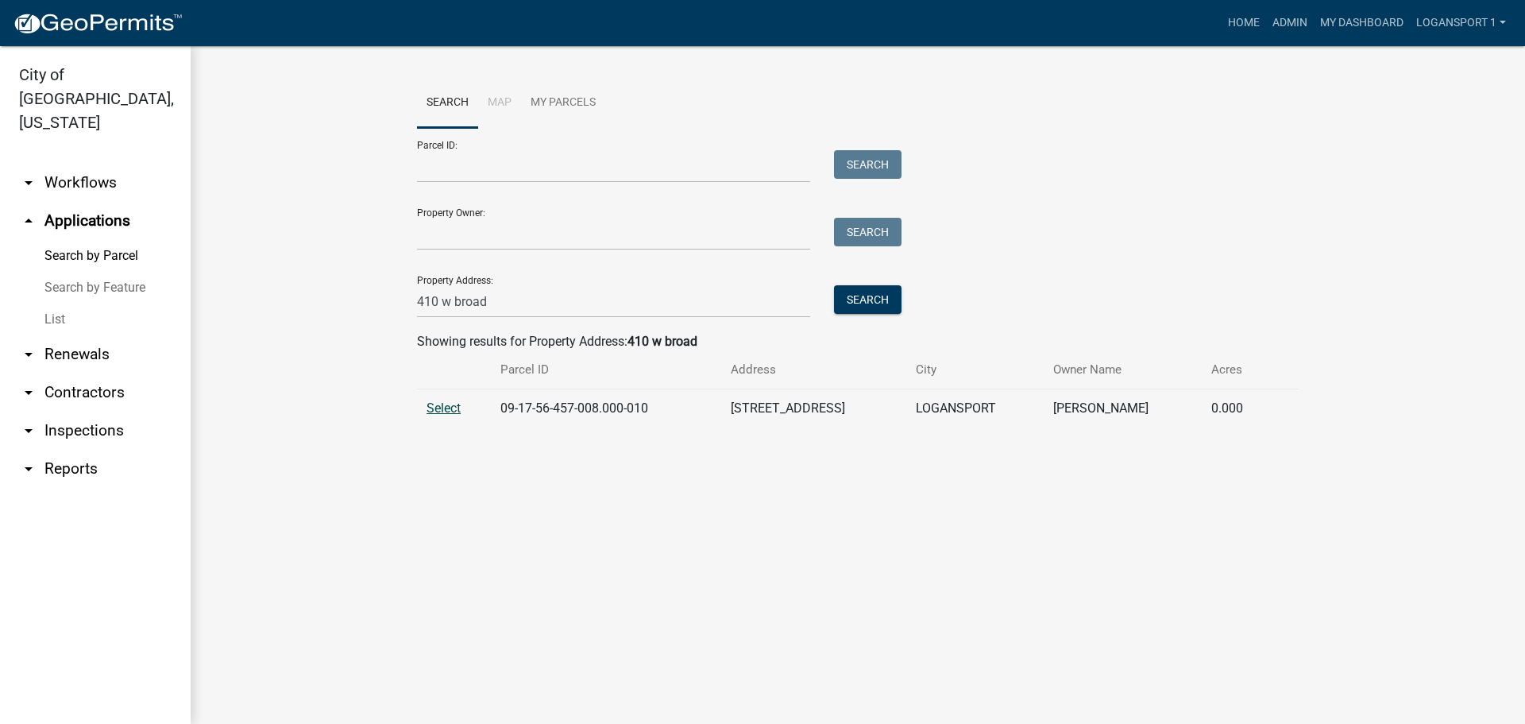
click at [432, 401] on span "Select" at bounding box center [444, 407] width 34 height 15
